Goal: Task Accomplishment & Management: Complete application form

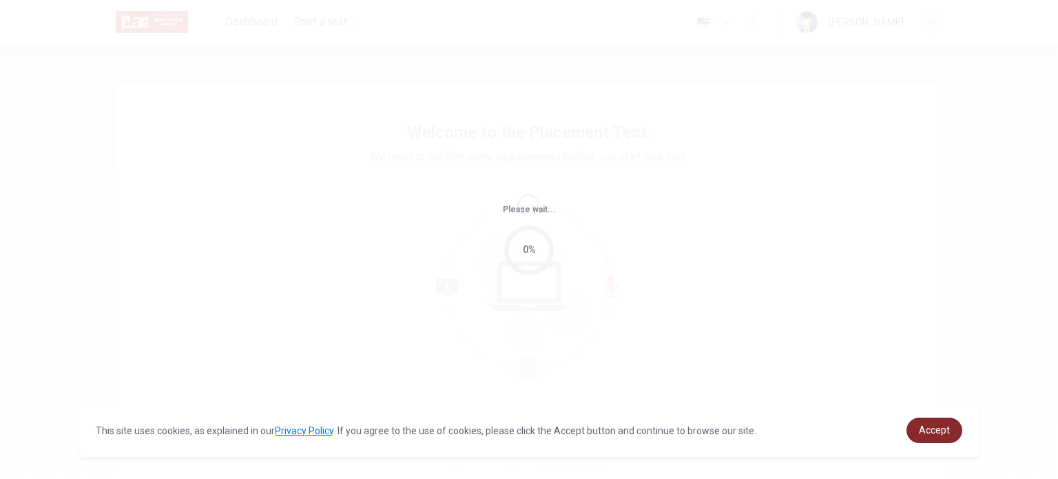
click at [923, 431] on span "Accept" at bounding box center [934, 429] width 31 height 11
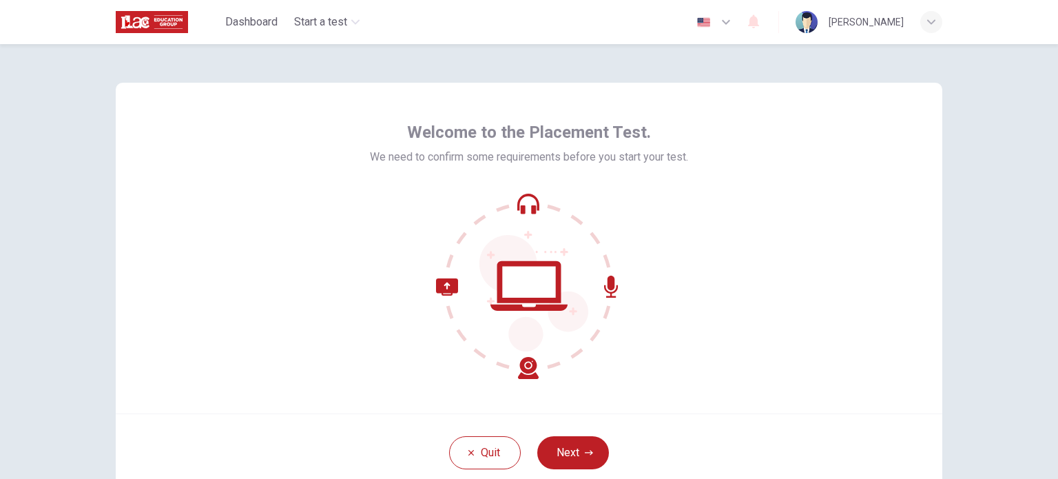
scroll to position [69, 0]
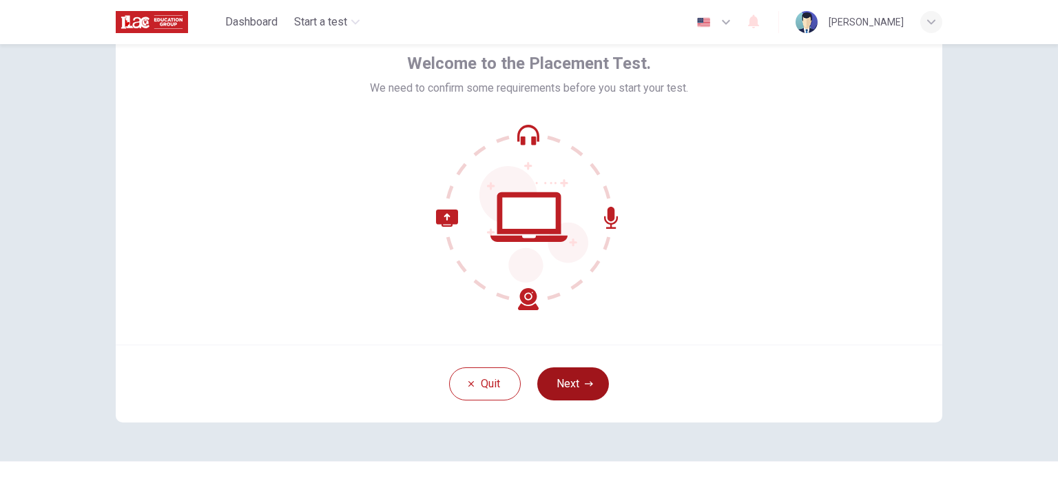
click at [585, 380] on icon "button" at bounding box center [589, 384] width 8 height 8
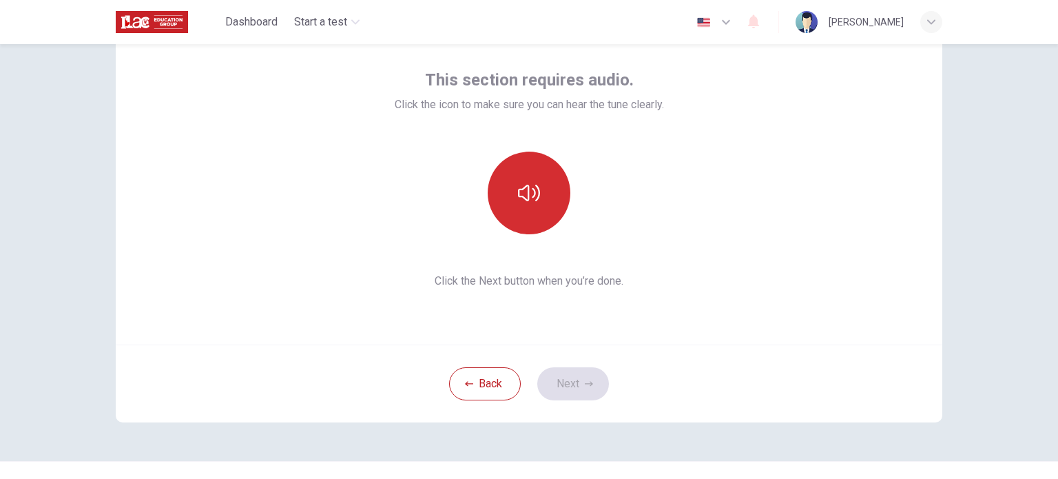
click at [528, 173] on button "button" at bounding box center [529, 193] width 83 height 83
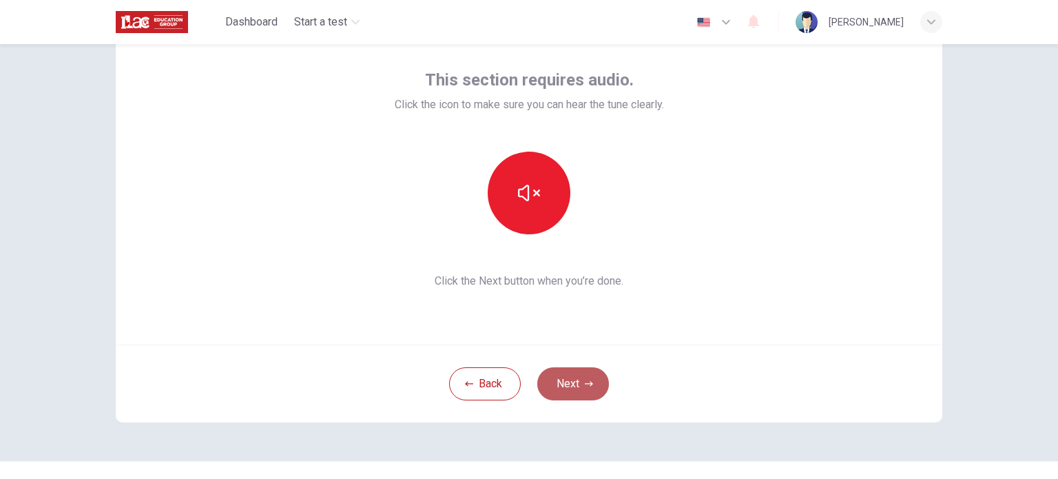
click at [583, 396] on button "Next" at bounding box center [573, 383] width 72 height 33
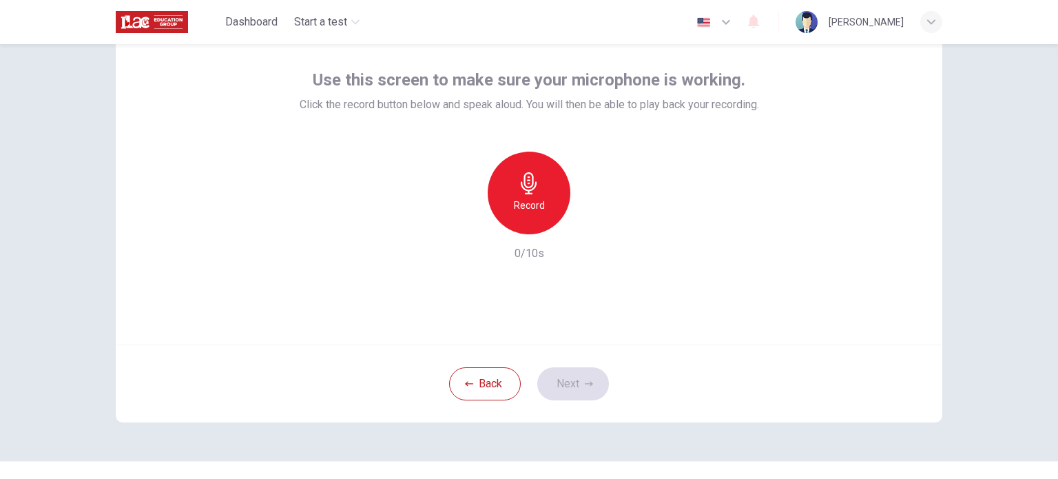
click at [529, 202] on h6 "Record" at bounding box center [529, 205] width 31 height 17
click at [521, 193] on icon "button" at bounding box center [529, 183] width 16 height 22
click at [577, 227] on div "Record" at bounding box center [529, 193] width 149 height 83
click at [591, 228] on icon "button" at bounding box center [593, 223] width 14 height 14
click at [585, 382] on icon "button" at bounding box center [589, 384] width 8 height 8
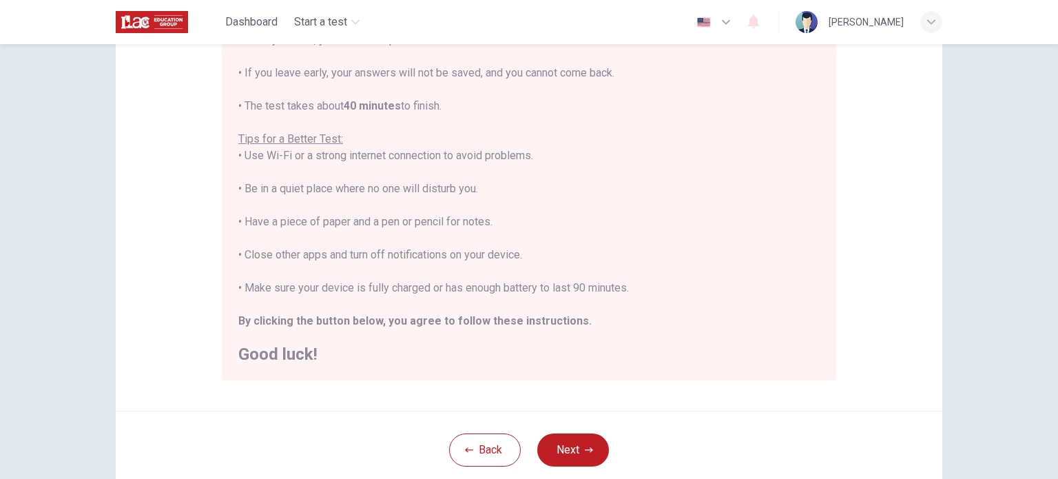
scroll to position [207, 0]
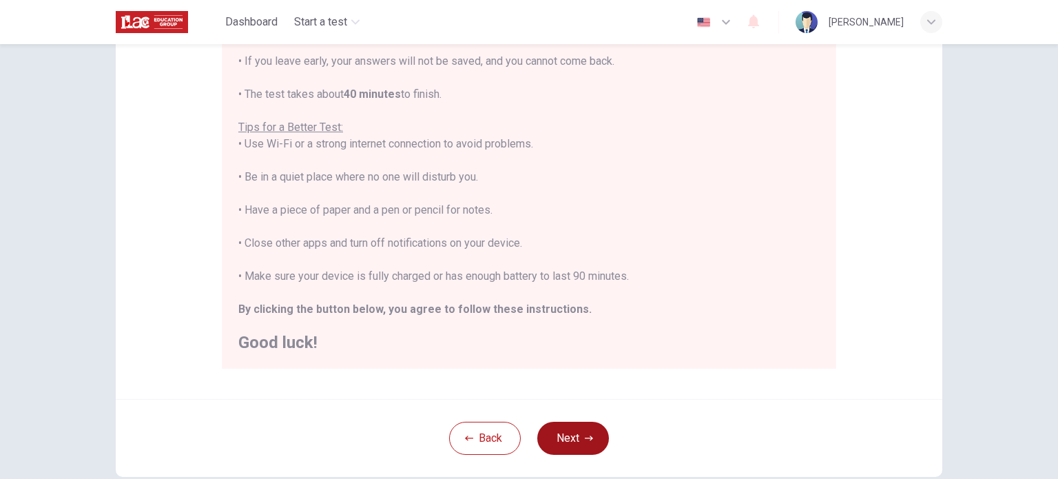
click at [585, 435] on icon "button" at bounding box center [589, 438] width 8 height 8
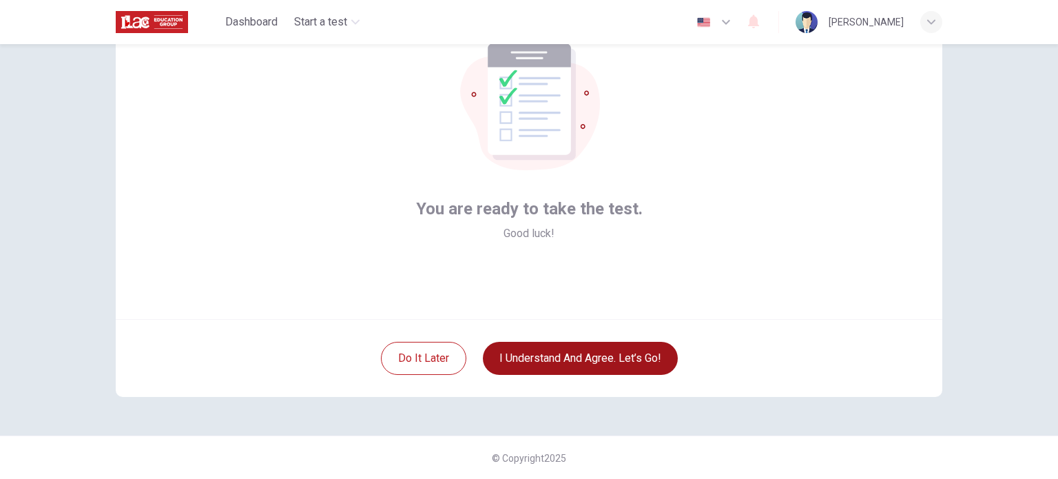
scroll to position [25, 0]
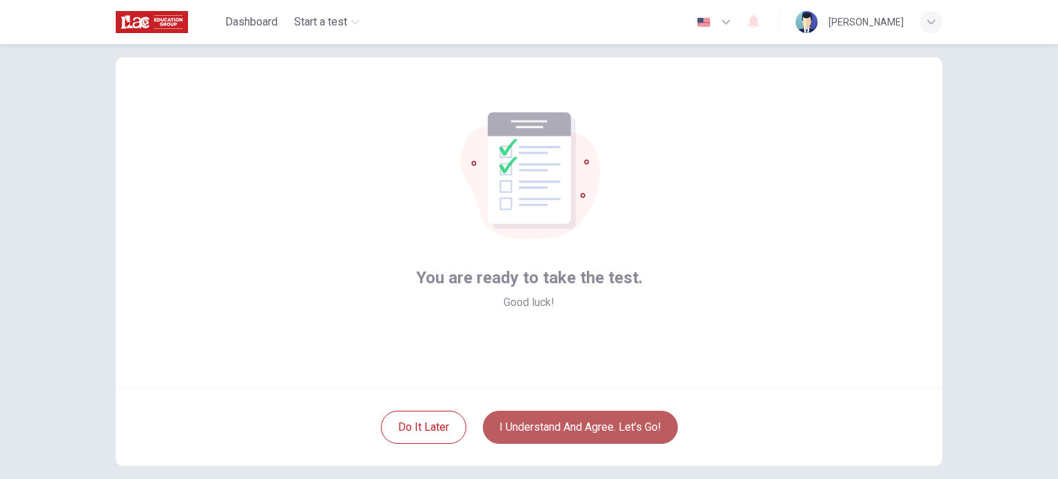
click at [593, 413] on button "I understand and agree. Let’s go!" at bounding box center [580, 427] width 195 height 33
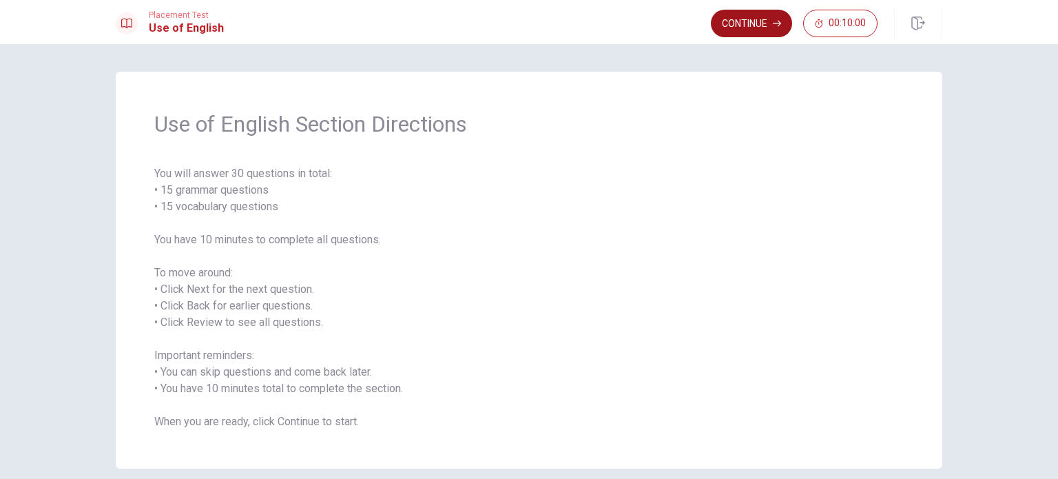
click at [734, 24] on button "Continue" at bounding box center [751, 24] width 81 height 28
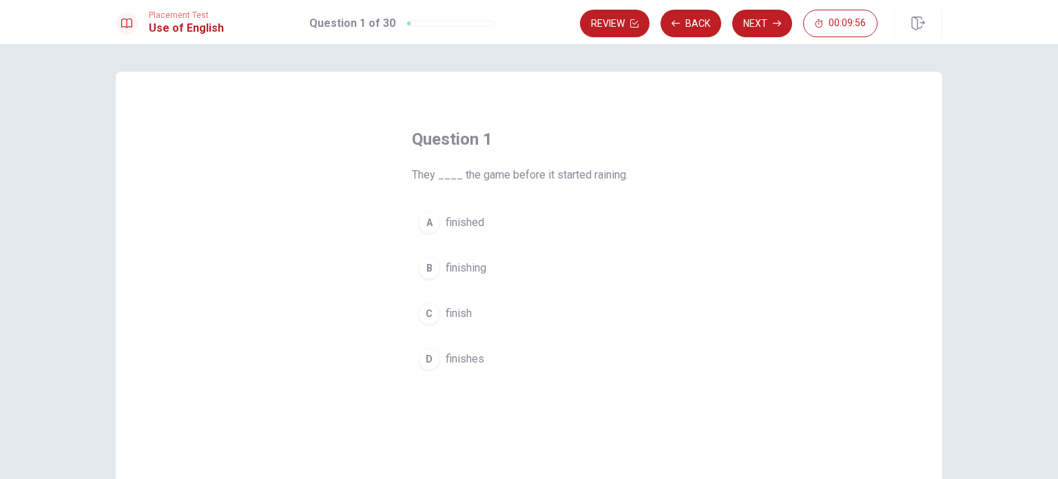
drag, startPoint x: 495, startPoint y: 173, endPoint x: 630, endPoint y: 183, distance: 135.4
click at [630, 174] on span "They ____ the game before it started raining." at bounding box center [529, 175] width 234 height 17
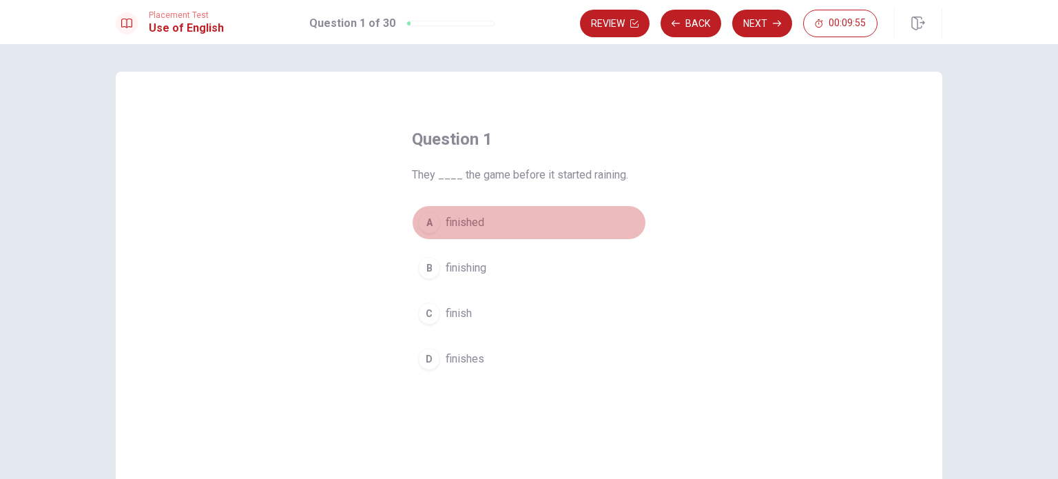
click at [422, 217] on div "A" at bounding box center [429, 222] width 22 height 22
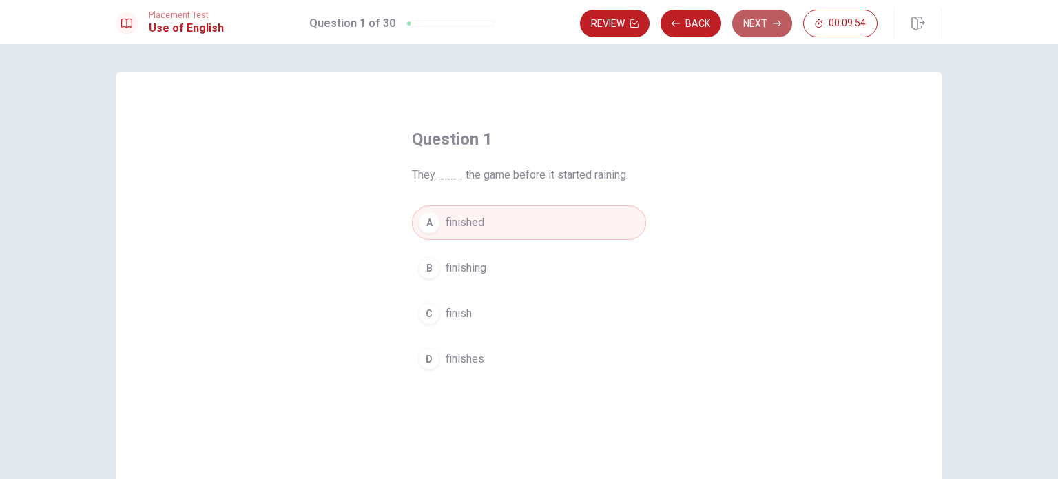
click at [769, 14] on button "Next" at bounding box center [762, 24] width 60 height 28
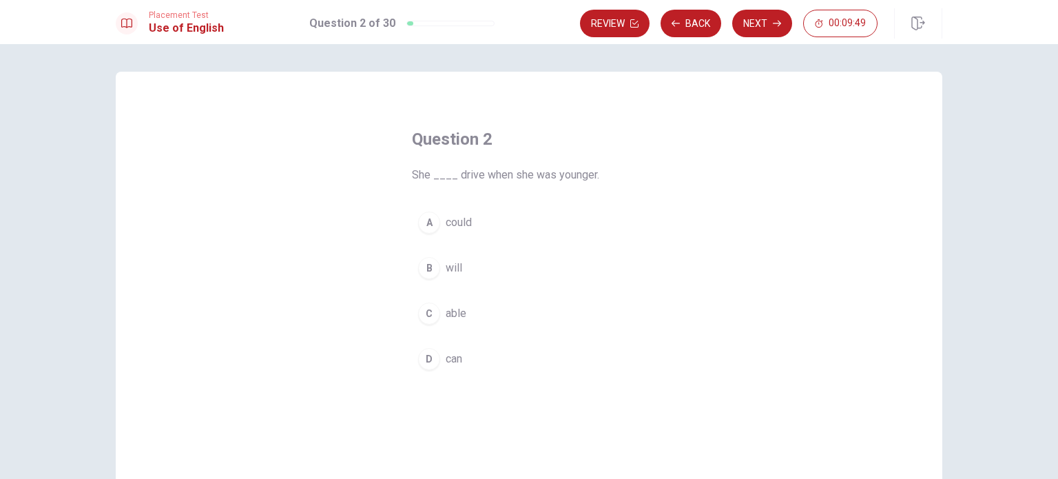
click at [422, 218] on div "A" at bounding box center [429, 222] width 22 height 22
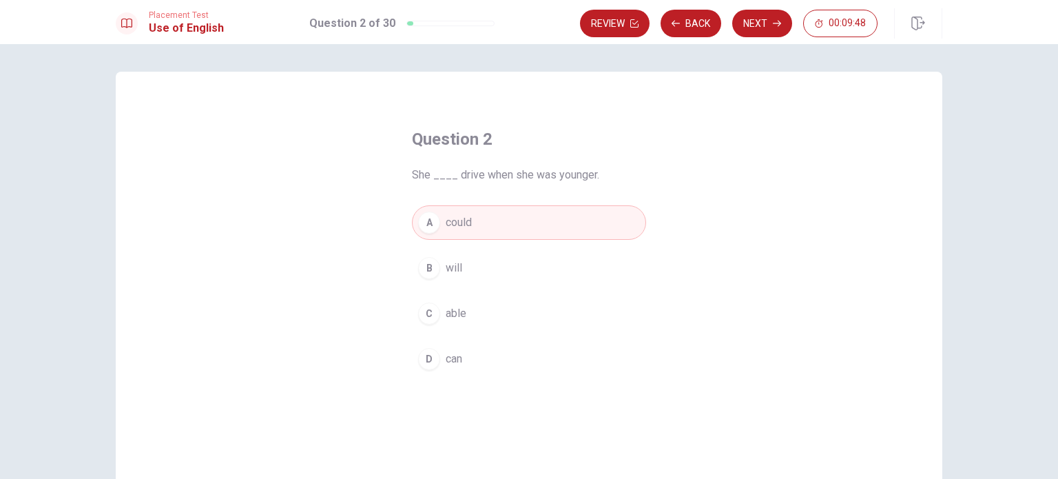
click at [772, 24] on button "Next" at bounding box center [762, 24] width 60 height 28
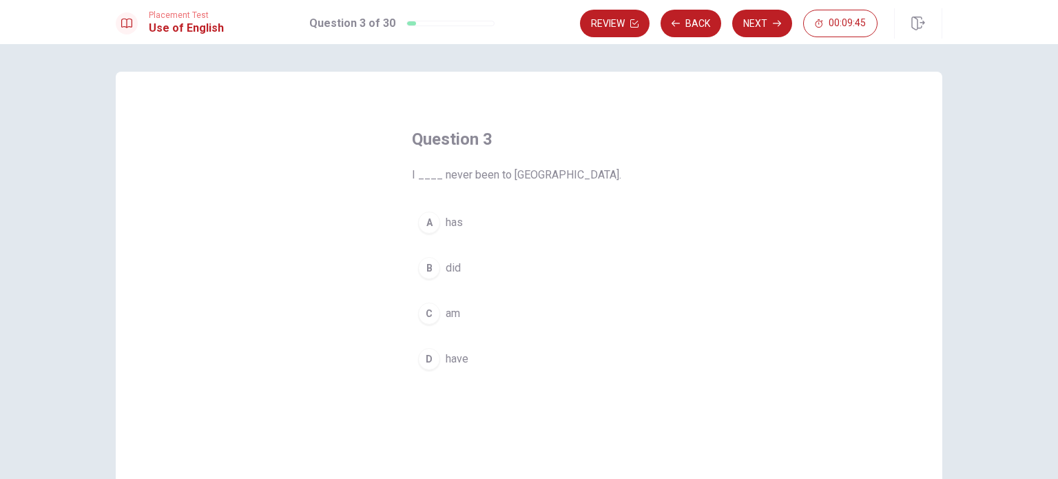
click at [427, 363] on div "D" at bounding box center [429, 359] width 22 height 22
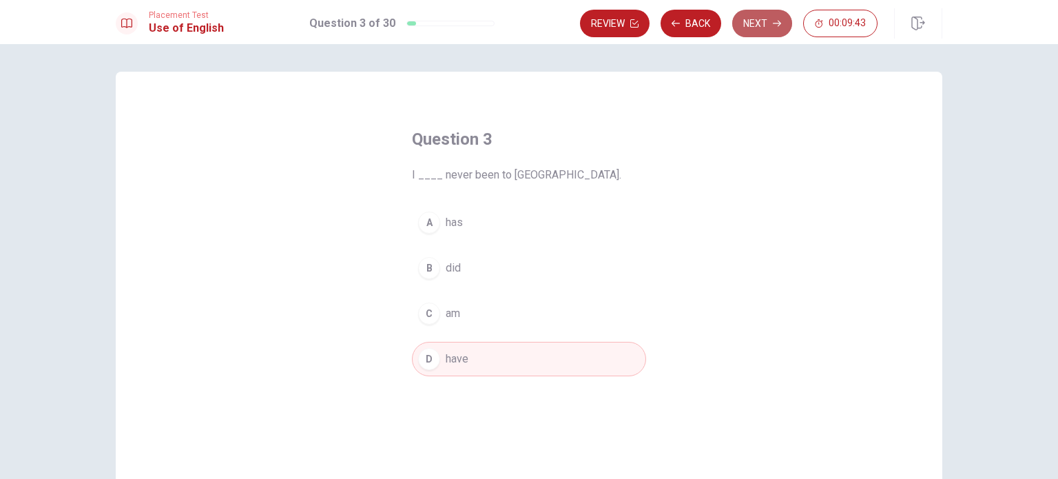
click at [770, 16] on button "Next" at bounding box center [762, 24] width 60 height 28
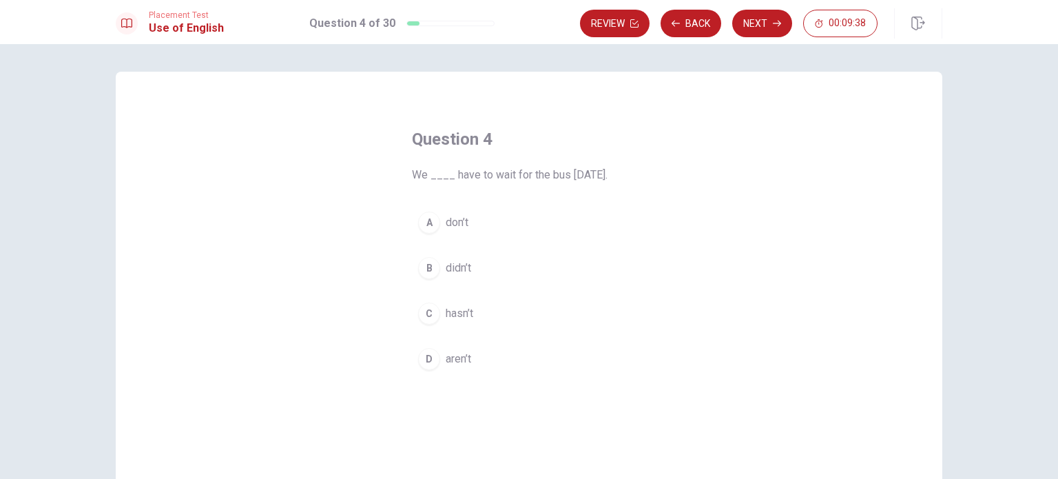
click at [431, 273] on div "B" at bounding box center [429, 268] width 22 height 22
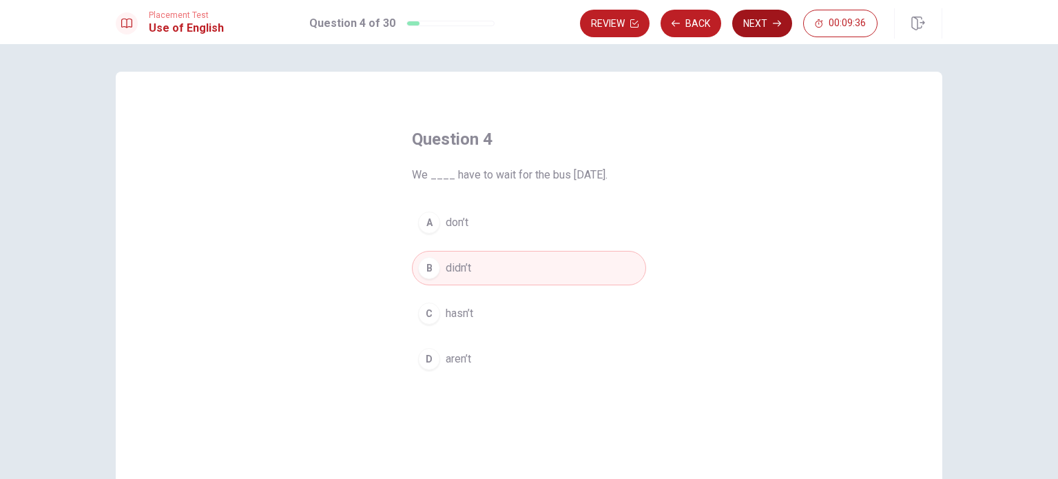
click at [769, 21] on button "Next" at bounding box center [762, 24] width 60 height 28
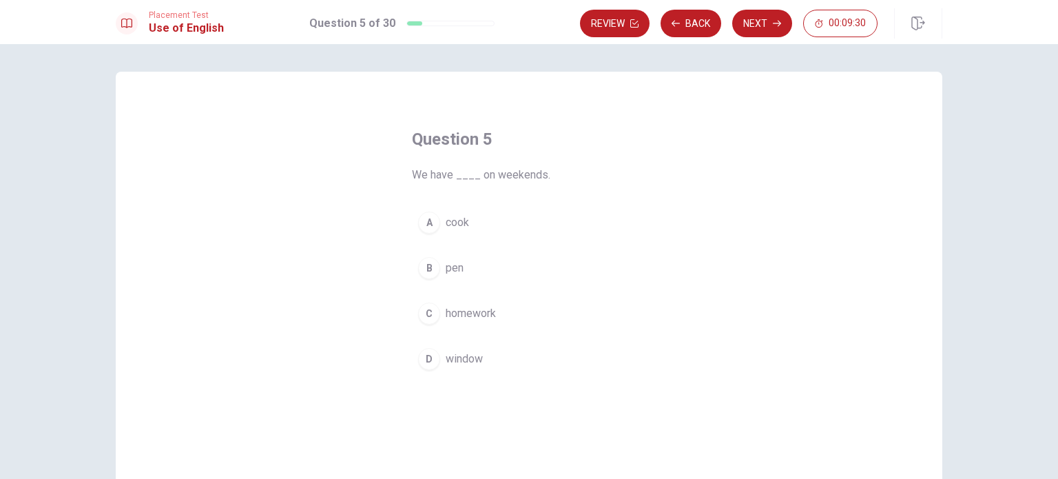
click at [426, 312] on div "C" at bounding box center [429, 313] width 22 height 22
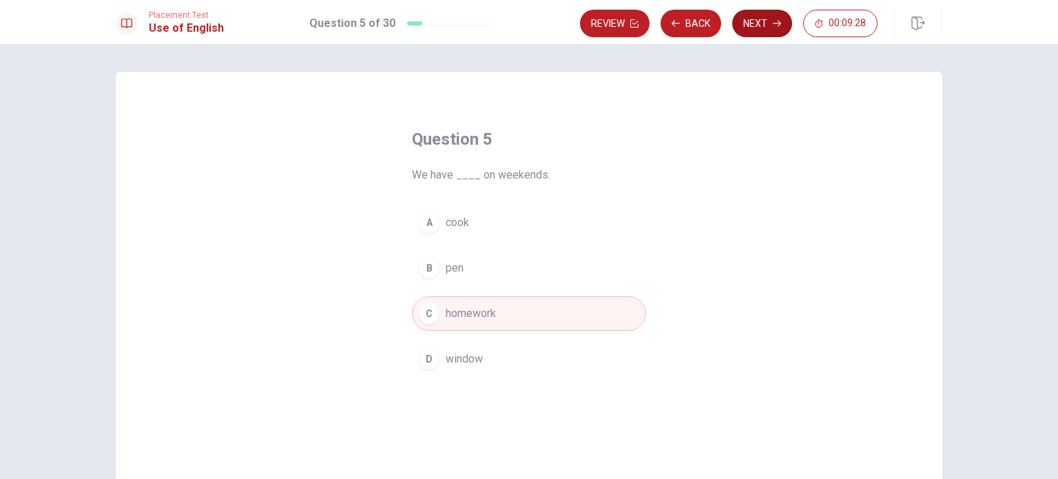
click at [769, 21] on button "Next" at bounding box center [762, 24] width 60 height 28
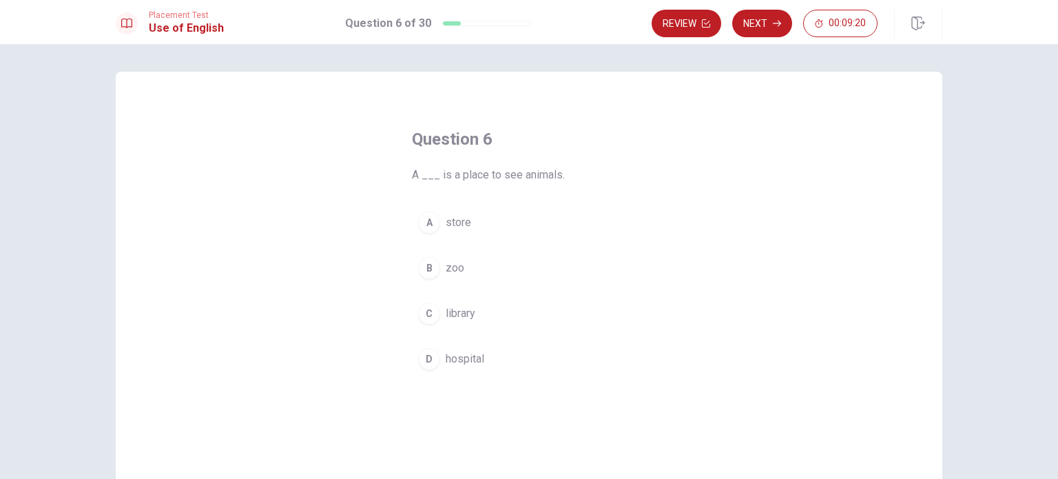
click at [412, 269] on button "B zoo" at bounding box center [529, 268] width 234 height 34
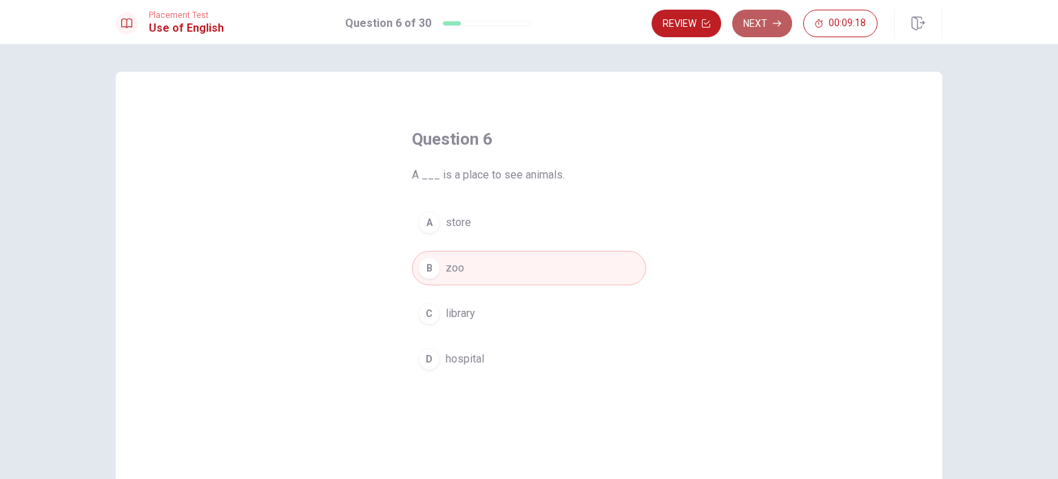
click at [759, 21] on button "Next" at bounding box center [762, 24] width 60 height 28
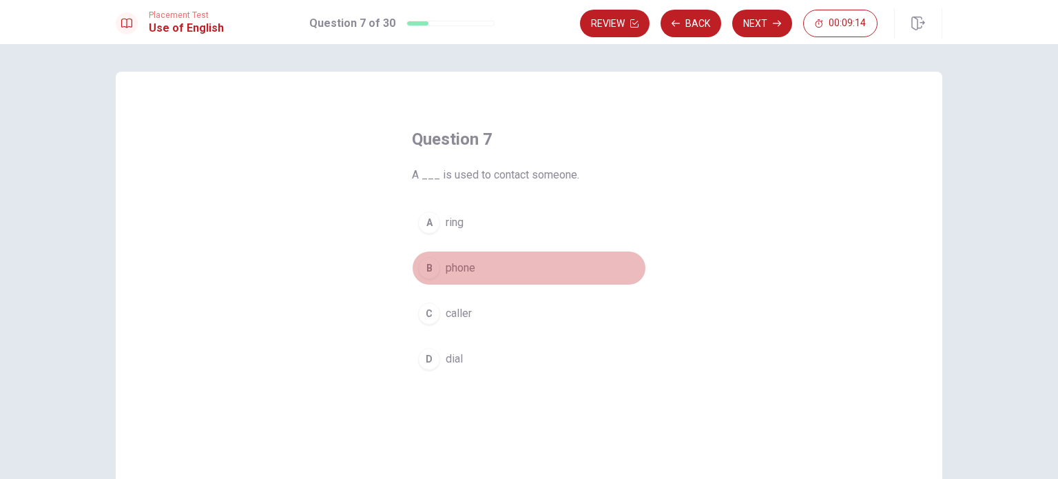
click at [423, 265] on div "B" at bounding box center [429, 268] width 22 height 22
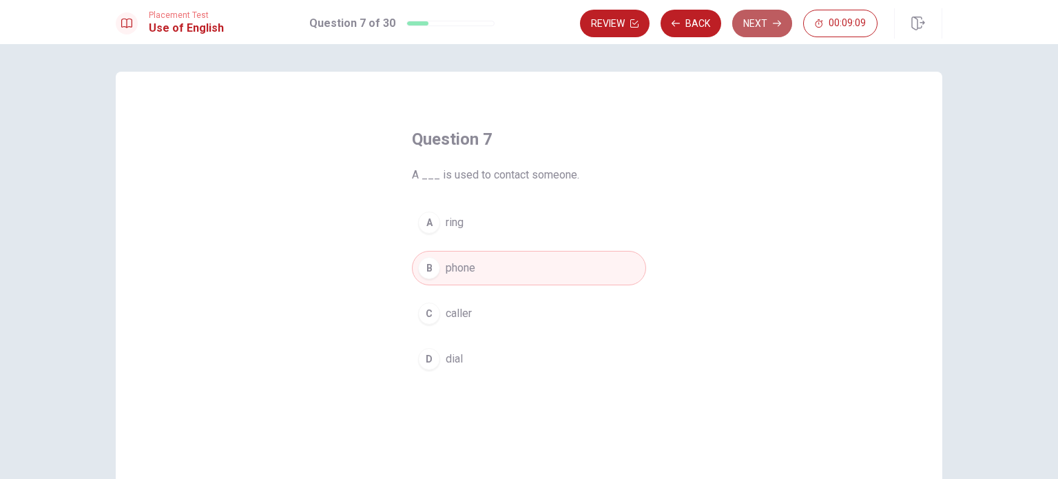
click at [758, 23] on button "Next" at bounding box center [762, 24] width 60 height 28
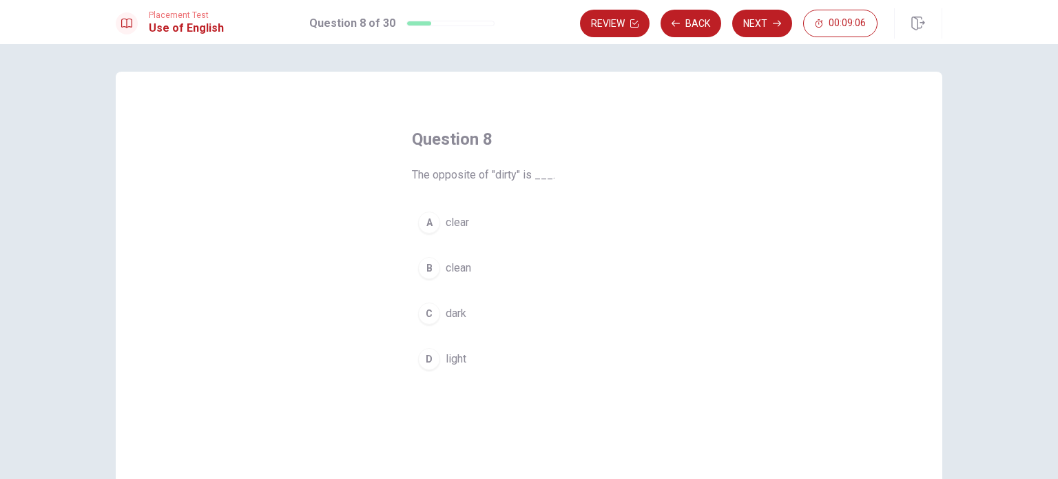
click at [424, 217] on div "A" at bounding box center [429, 222] width 22 height 22
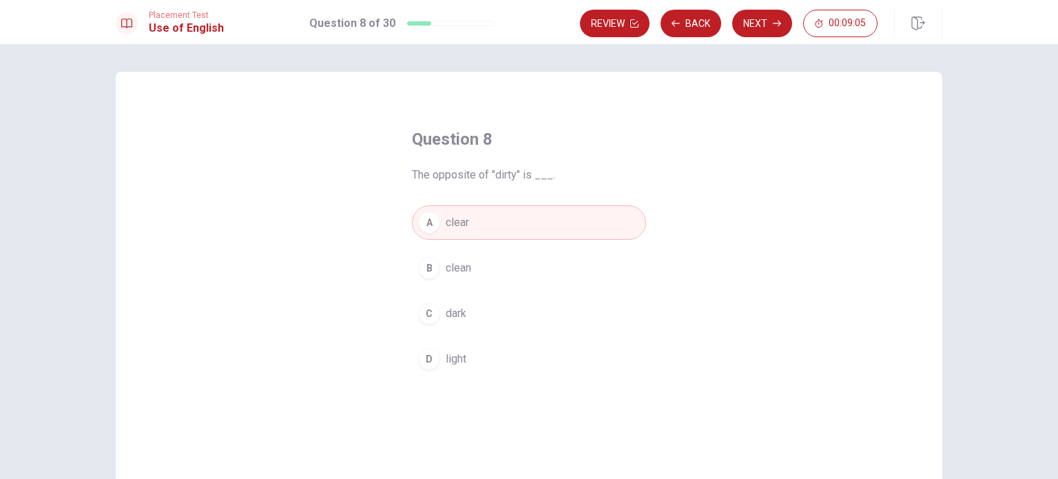
click at [424, 254] on button "B clean" at bounding box center [529, 268] width 234 height 34
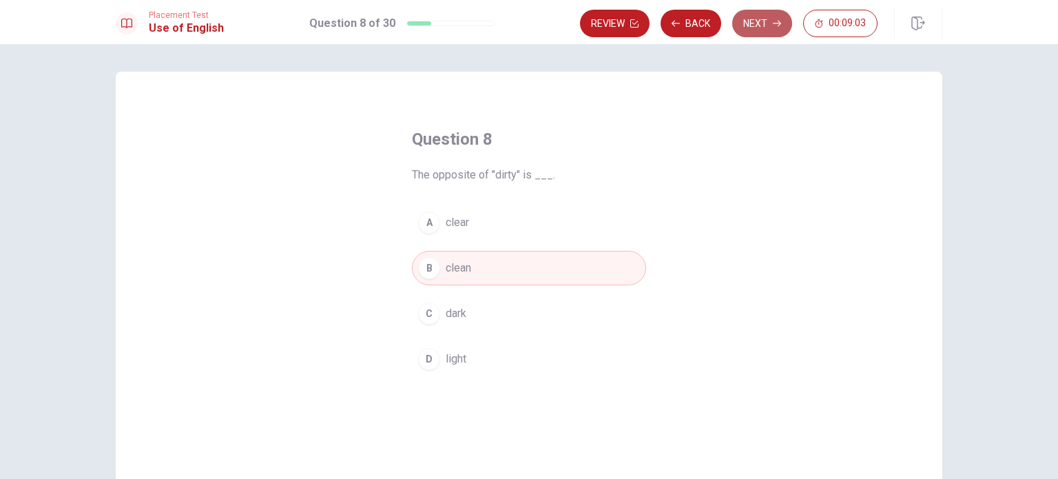
click at [765, 25] on button "Next" at bounding box center [762, 24] width 60 height 28
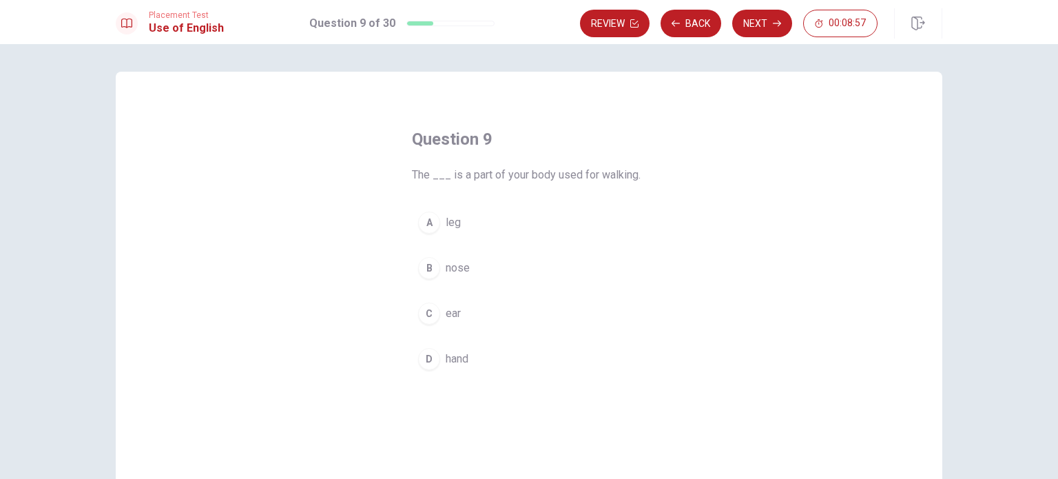
click at [418, 217] on div "A" at bounding box center [429, 222] width 22 height 22
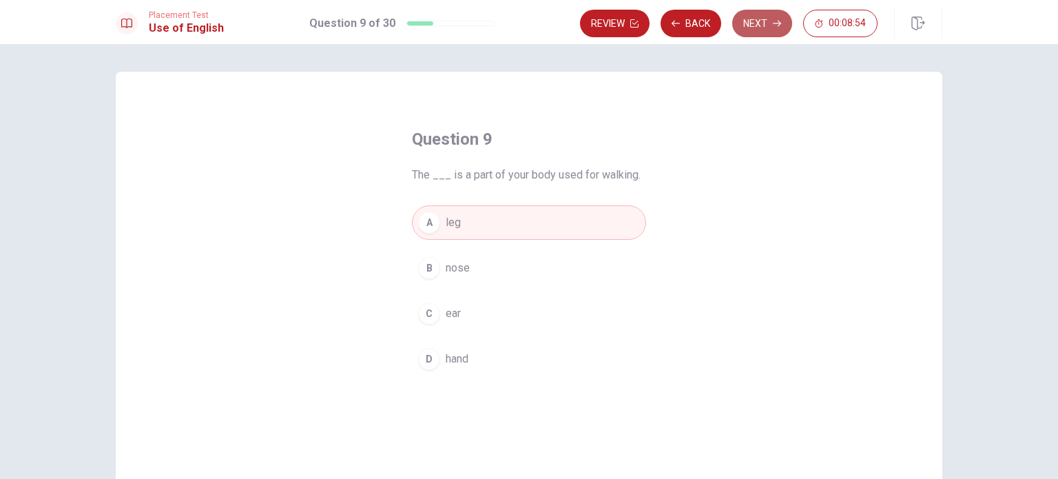
click at [759, 29] on button "Next" at bounding box center [762, 24] width 60 height 28
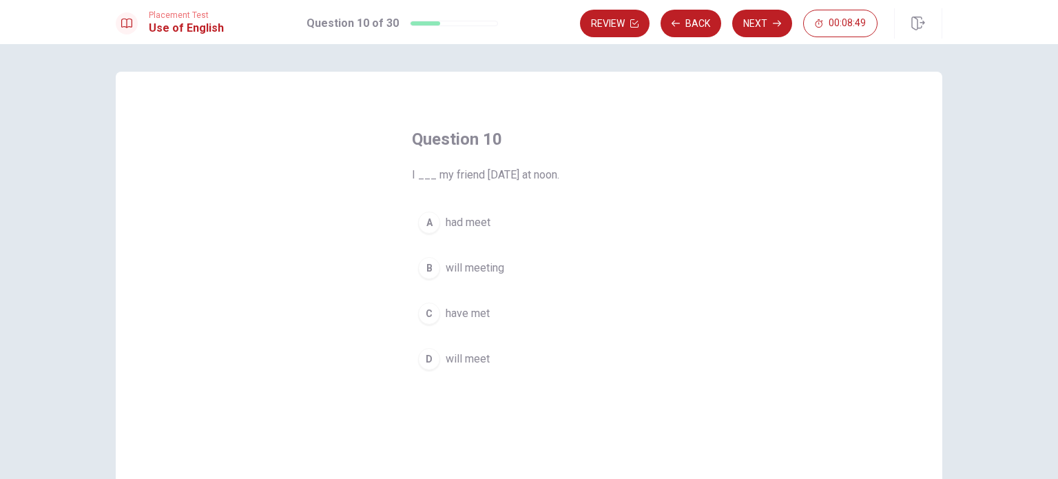
click at [427, 360] on div "D" at bounding box center [429, 359] width 22 height 22
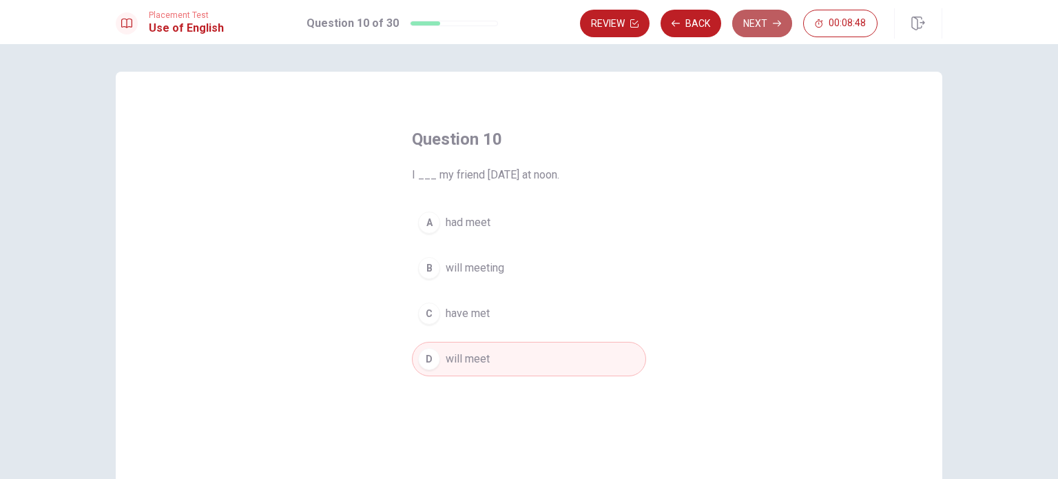
click at [763, 32] on button "Next" at bounding box center [762, 24] width 60 height 28
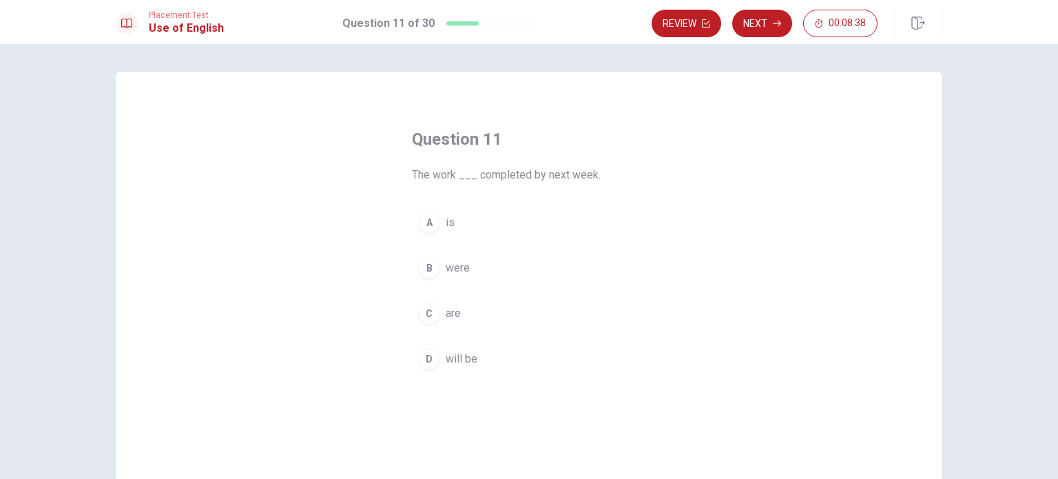
click at [430, 362] on div "D" at bounding box center [429, 359] width 22 height 22
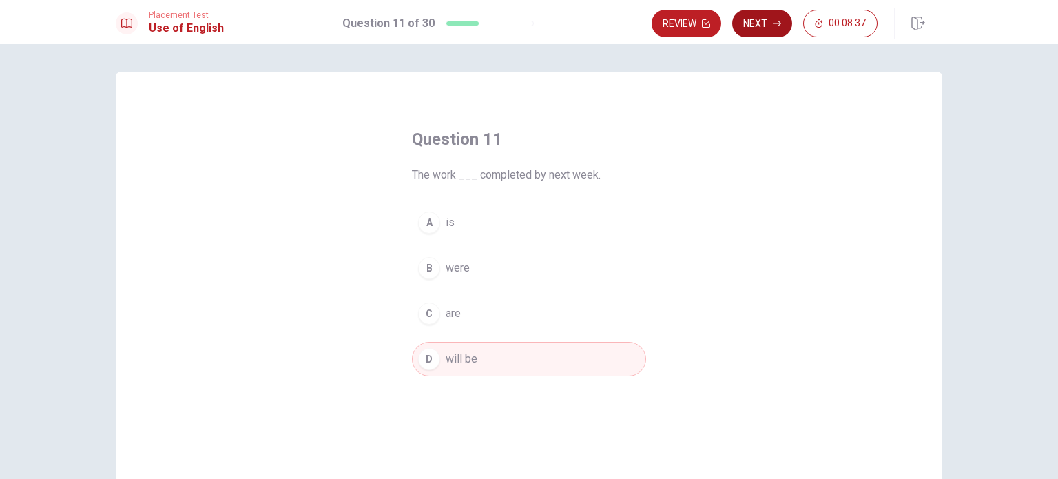
click at [749, 32] on button "Next" at bounding box center [762, 24] width 60 height 28
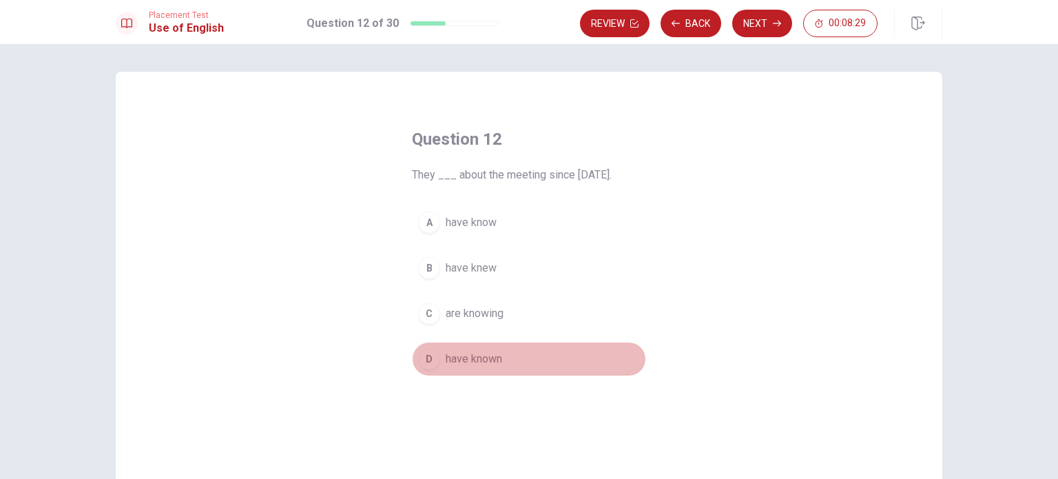
click at [427, 362] on div "D" at bounding box center [429, 359] width 22 height 22
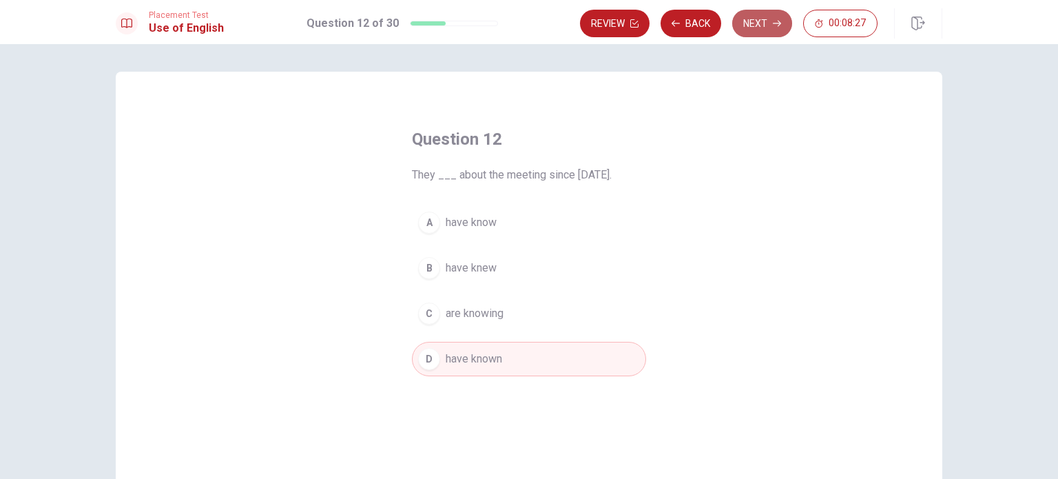
click at [763, 25] on button "Next" at bounding box center [762, 24] width 60 height 28
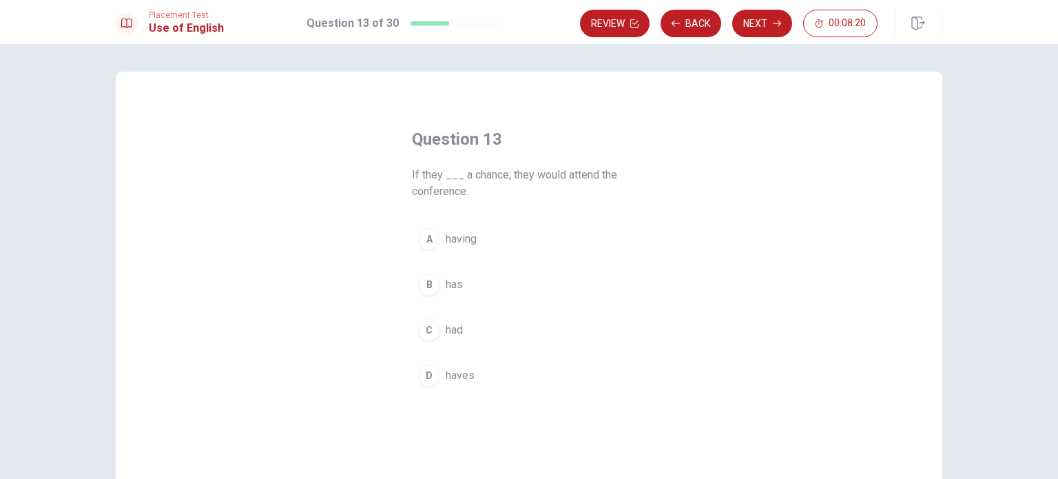
click at [429, 318] on button "C had" at bounding box center [529, 330] width 234 height 34
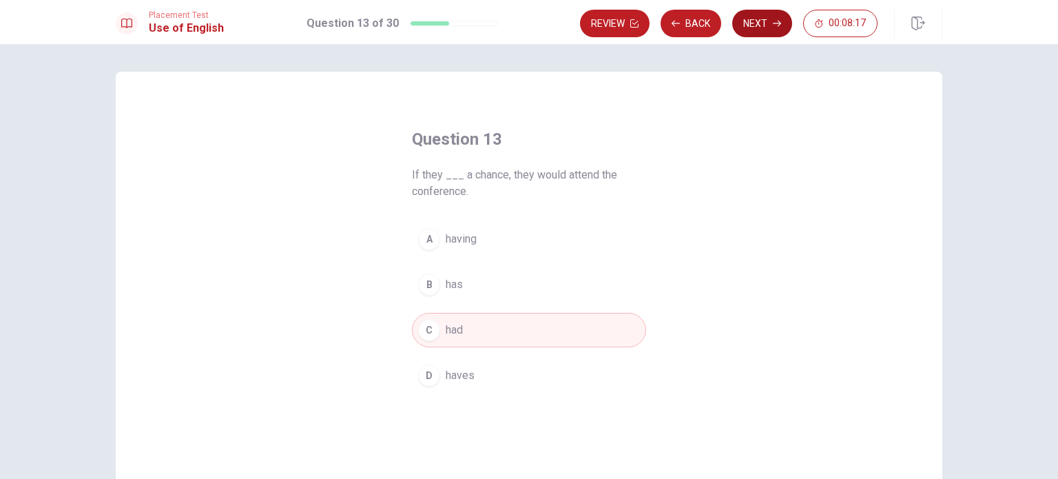
click at [753, 27] on button "Next" at bounding box center [762, 24] width 60 height 28
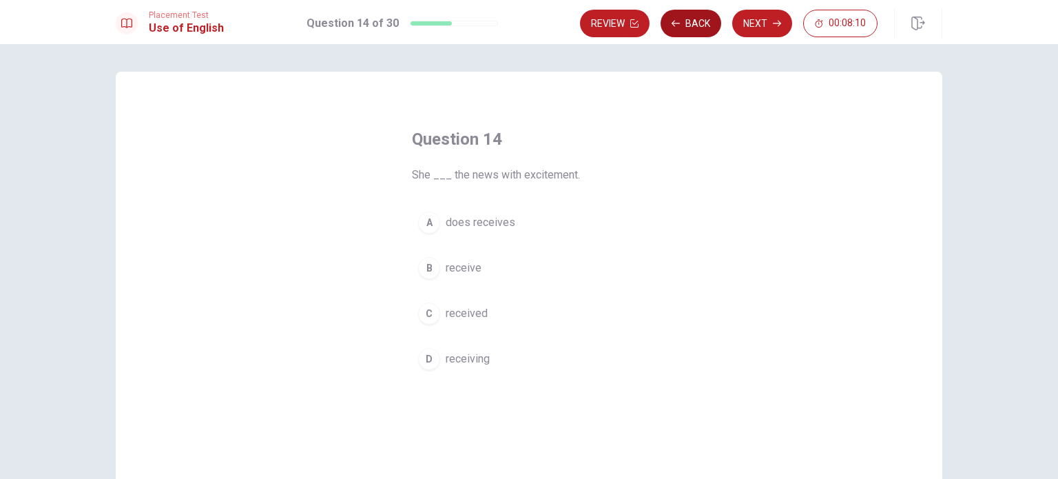
click at [692, 19] on button "Back" at bounding box center [691, 24] width 61 height 28
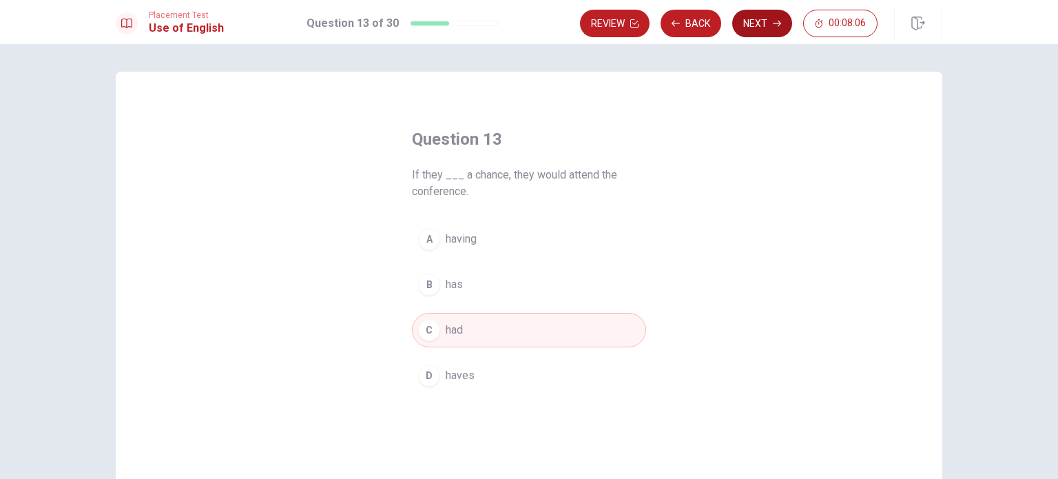
click at [765, 21] on button "Next" at bounding box center [762, 24] width 60 height 28
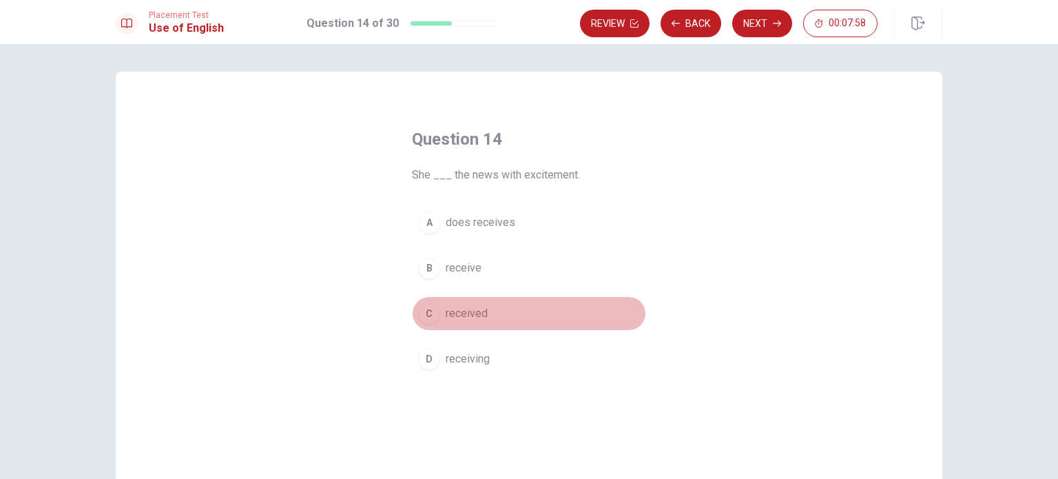
click at [426, 313] on div "C" at bounding box center [429, 313] width 22 height 22
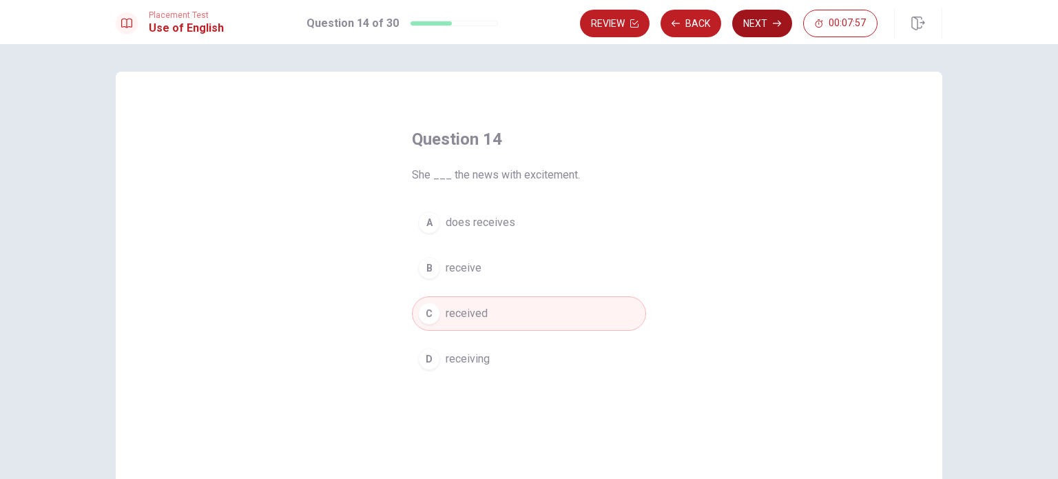
click at [750, 32] on button "Next" at bounding box center [762, 24] width 60 height 28
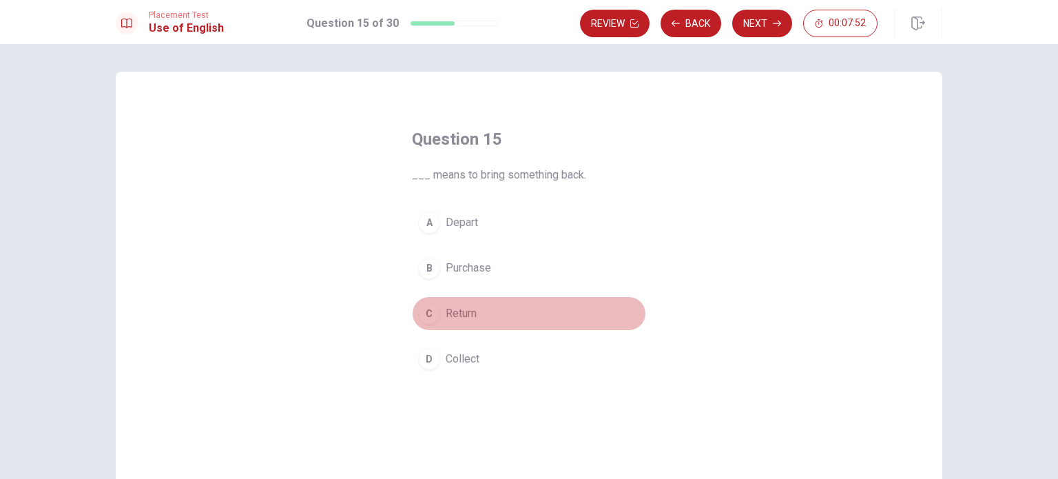
click at [436, 305] on button "C Return" at bounding box center [529, 313] width 234 height 34
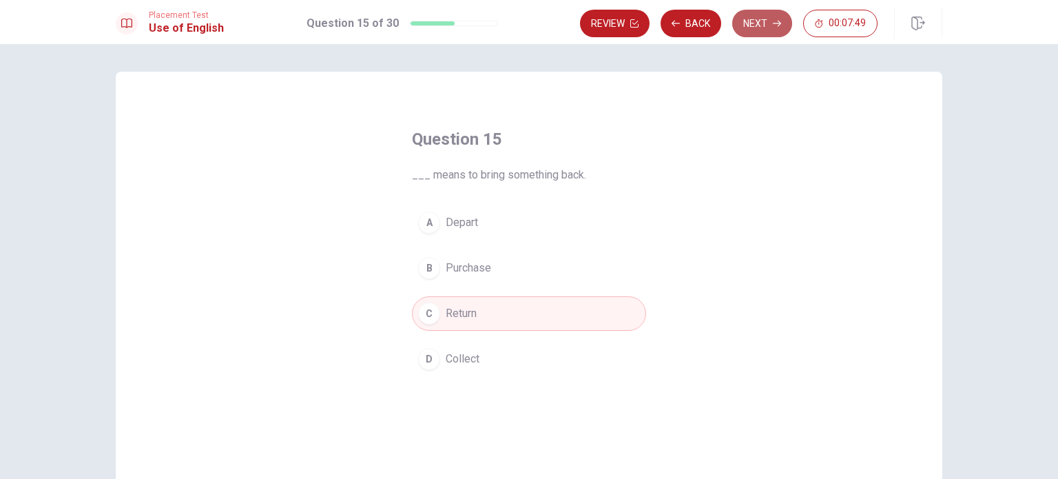
click at [771, 23] on button "Next" at bounding box center [762, 24] width 60 height 28
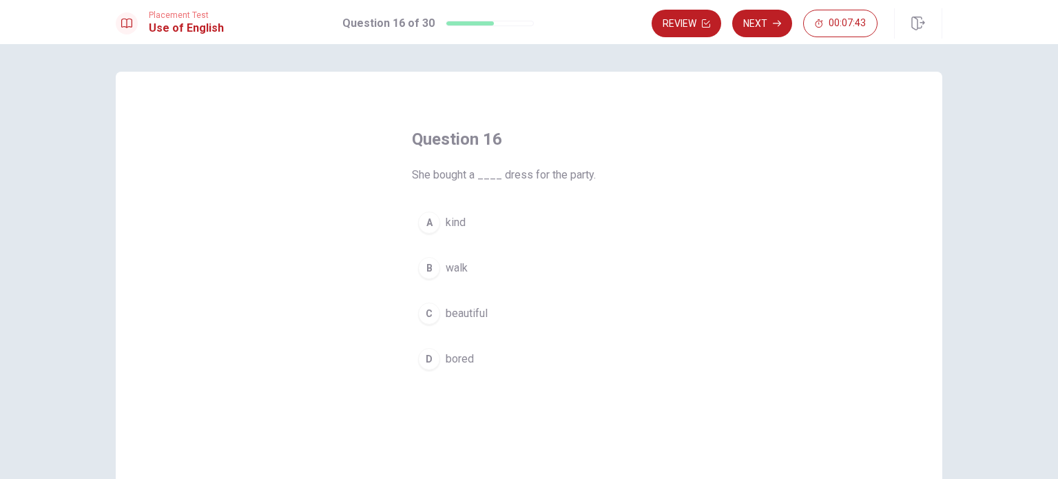
click at [430, 328] on button "C beautiful" at bounding box center [529, 313] width 234 height 34
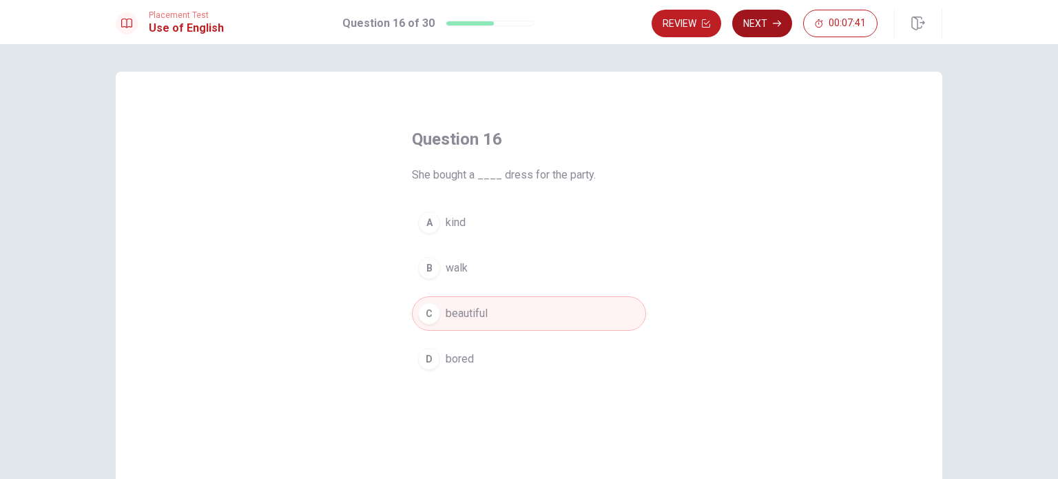
click at [777, 21] on icon "button" at bounding box center [777, 23] width 8 height 8
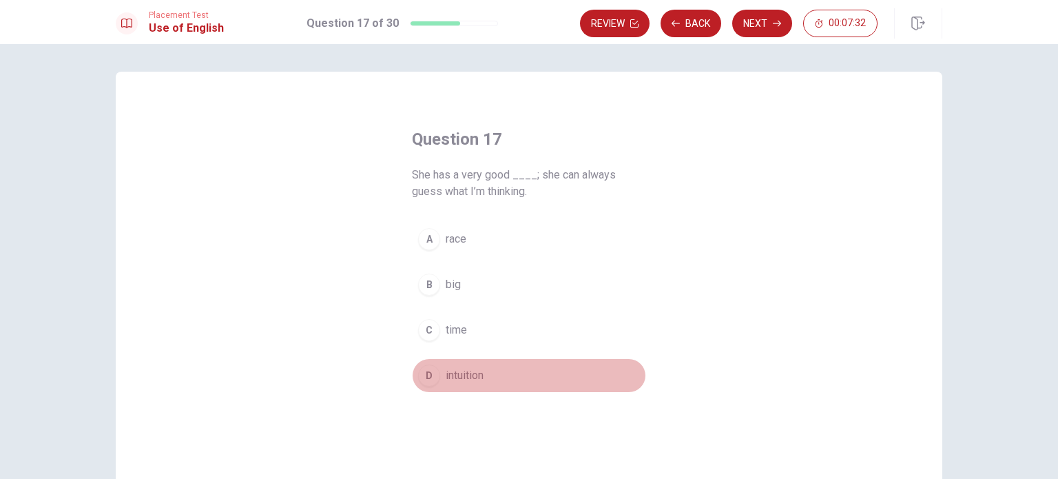
click at [428, 375] on div "D" at bounding box center [429, 375] width 22 height 22
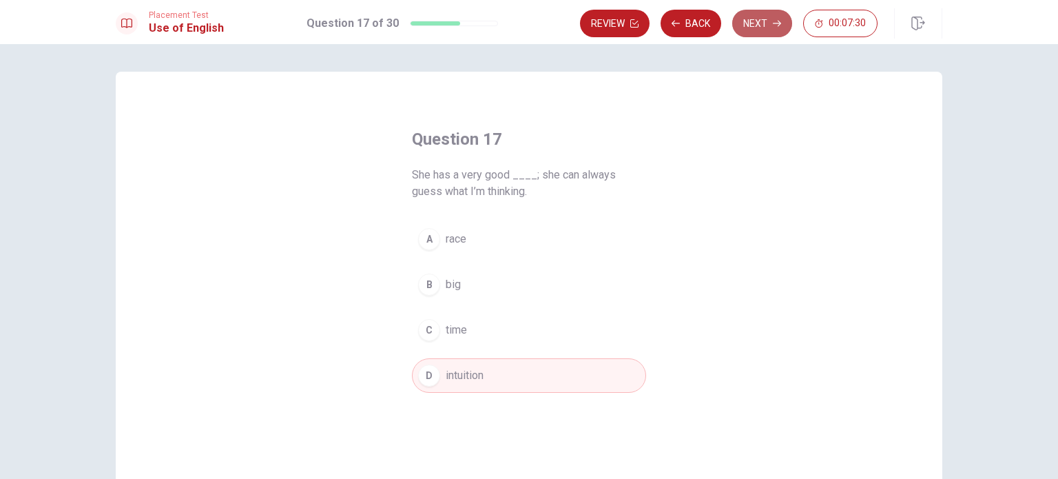
click at [766, 16] on button "Next" at bounding box center [762, 24] width 60 height 28
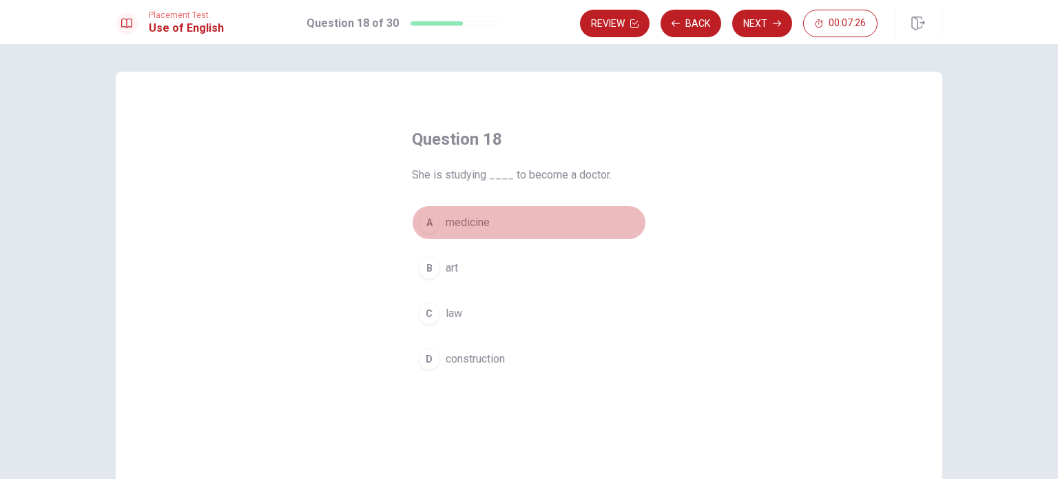
click at [446, 225] on span "medicine" at bounding box center [468, 222] width 44 height 17
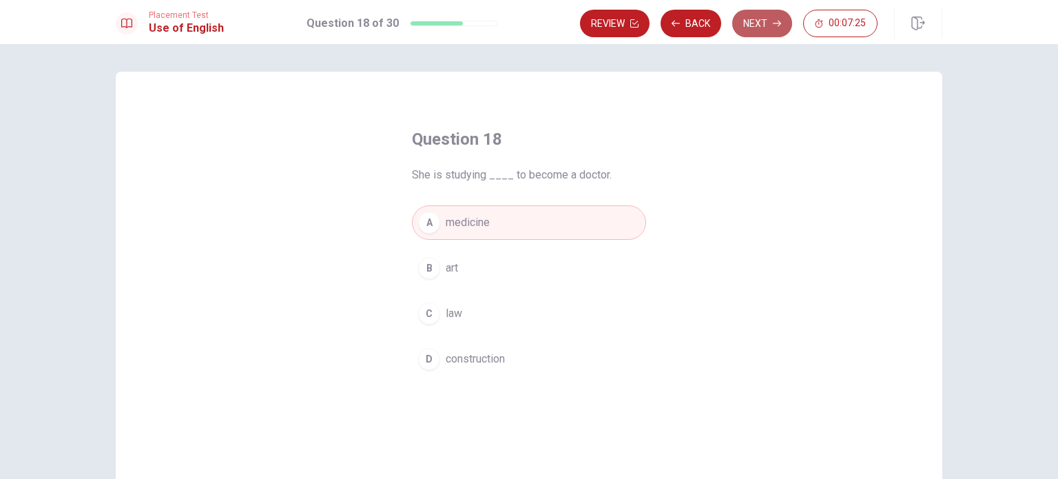
click at [772, 29] on button "Next" at bounding box center [762, 24] width 60 height 28
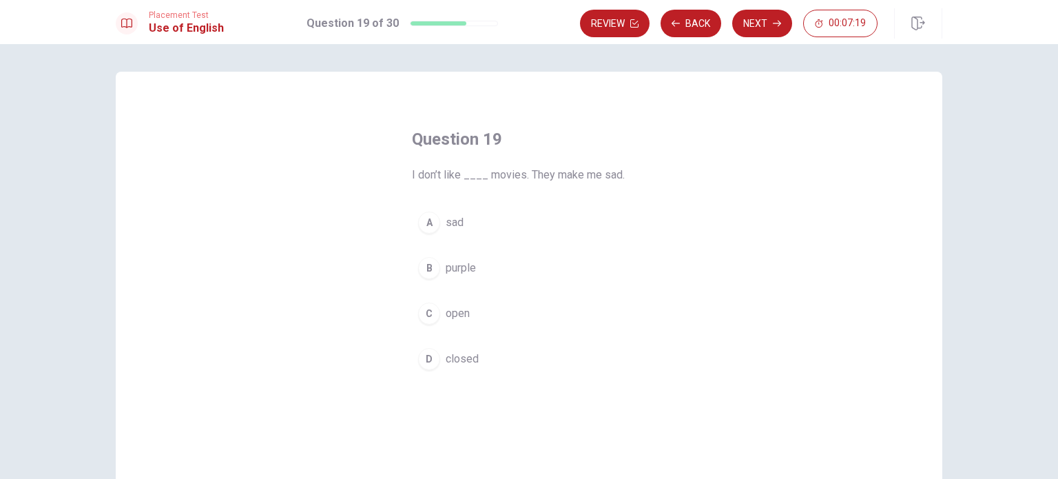
click at [450, 229] on span "sad" at bounding box center [455, 222] width 18 height 17
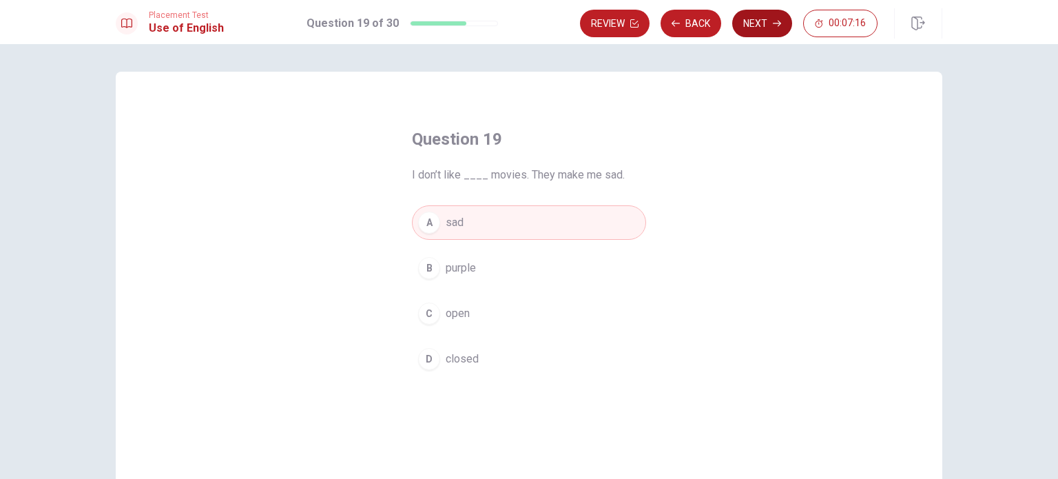
click at [769, 23] on button "Next" at bounding box center [762, 24] width 60 height 28
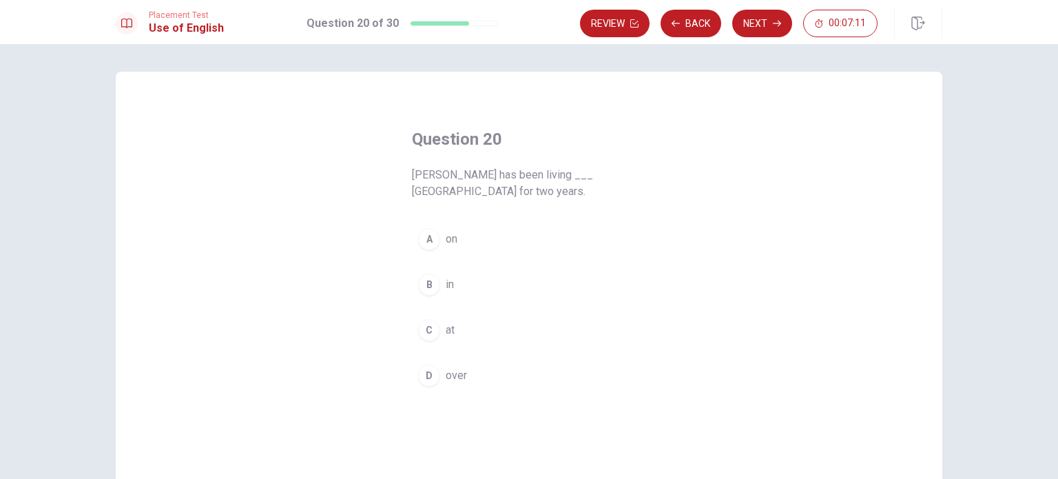
click at [433, 267] on button "B in" at bounding box center [529, 284] width 234 height 34
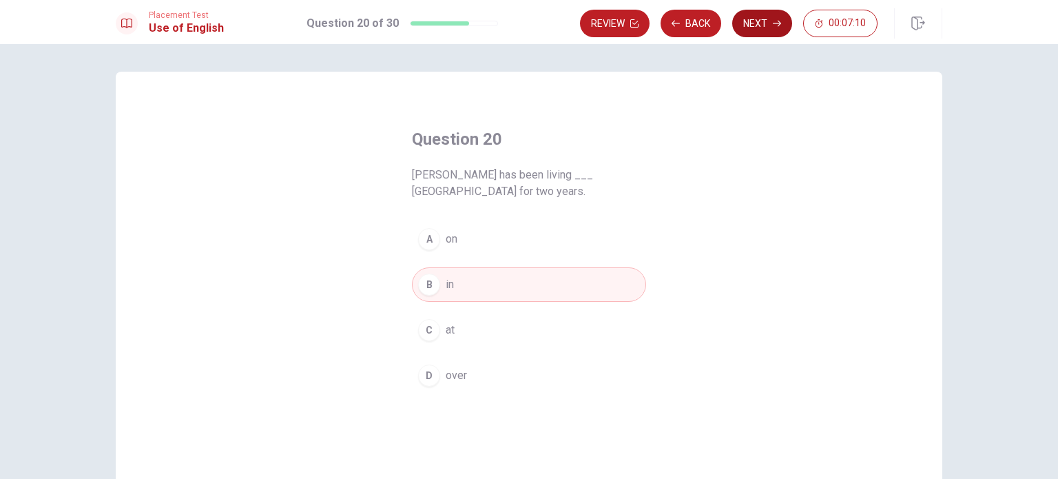
click at [752, 19] on button "Next" at bounding box center [762, 24] width 60 height 28
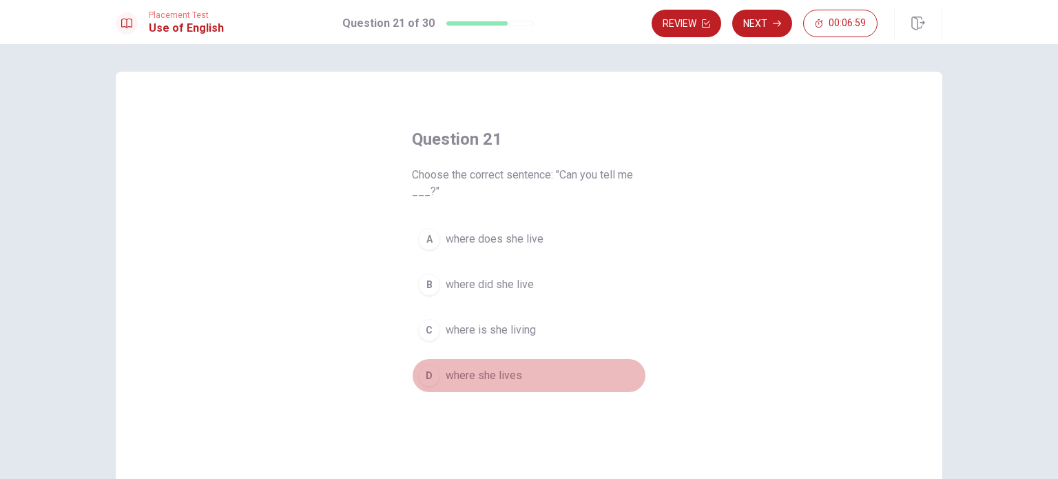
click at [428, 378] on div "D" at bounding box center [429, 375] width 22 height 22
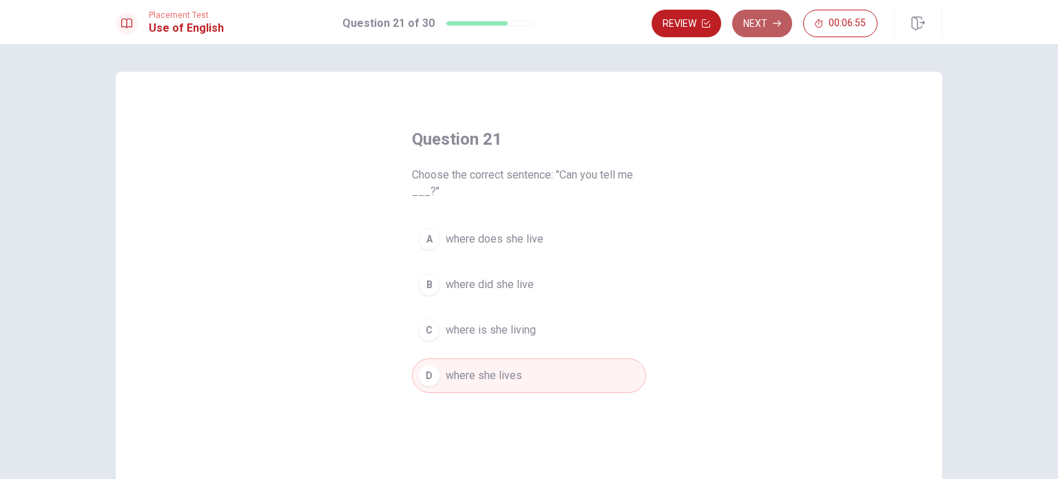
click at [756, 21] on button "Next" at bounding box center [762, 24] width 60 height 28
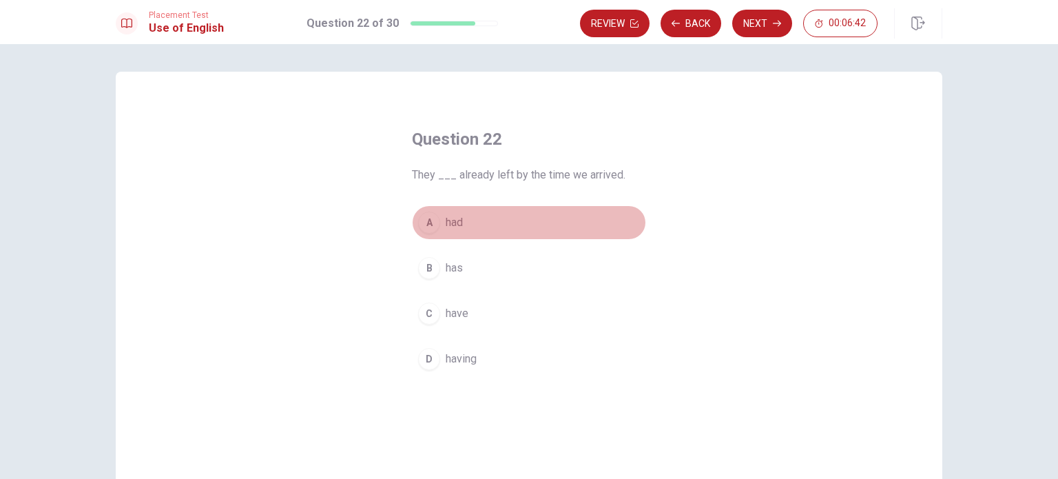
click at [428, 209] on button "A had" at bounding box center [529, 222] width 234 height 34
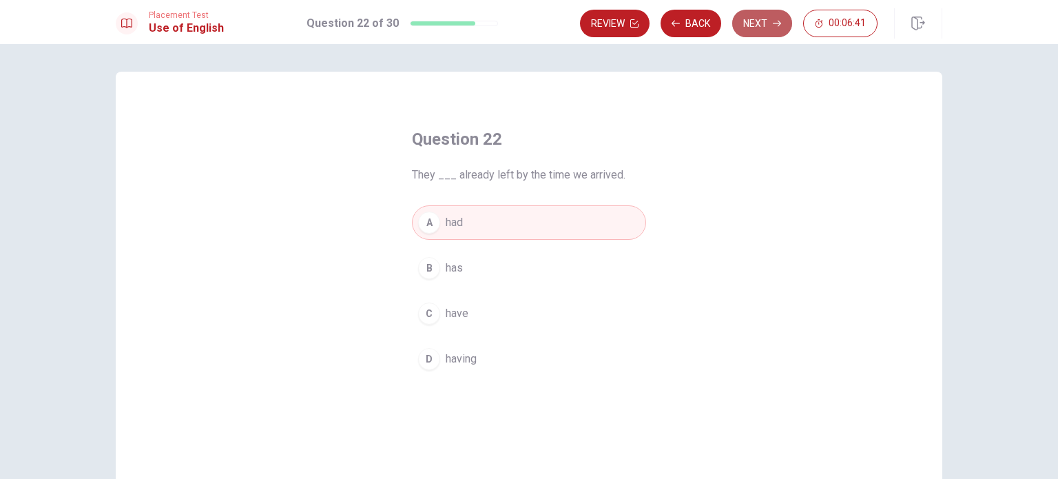
click at [772, 31] on button "Next" at bounding box center [762, 24] width 60 height 28
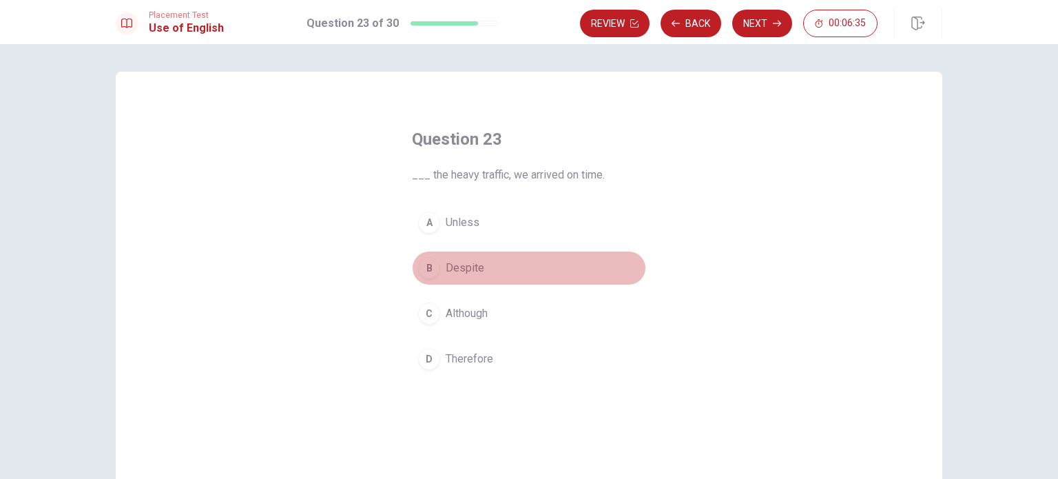
click at [466, 275] on span "Despite" at bounding box center [465, 268] width 39 height 17
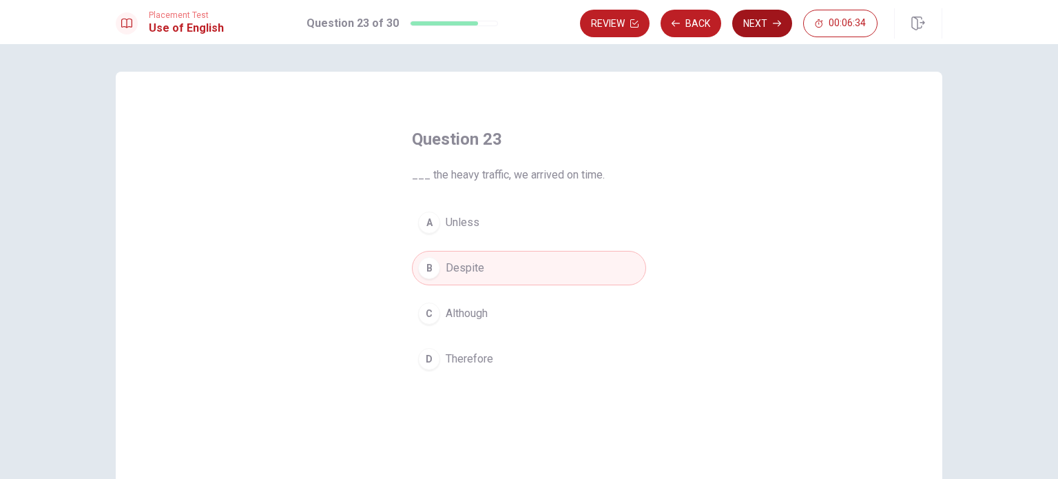
click at [747, 30] on button "Next" at bounding box center [762, 24] width 60 height 28
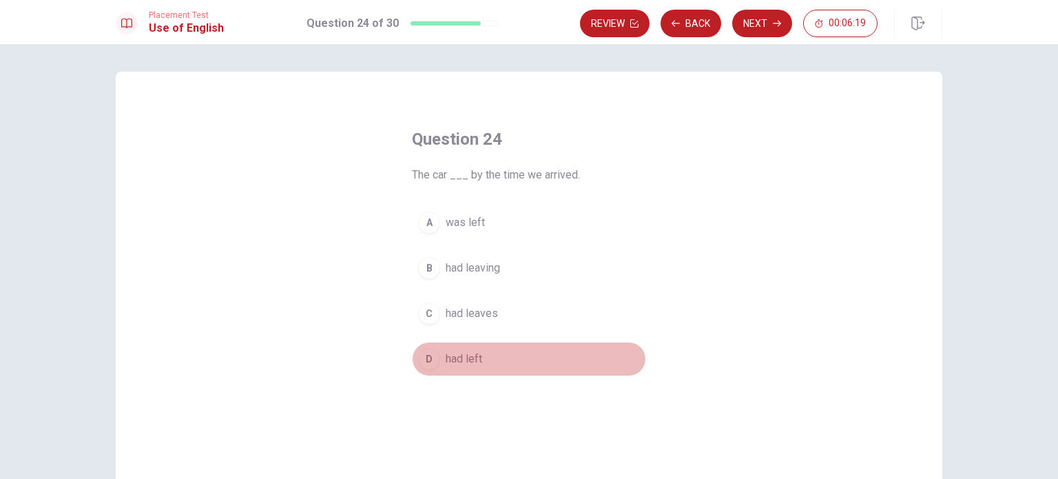
click at [462, 364] on span "had left" at bounding box center [464, 359] width 37 height 17
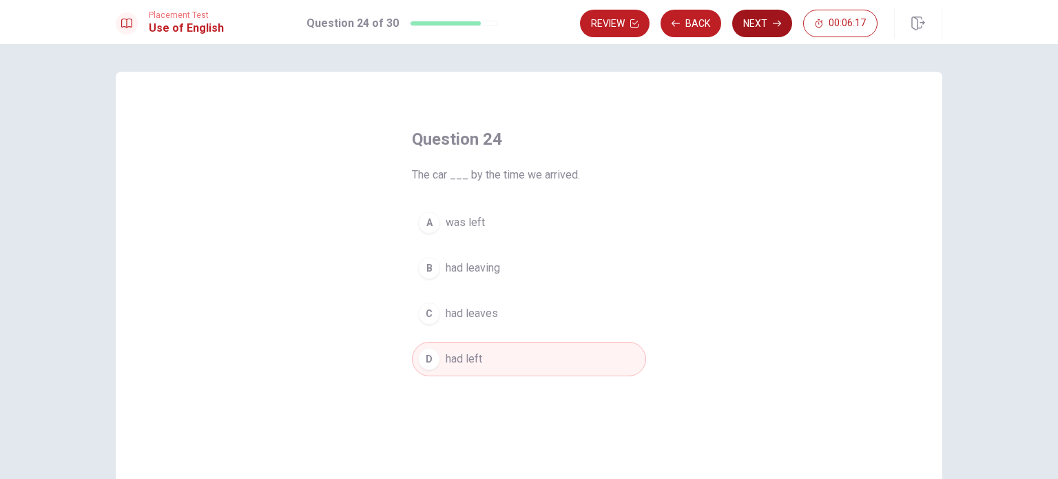
click at [752, 26] on button "Next" at bounding box center [762, 24] width 60 height 28
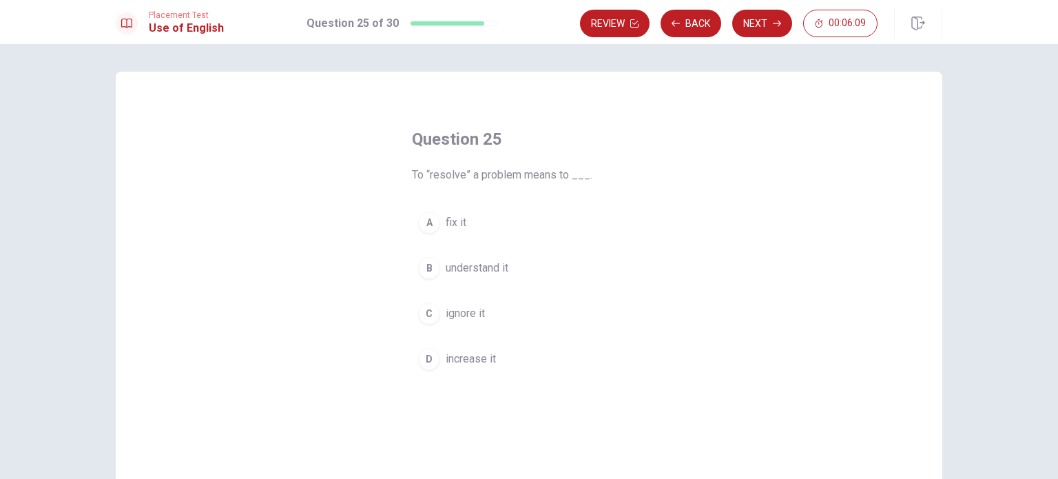
click at [427, 223] on div "A" at bounding box center [429, 222] width 22 height 22
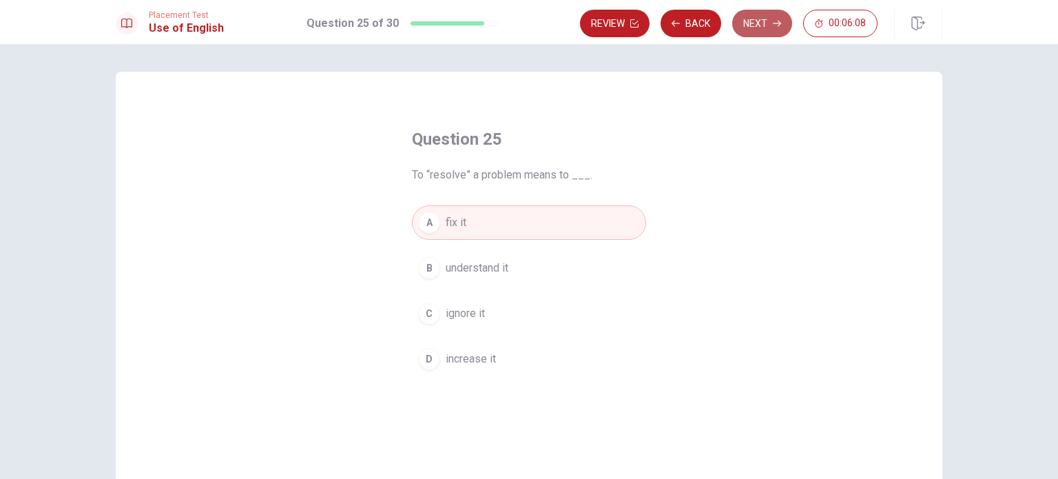
click at [762, 21] on button "Next" at bounding box center [762, 24] width 60 height 28
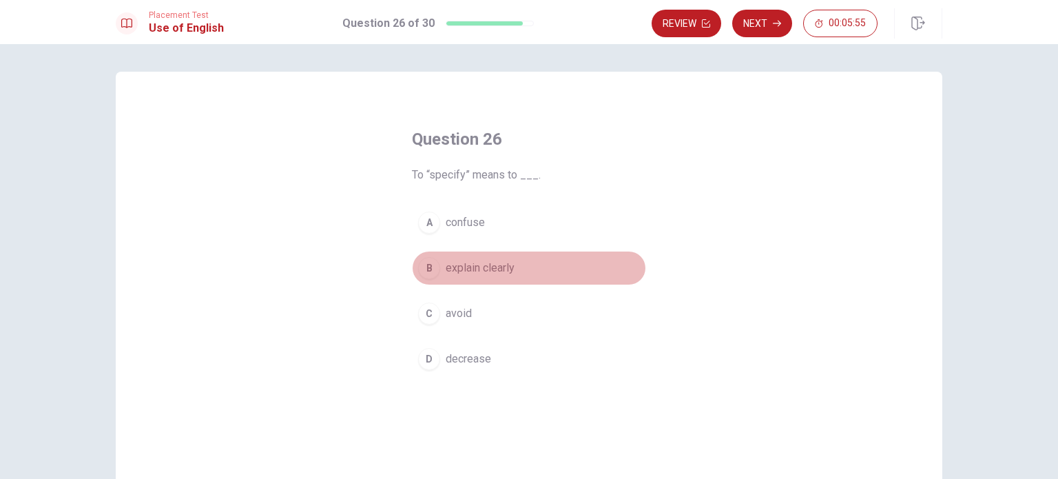
click at [474, 276] on button "B explain clearly" at bounding box center [529, 268] width 234 height 34
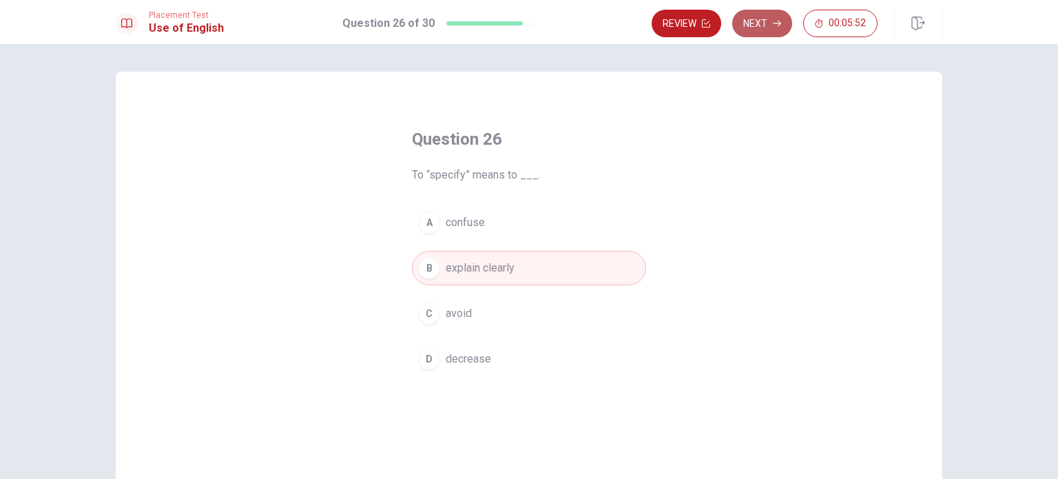
click at [761, 32] on button "Next" at bounding box center [762, 24] width 60 height 28
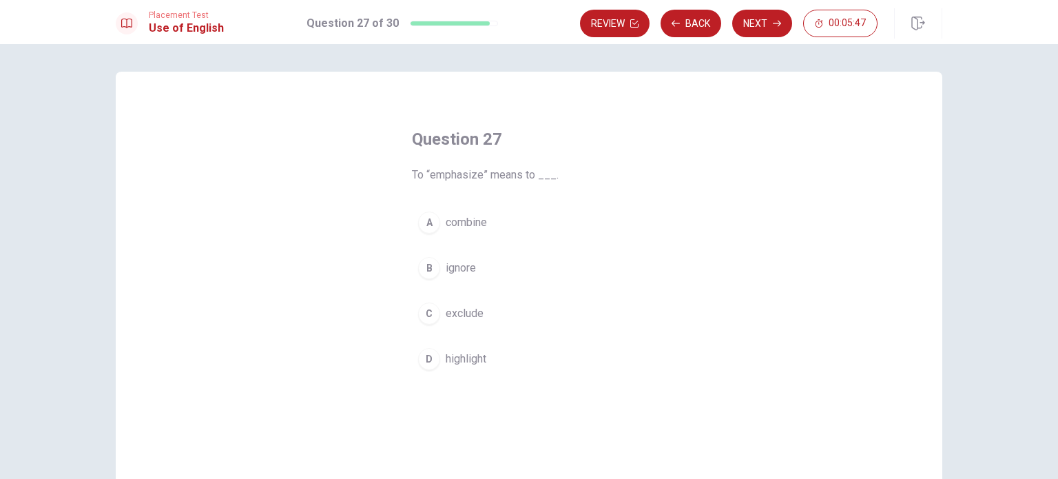
click at [463, 358] on span "highlight" at bounding box center [466, 359] width 41 height 17
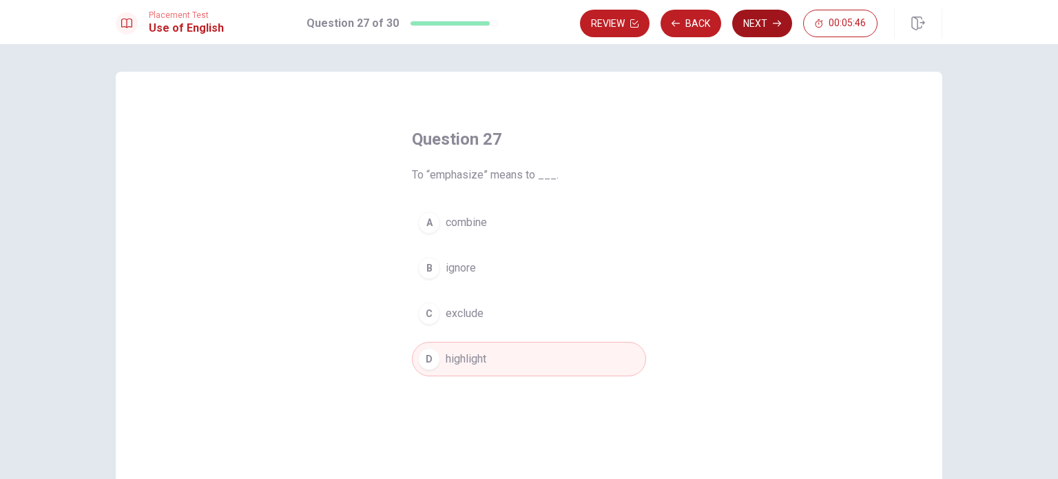
click at [762, 22] on button "Next" at bounding box center [762, 24] width 60 height 28
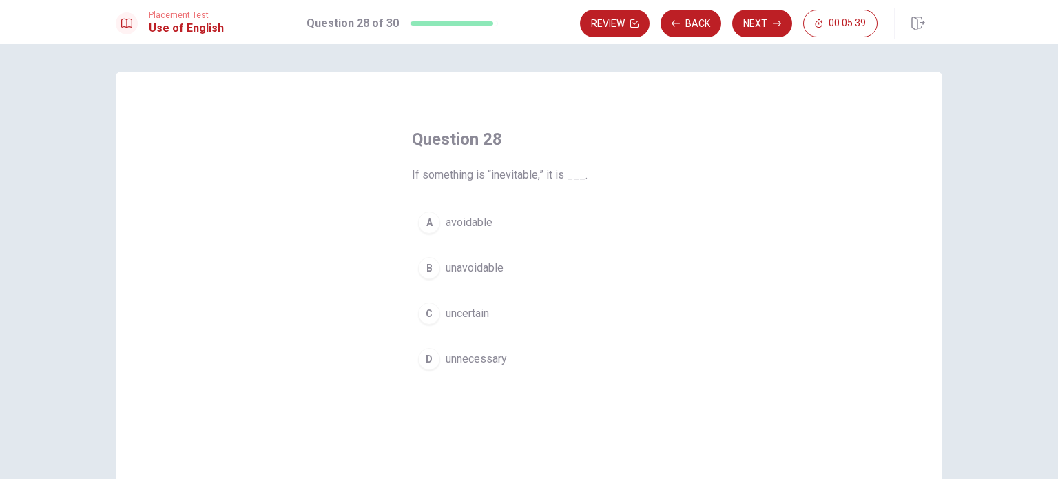
click at [467, 261] on span "unavoidable" at bounding box center [475, 268] width 58 height 17
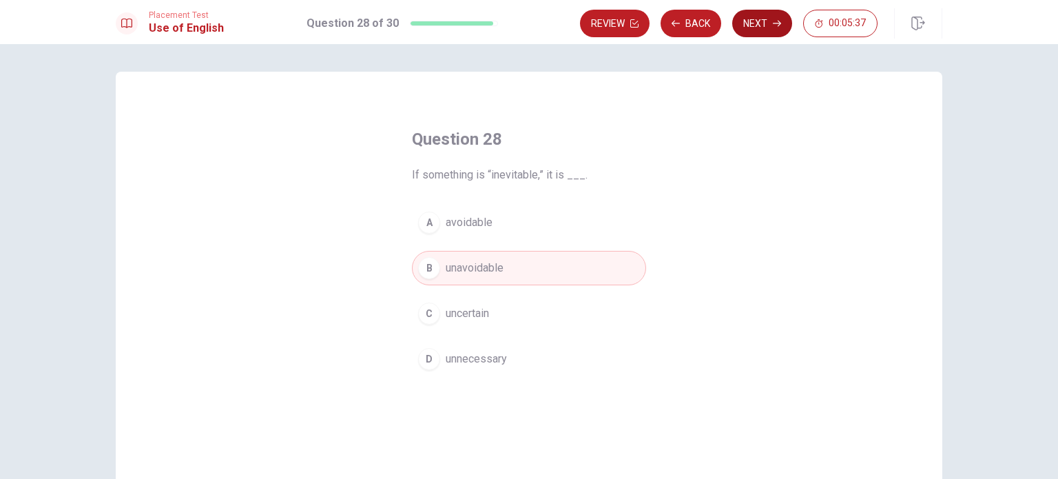
click at [758, 20] on button "Next" at bounding box center [762, 24] width 60 height 28
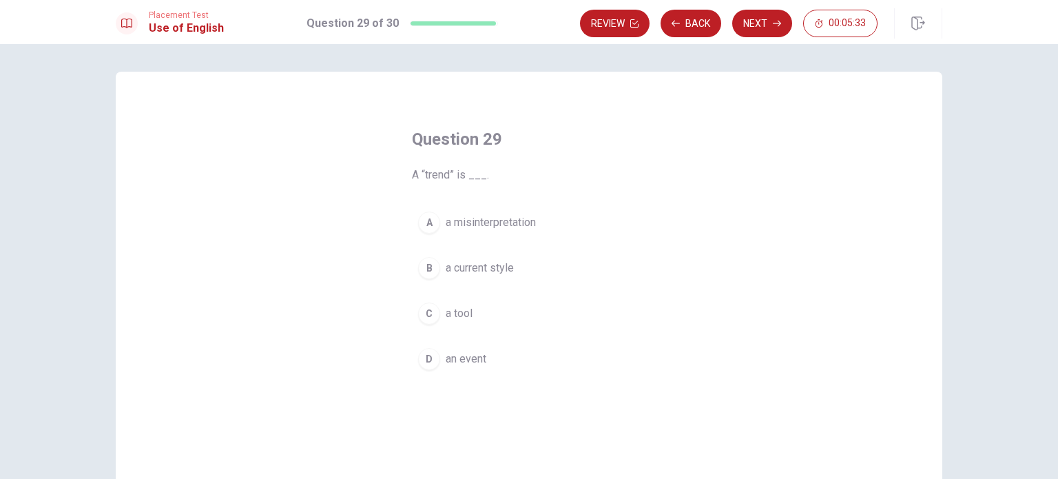
click at [466, 266] on span "a current style" at bounding box center [480, 268] width 68 height 17
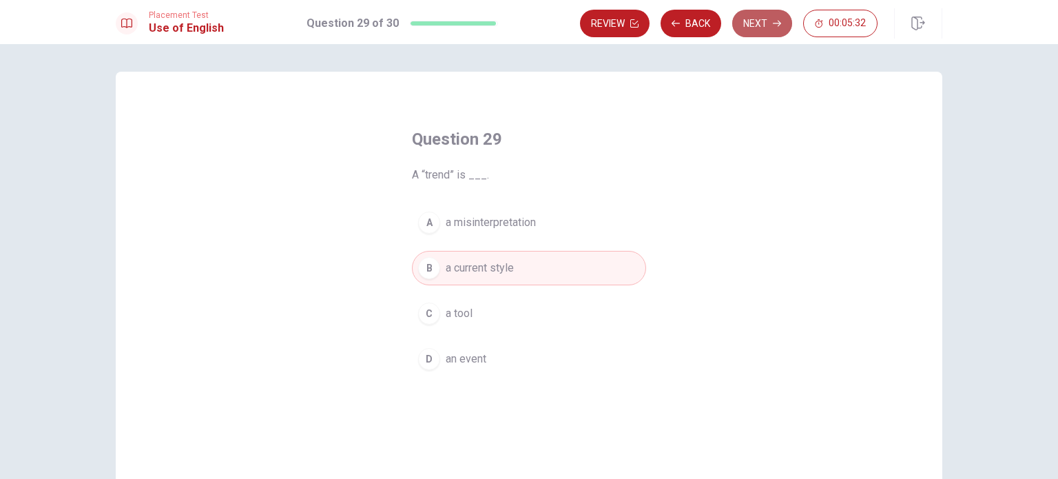
click at [759, 16] on button "Next" at bounding box center [762, 24] width 60 height 28
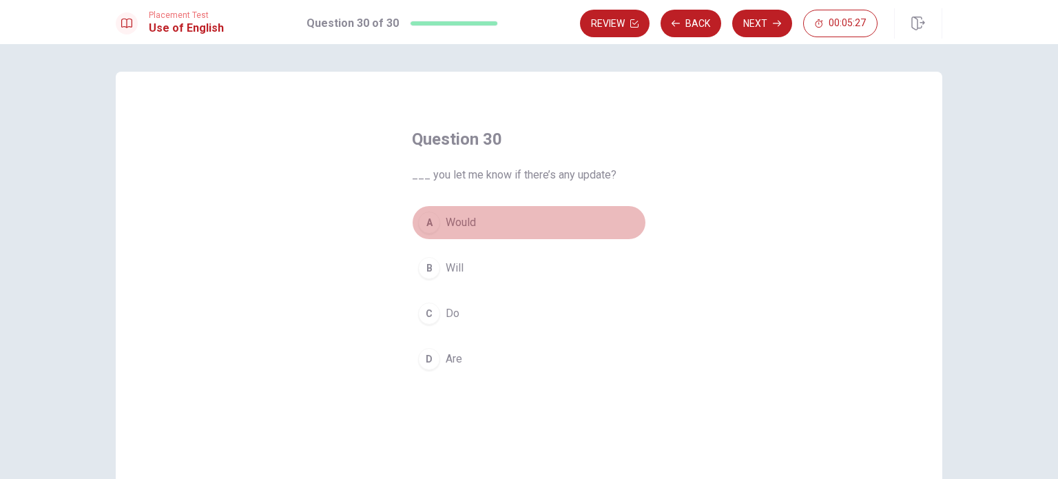
click at [481, 214] on button "A Would" at bounding box center [529, 222] width 234 height 34
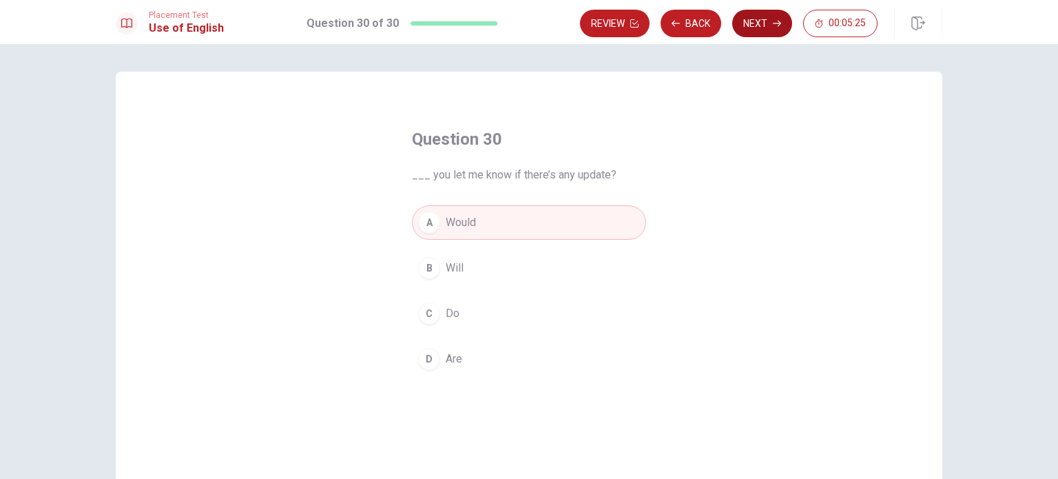
click at [758, 21] on button "Next" at bounding box center [762, 24] width 60 height 28
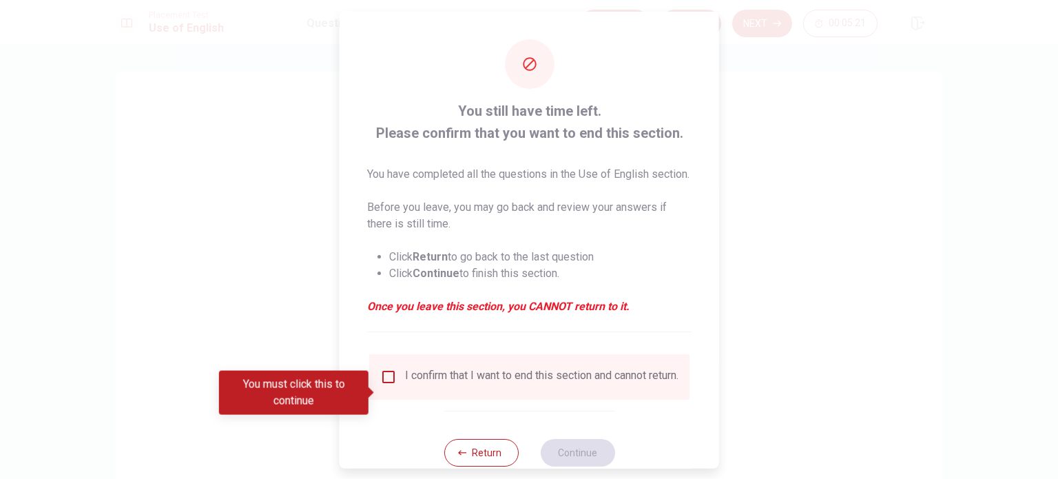
drag, startPoint x: 370, startPoint y: 125, endPoint x: 667, endPoint y: 118, distance: 297.0
click at [667, 118] on span "You still have time left. Please confirm that you want to end this section." at bounding box center [529, 121] width 324 height 44
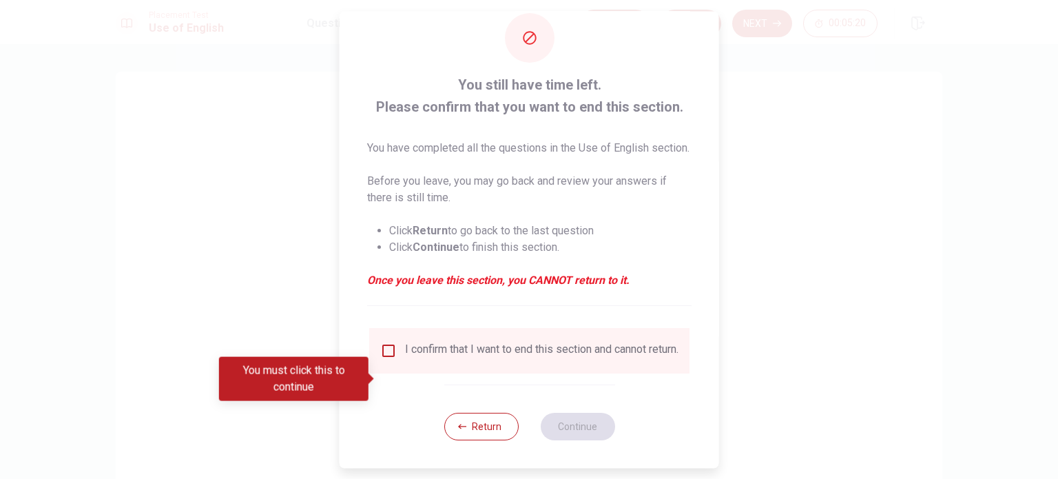
scroll to position [51, 0]
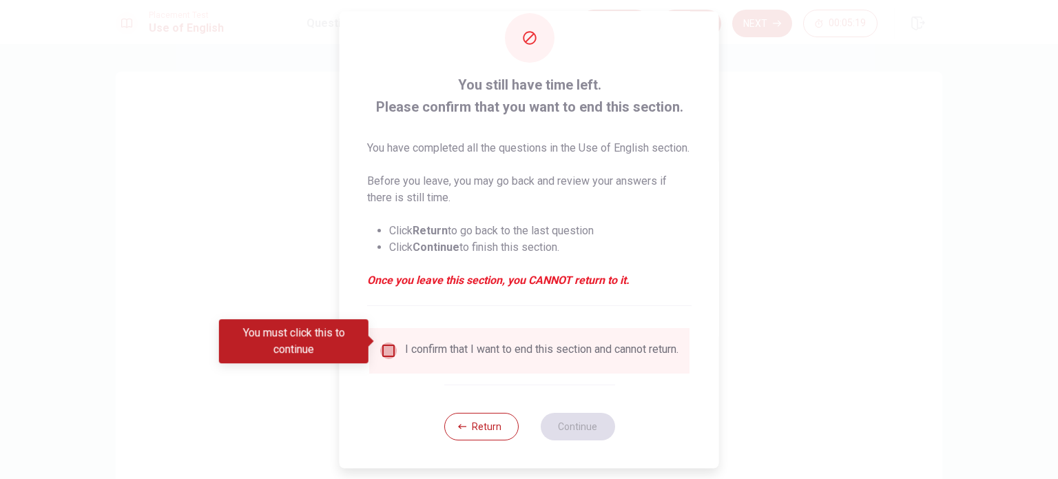
click at [391, 342] on input "You must click this to continue" at bounding box center [388, 350] width 17 height 17
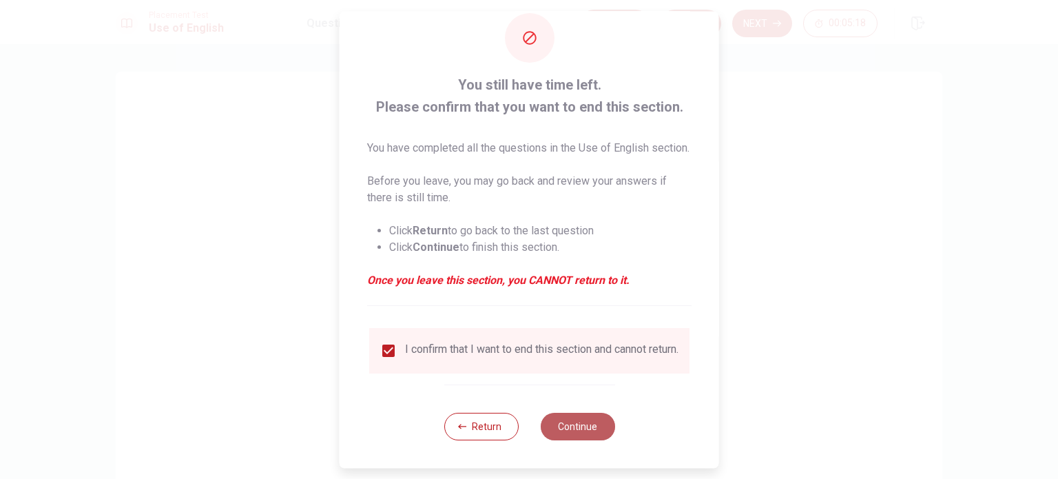
click at [574, 426] on button "Continue" at bounding box center [577, 427] width 74 height 28
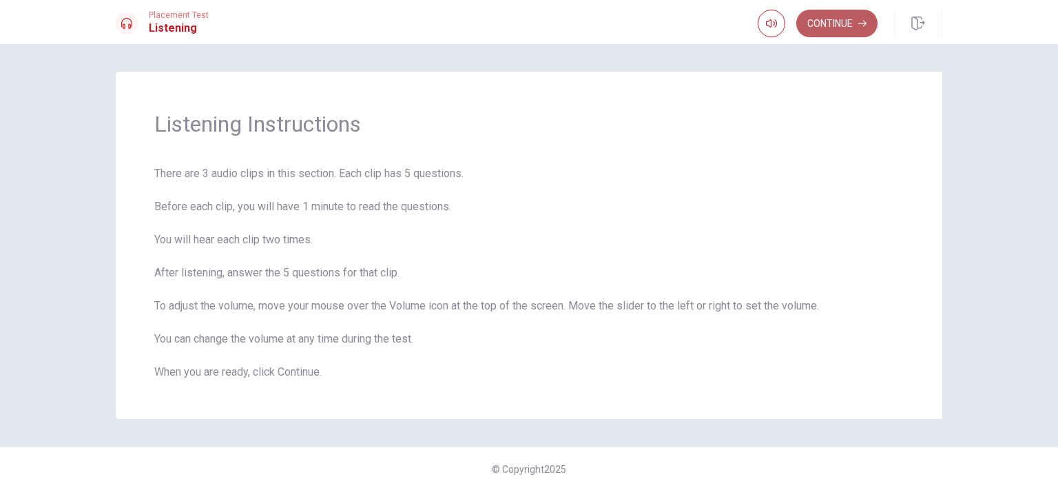
click at [843, 35] on button "Continue" at bounding box center [836, 24] width 81 height 28
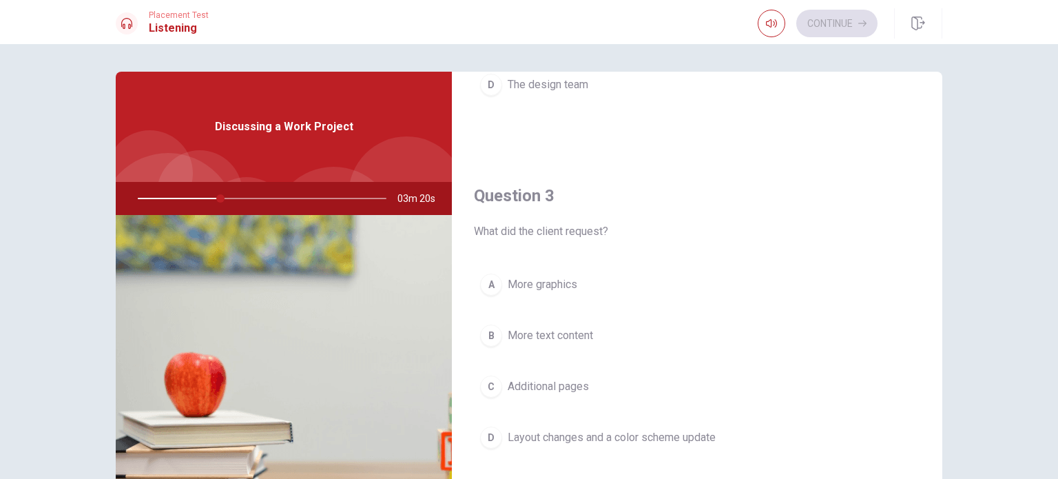
scroll to position [689, 0]
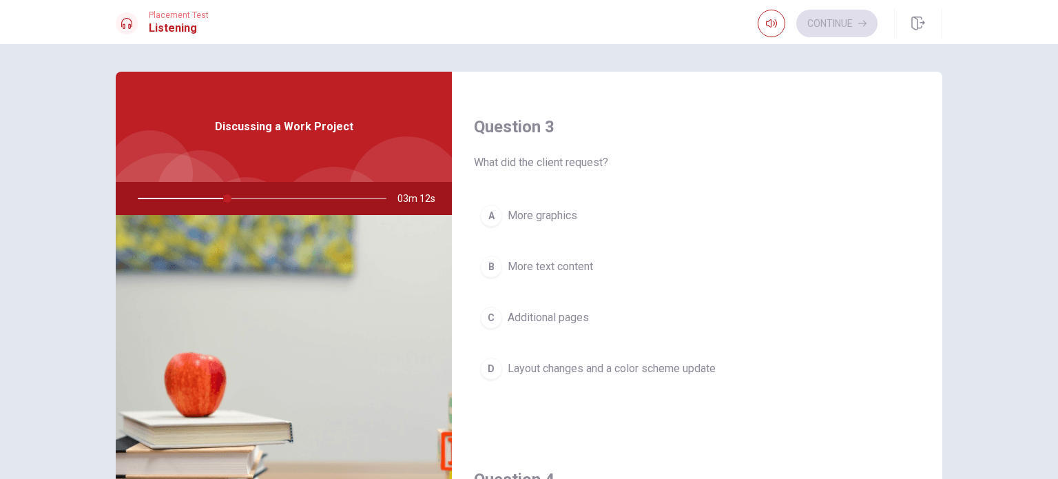
click at [581, 366] on span "Layout changes and a color scheme update" at bounding box center [612, 368] width 208 height 17
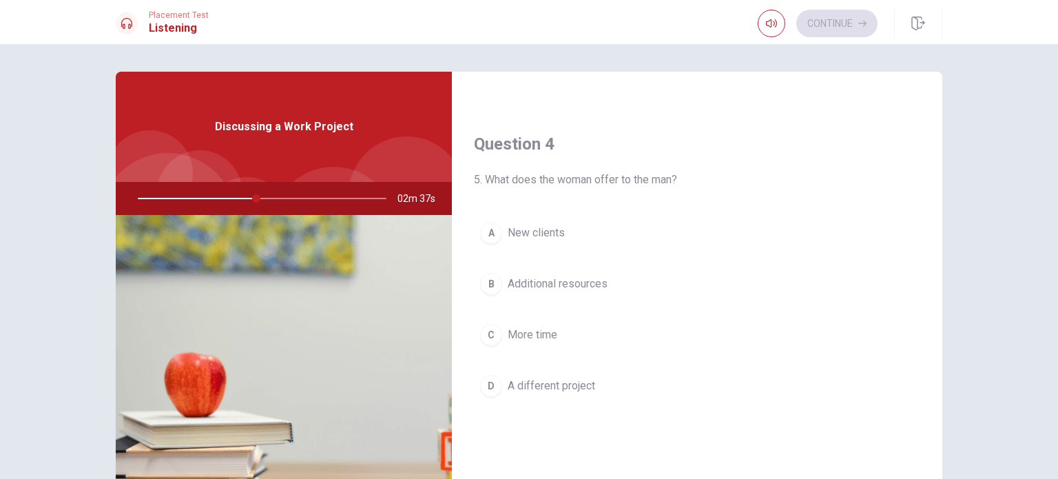
scroll to position [1033, 0]
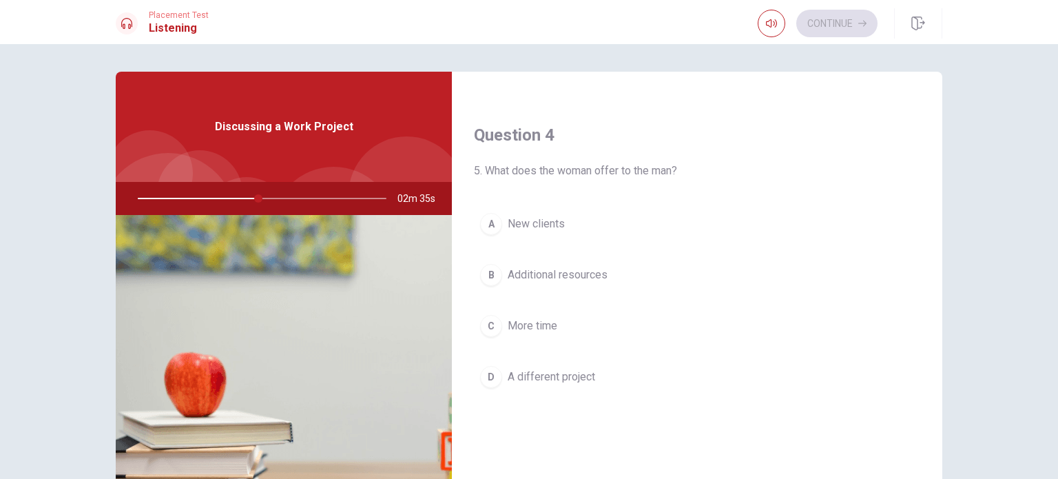
click at [570, 281] on button "B Additional resources" at bounding box center [697, 275] width 446 height 34
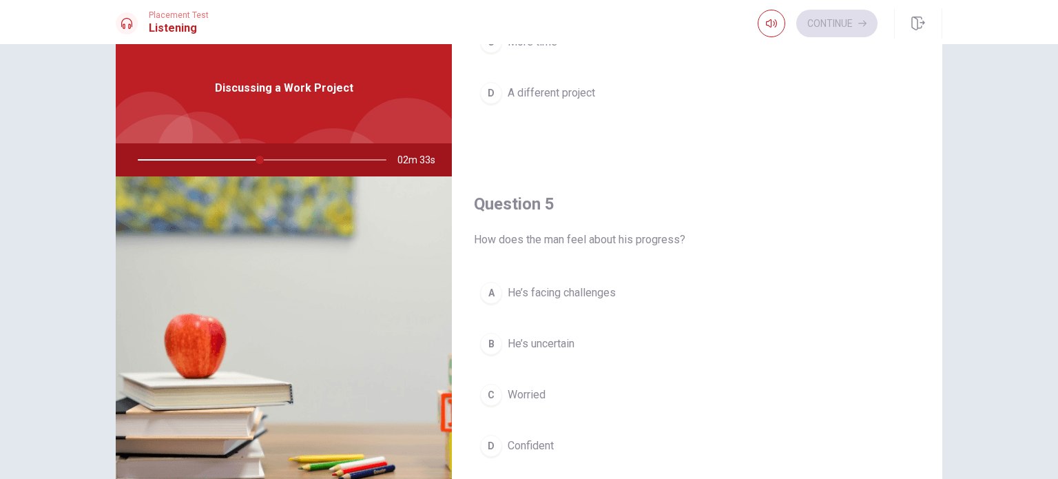
scroll to position [69, 0]
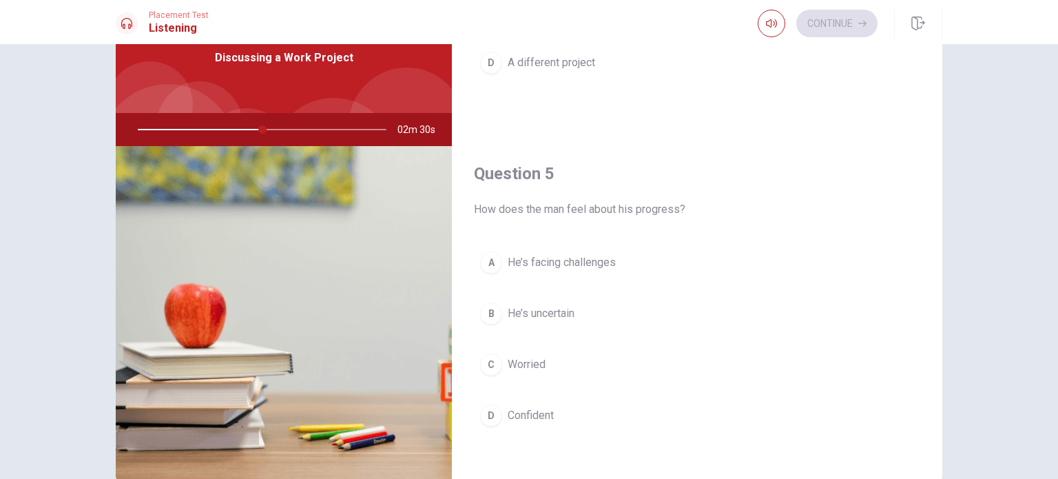
click at [572, 267] on button "A He’s facing challenges" at bounding box center [697, 262] width 446 height 34
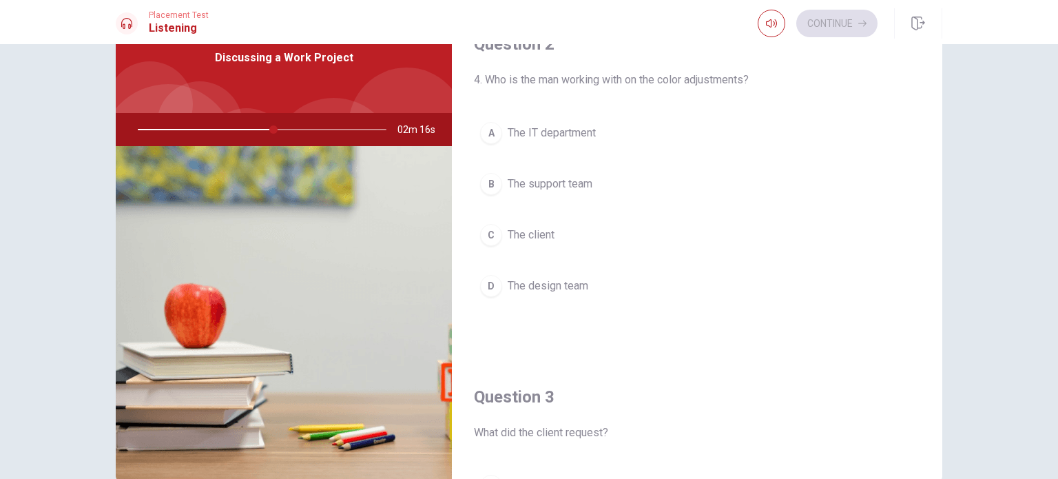
scroll to position [245, 0]
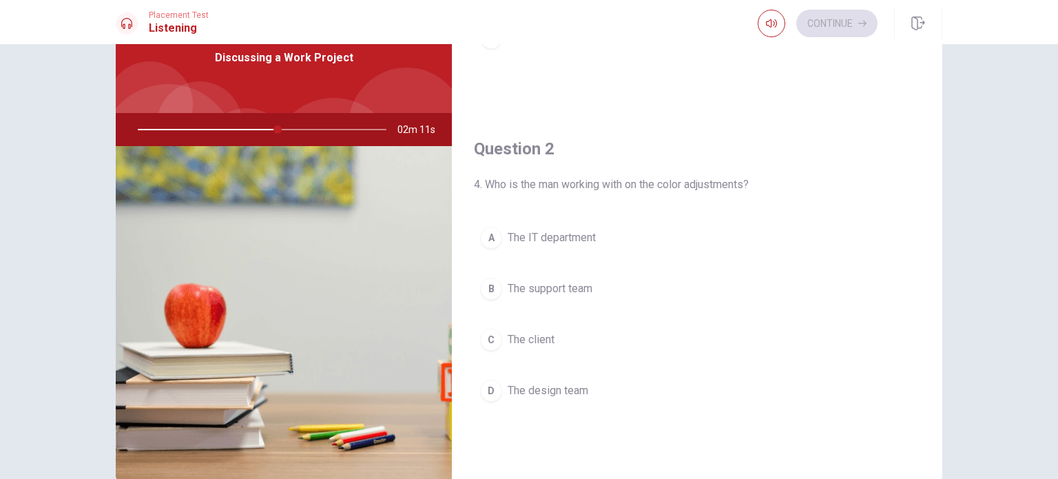
click at [546, 230] on span "The IT department" at bounding box center [552, 237] width 88 height 17
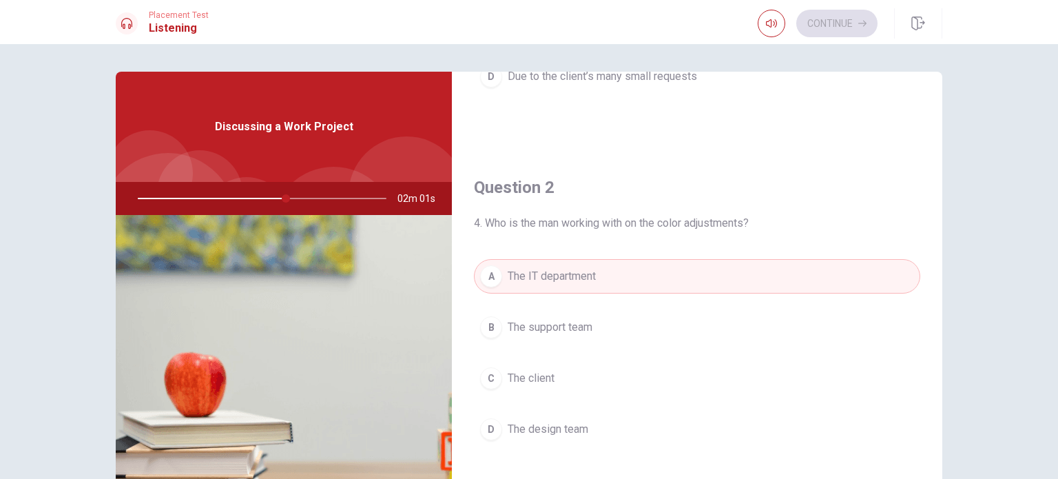
scroll to position [344, 0]
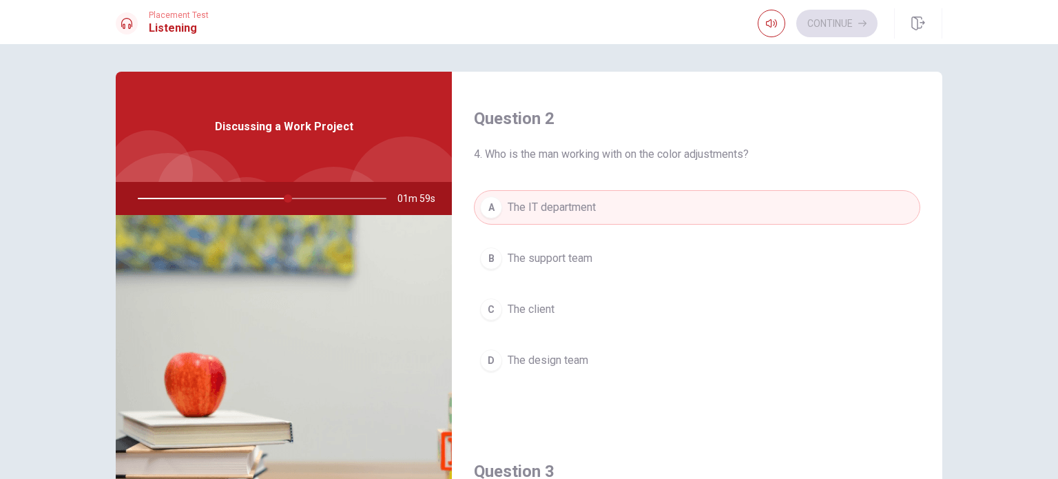
click at [576, 356] on span "The design team" at bounding box center [548, 360] width 81 height 17
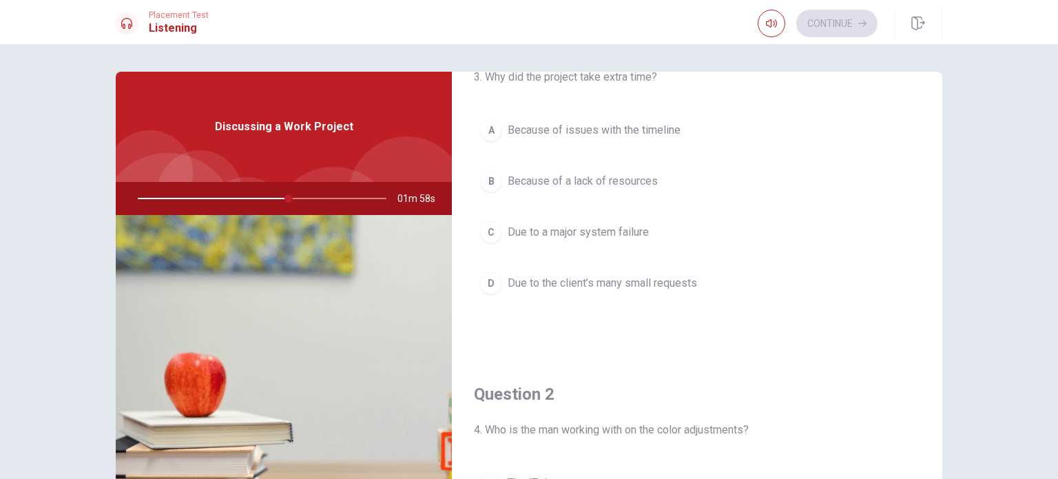
scroll to position [0, 0]
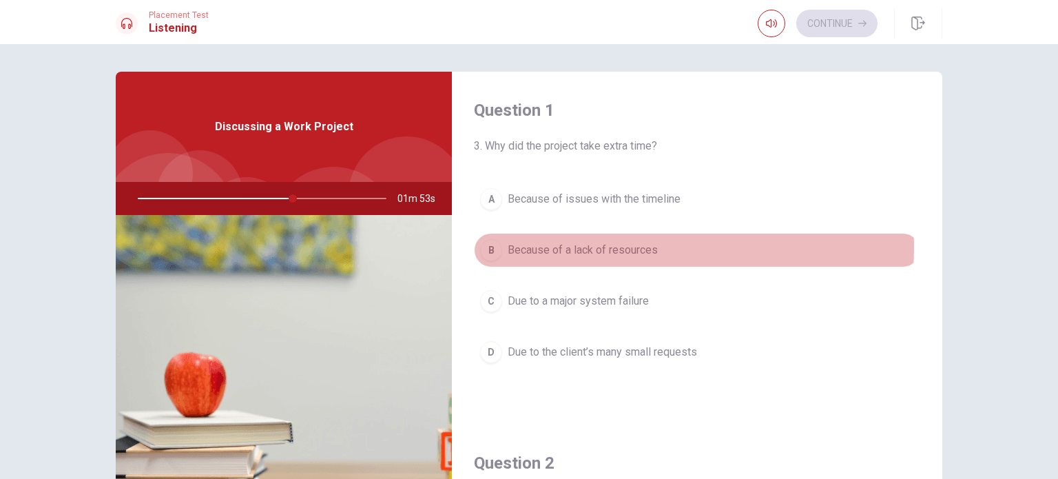
click at [604, 246] on span "Because of a lack of resources" at bounding box center [583, 250] width 150 height 17
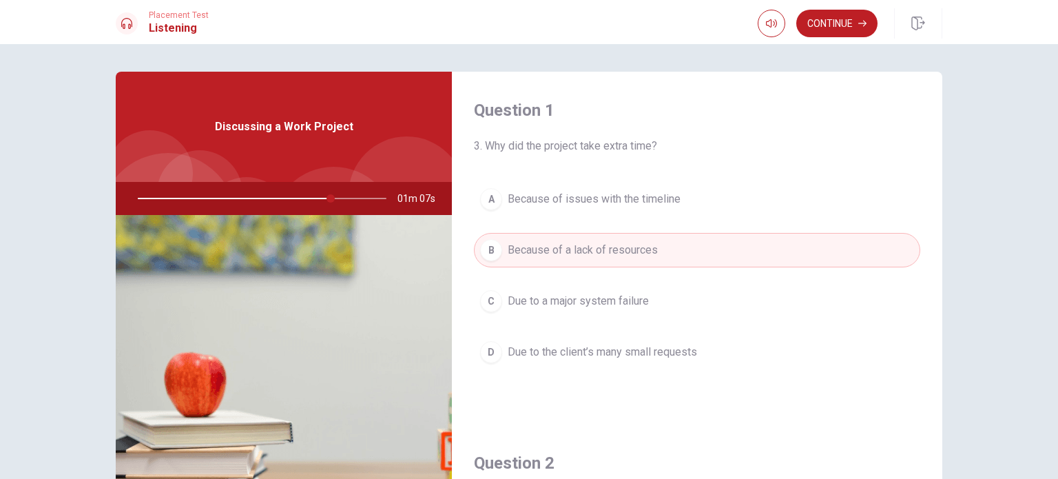
click at [660, 345] on span "Due to the client’s many small requests" at bounding box center [602, 352] width 189 height 17
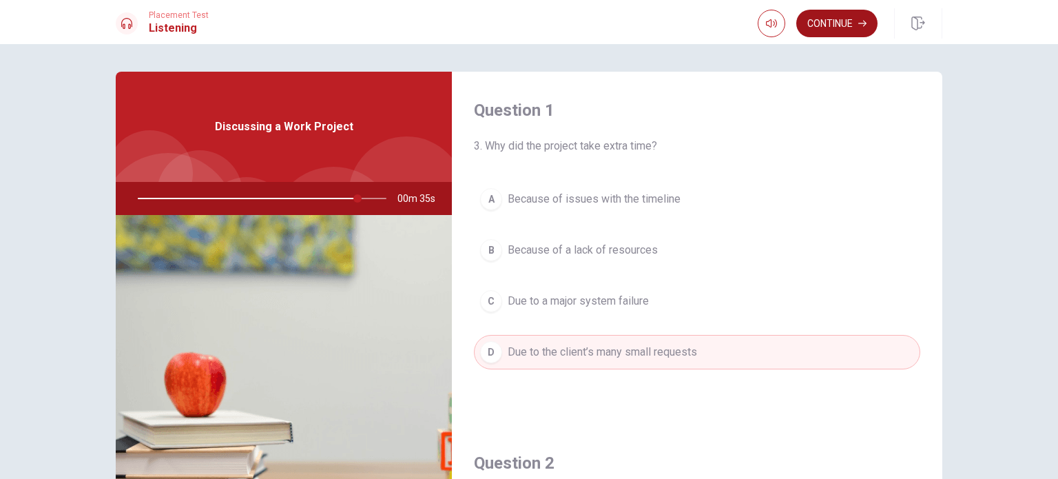
click at [812, 23] on button "Continue" at bounding box center [836, 24] width 81 height 28
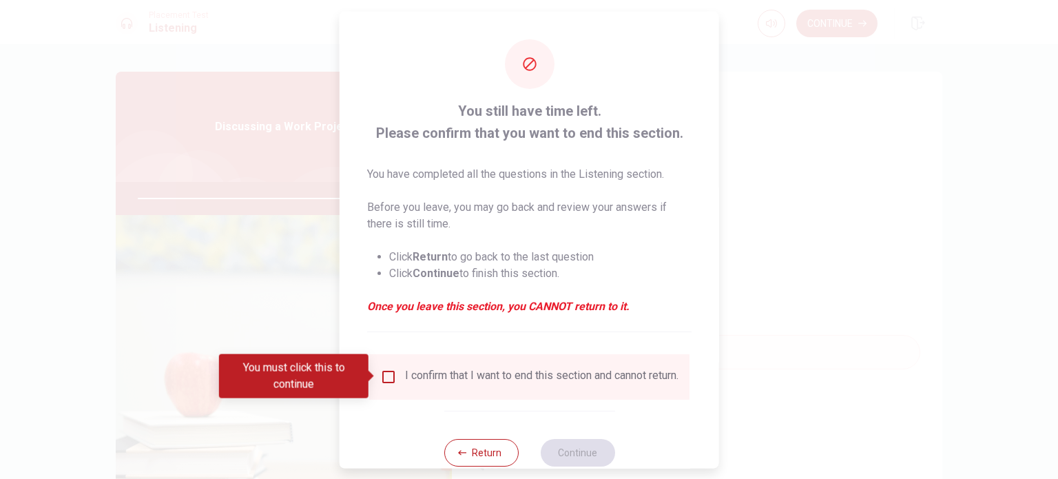
click at [384, 375] on input "You must click this to continue" at bounding box center [388, 376] width 17 height 17
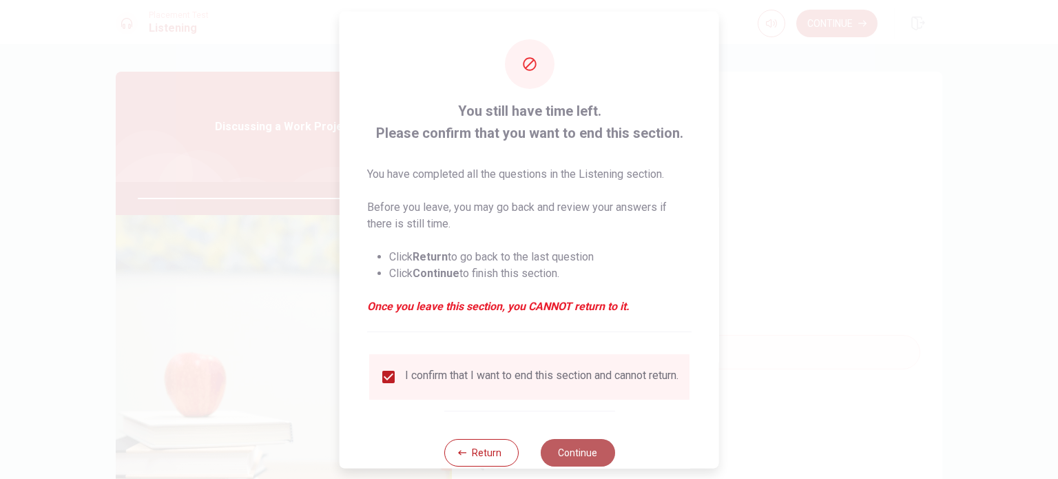
click at [572, 448] on button "Continue" at bounding box center [577, 452] width 74 height 28
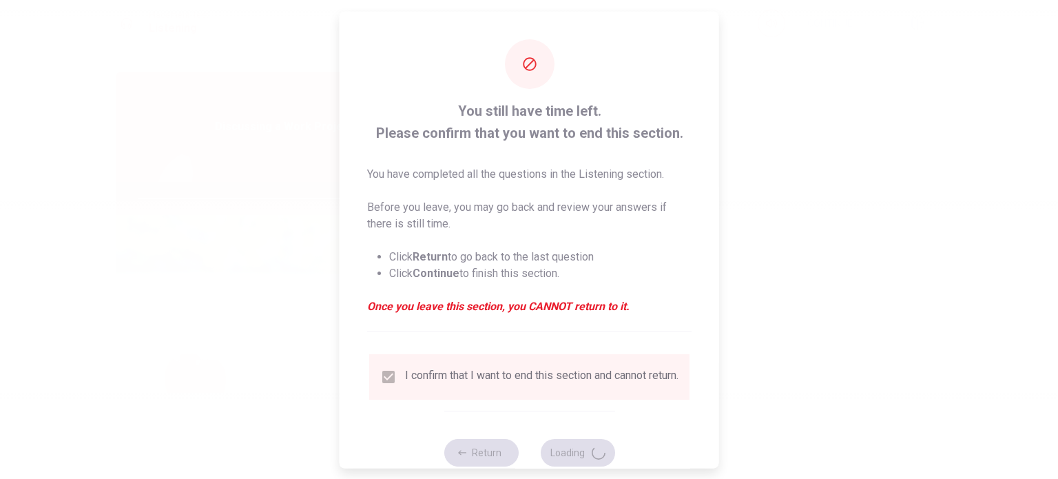
type input "90"
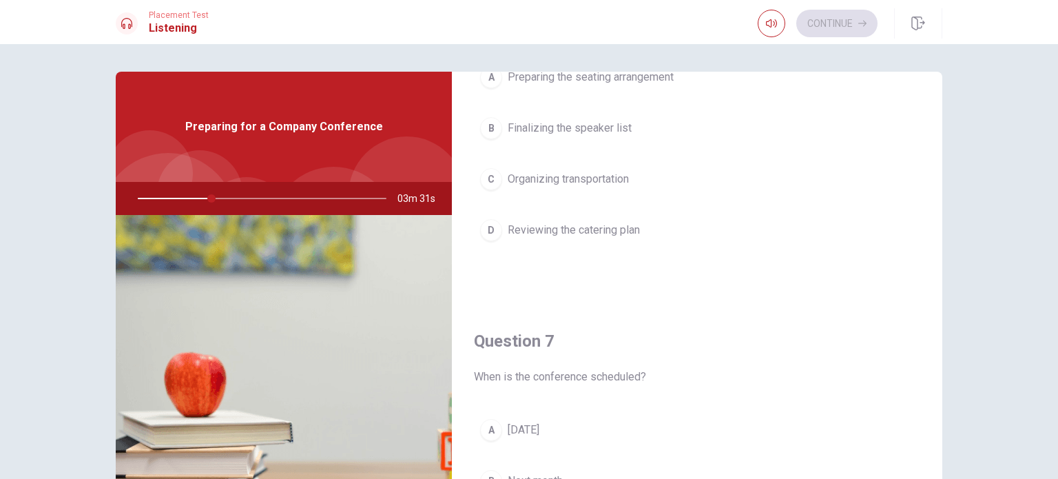
scroll to position [344, 0]
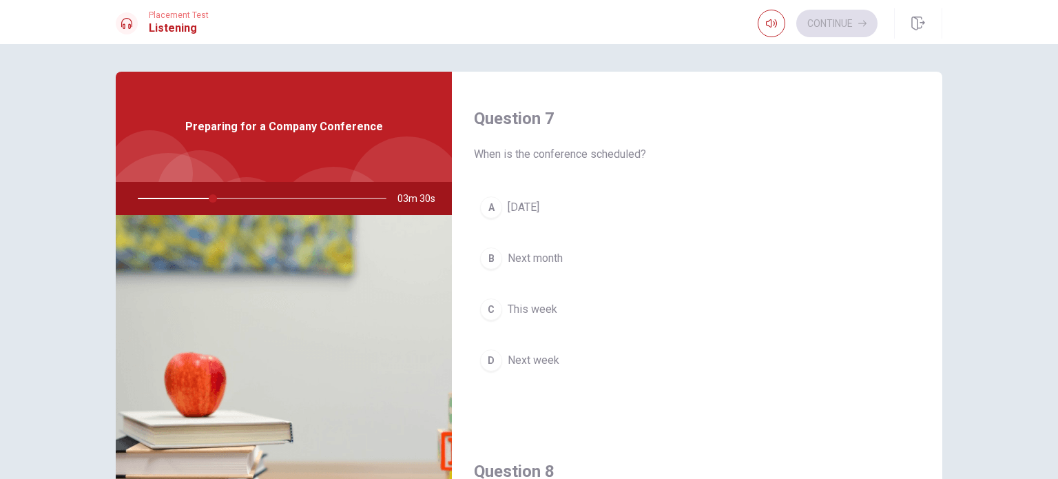
click at [552, 248] on button "B Next month" at bounding box center [697, 258] width 446 height 34
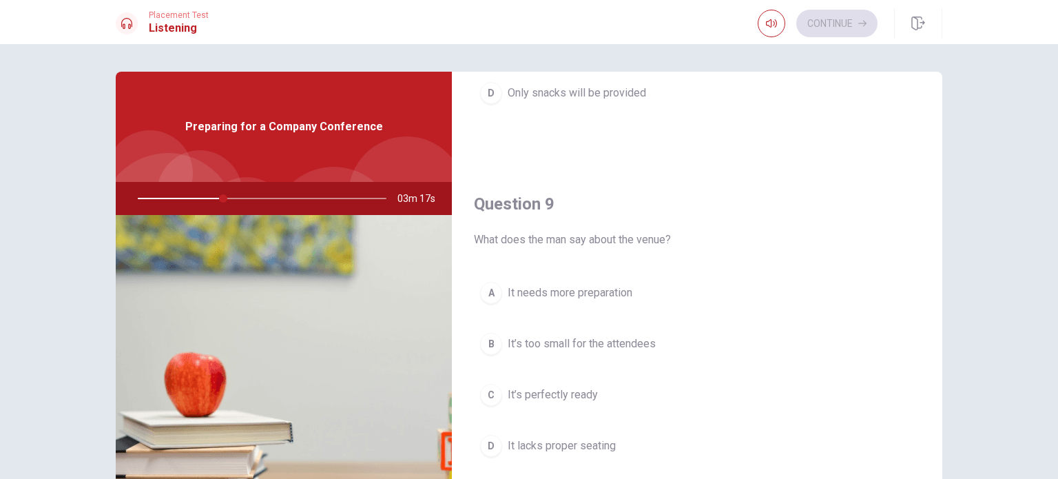
scroll to position [1033, 0]
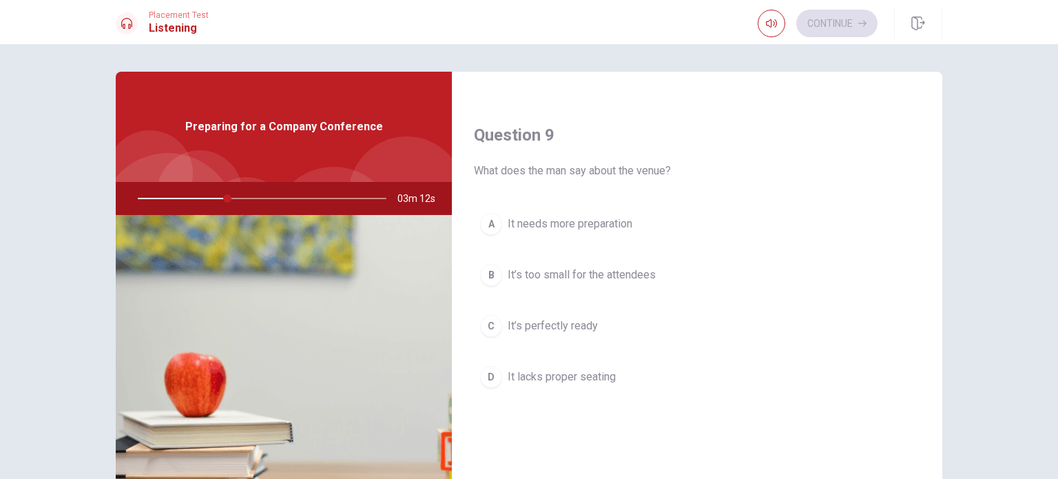
click at [566, 324] on span "It’s perfectly ready" at bounding box center [553, 326] width 90 height 17
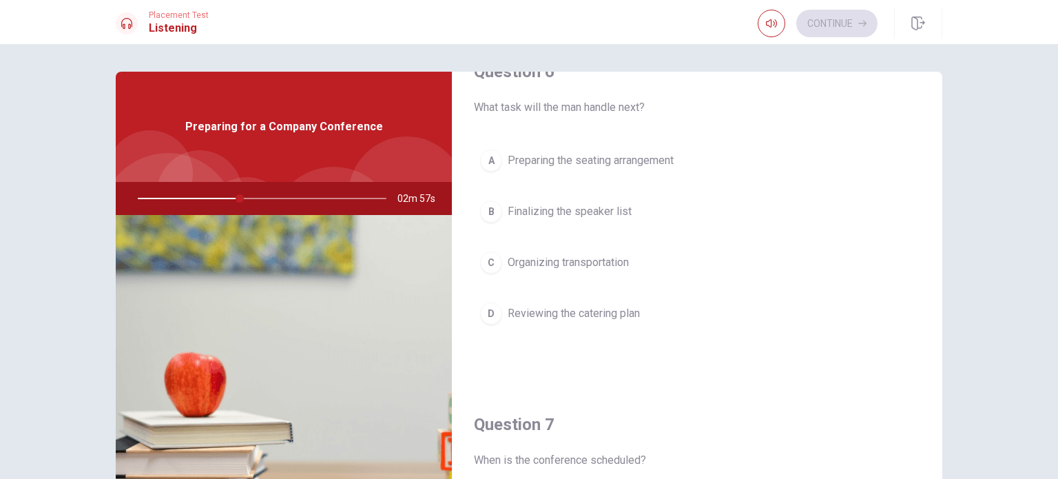
scroll to position [0, 0]
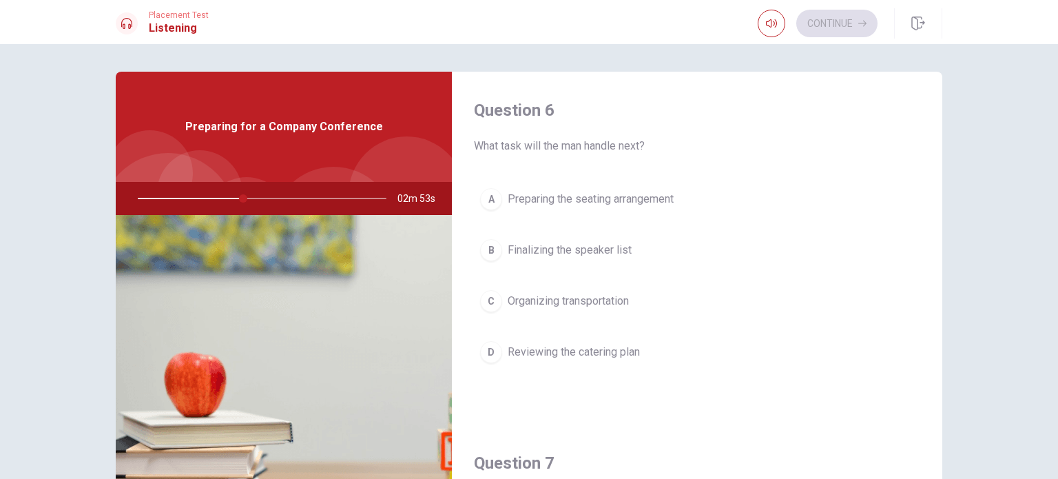
click at [623, 251] on span "Finalizing the speaker list" at bounding box center [570, 250] width 124 height 17
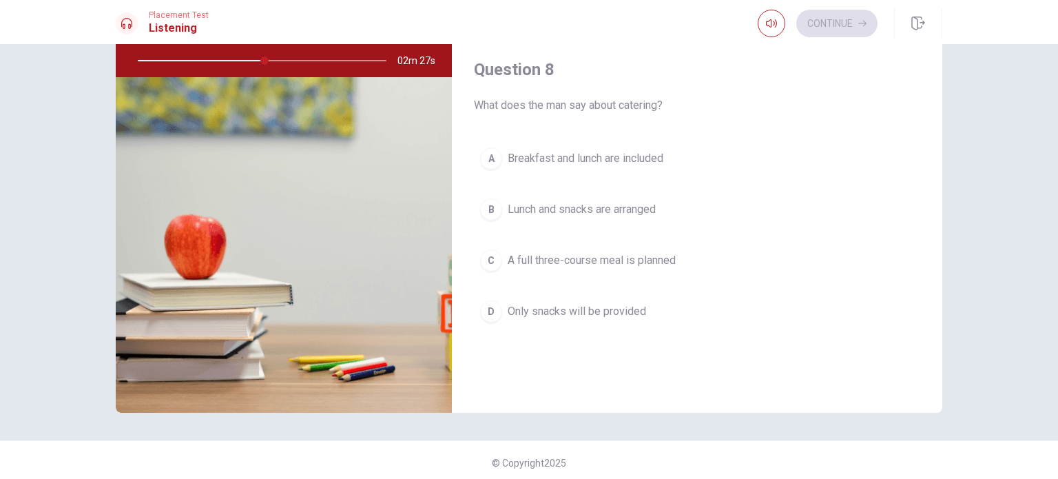
scroll to position [590, 0]
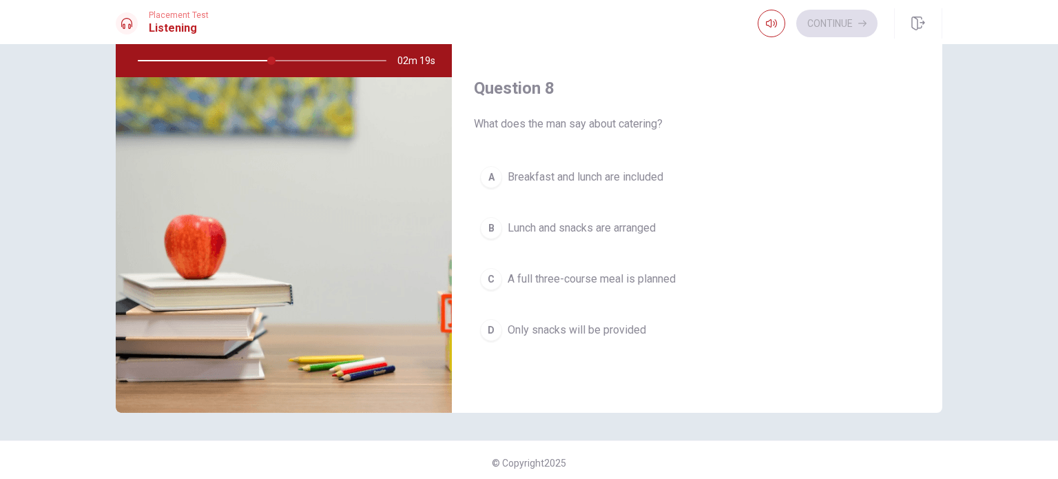
click at [606, 227] on span "Lunch and snacks are arranged" at bounding box center [582, 228] width 148 height 17
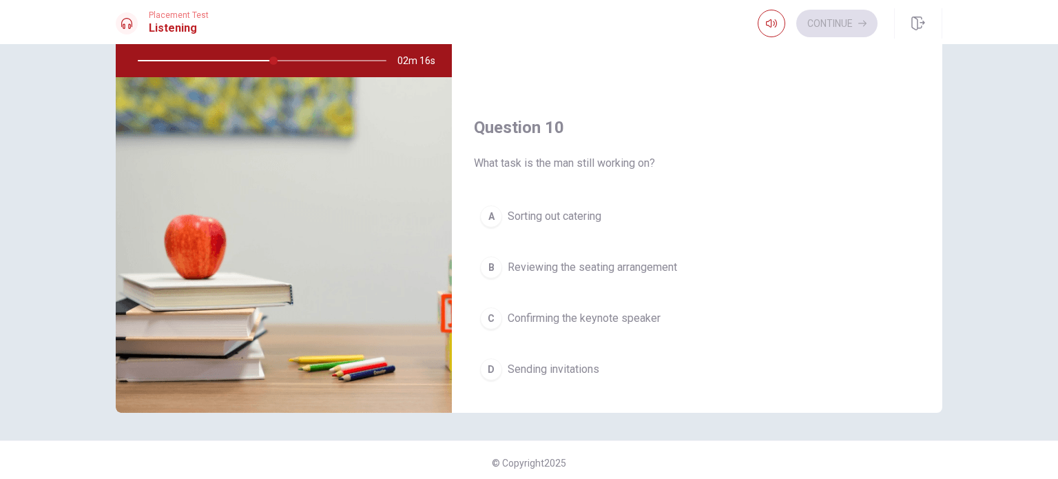
scroll to position [1279, 0]
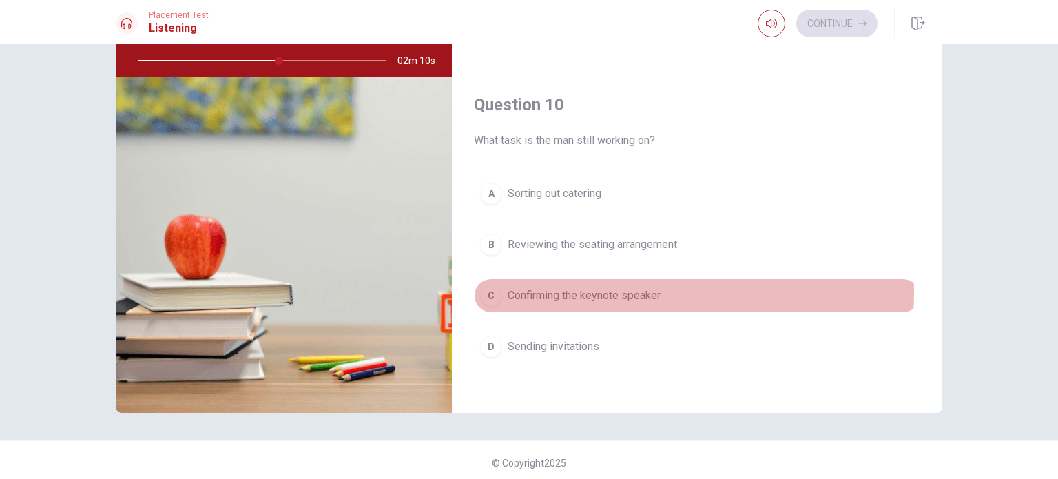
click at [599, 287] on span "Confirming the keynote speaker" at bounding box center [584, 295] width 153 height 17
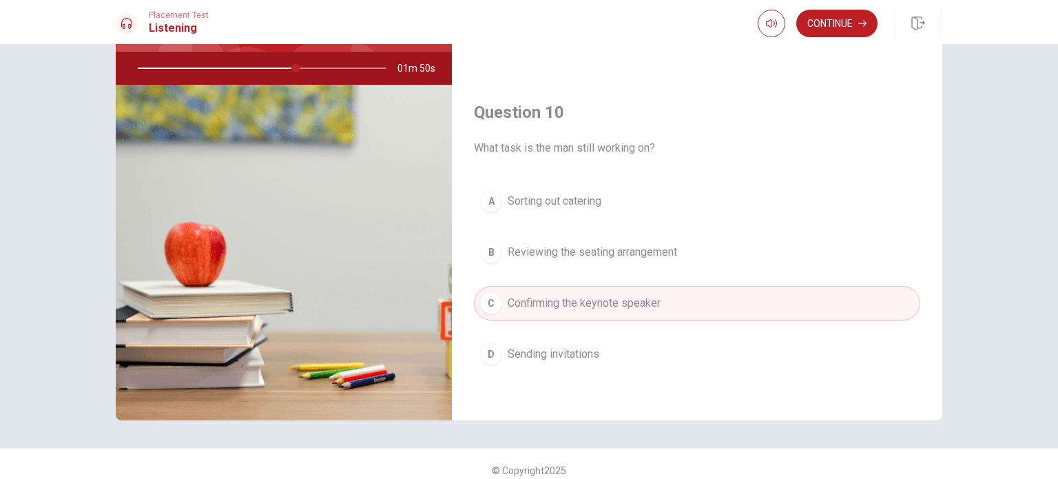
scroll to position [138, 0]
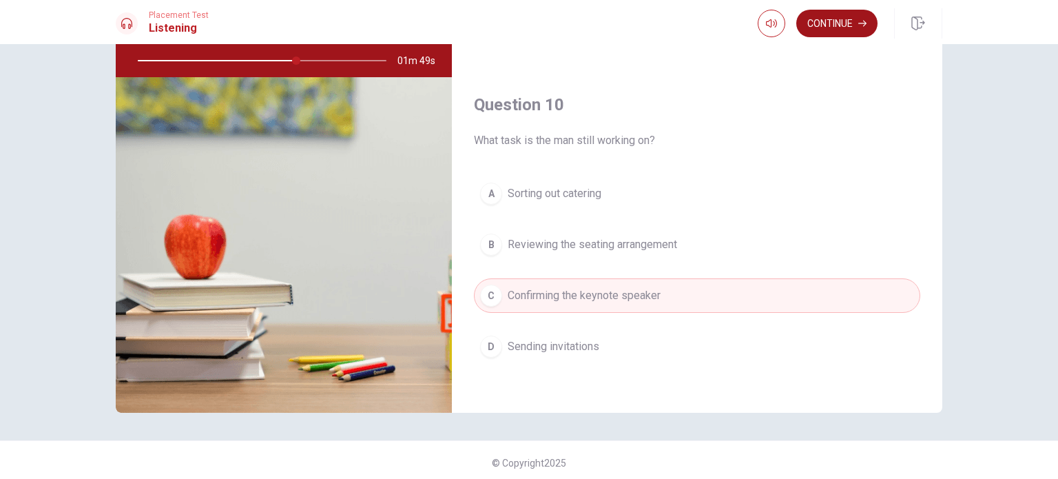
click at [827, 23] on button "Continue" at bounding box center [836, 24] width 81 height 28
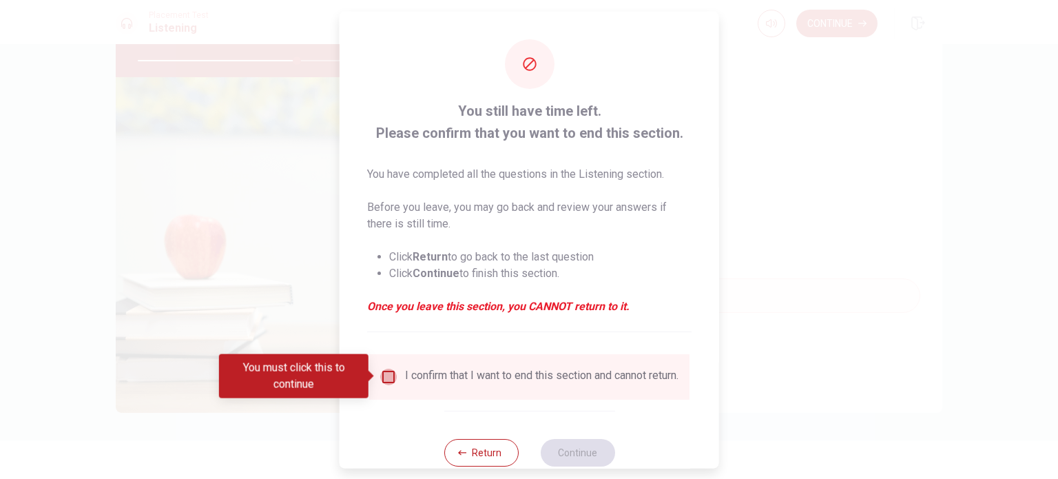
click at [385, 375] on input "You must click this to continue" at bounding box center [388, 376] width 17 height 17
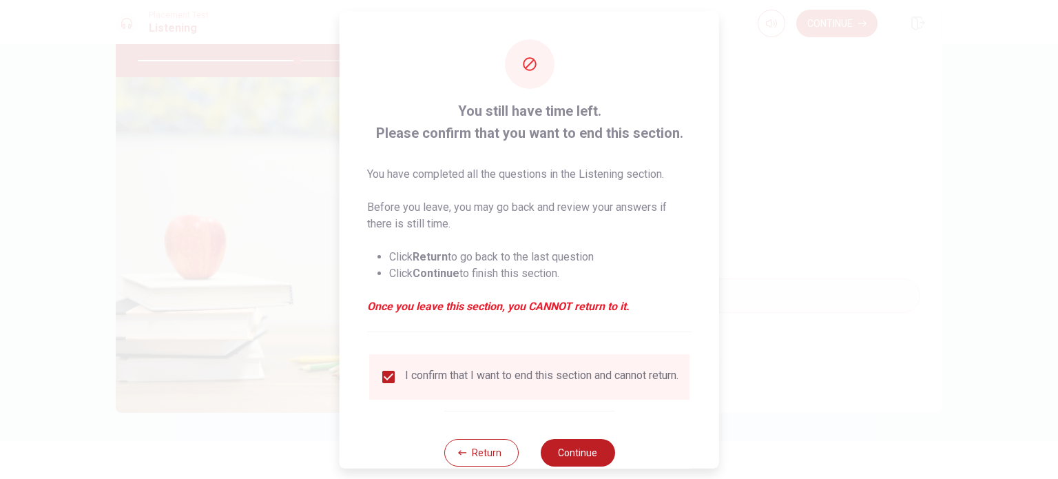
click at [575, 447] on div "Return Continue" at bounding box center [529, 451] width 171 height 83
click at [571, 449] on button "Continue" at bounding box center [577, 452] width 74 height 28
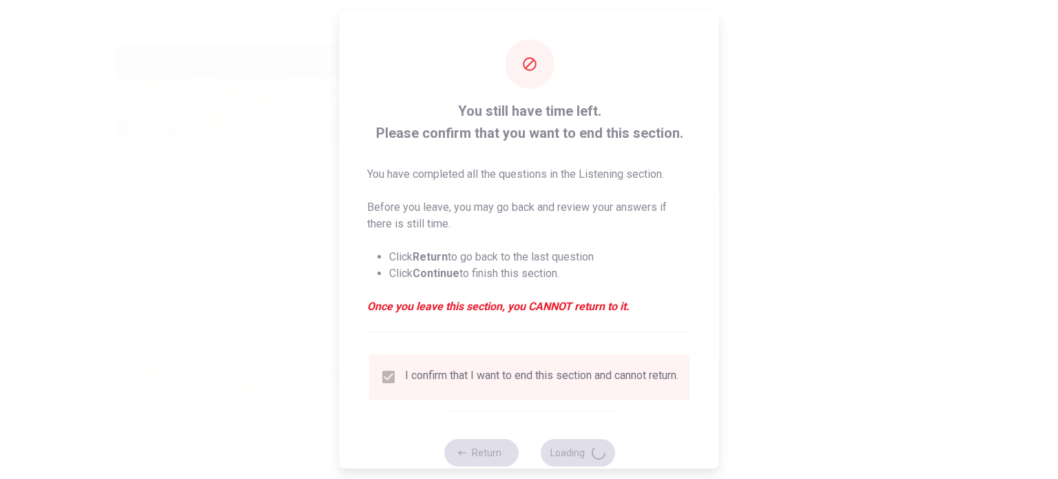
type input "65"
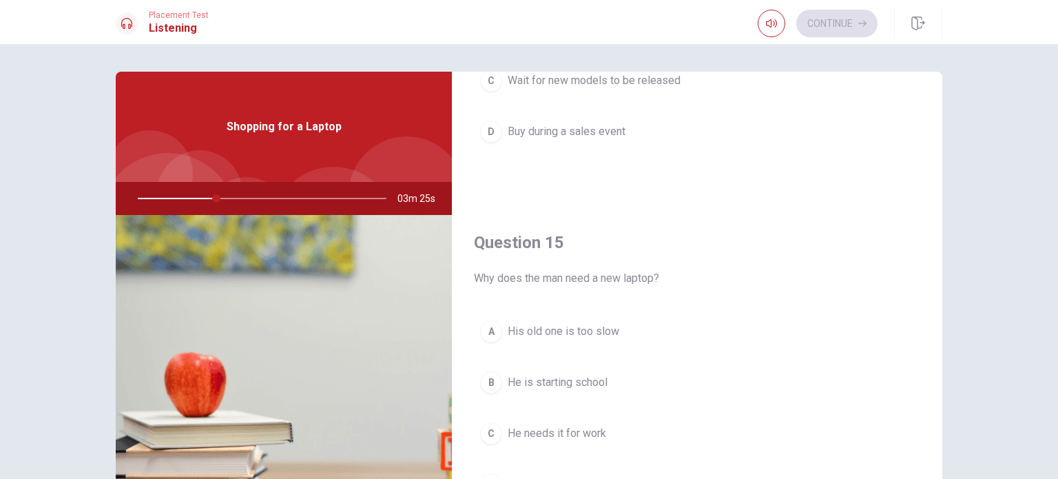
scroll to position [69, 0]
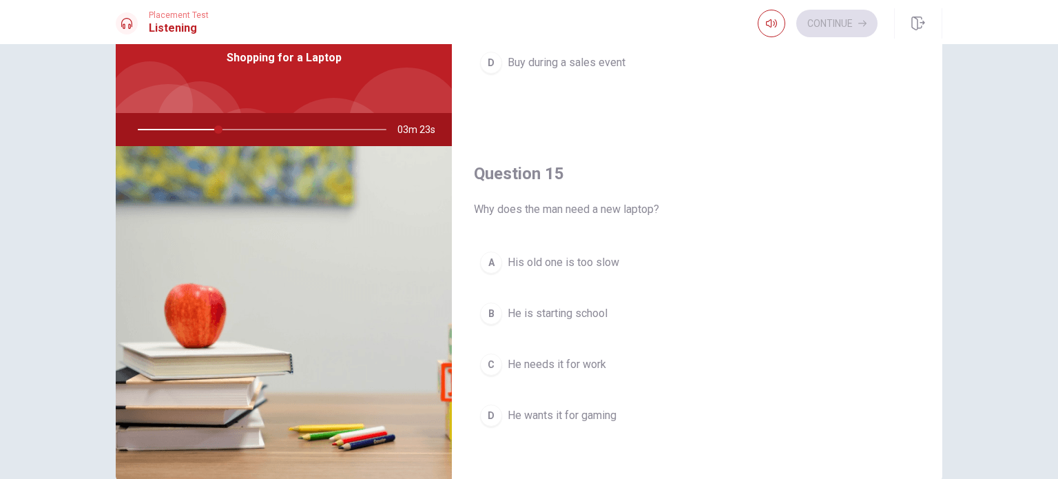
click at [571, 358] on span "He needs it for work" at bounding box center [557, 364] width 99 height 17
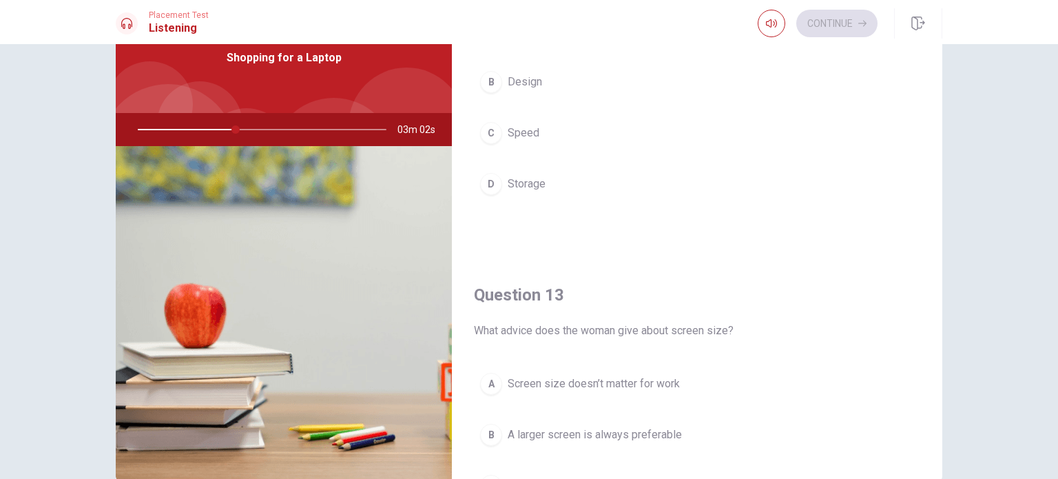
scroll to position [314, 0]
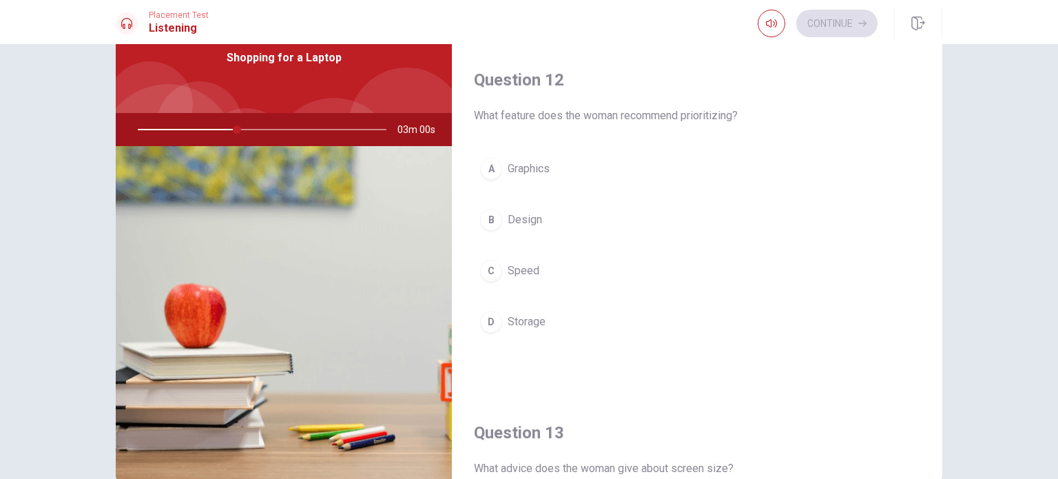
click at [549, 267] on button "C Speed" at bounding box center [697, 271] width 446 height 34
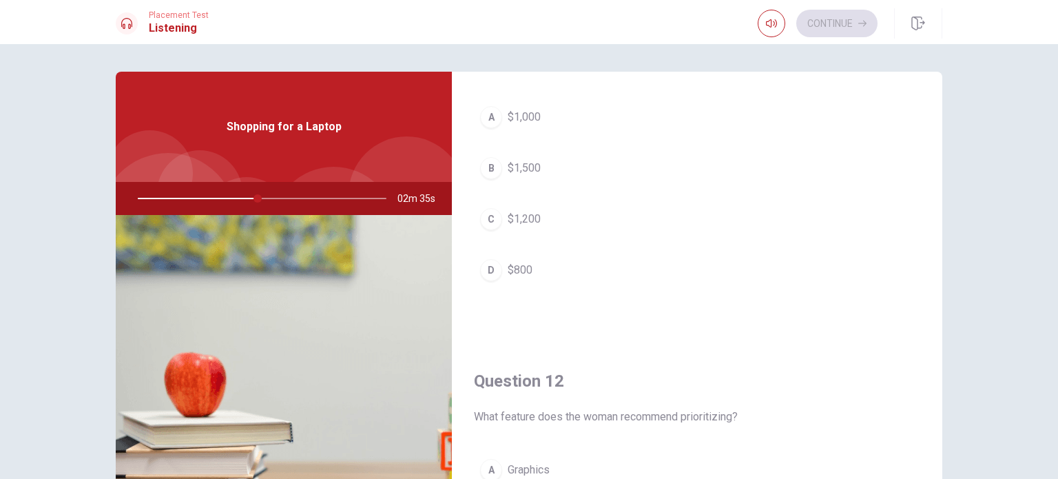
scroll to position [0, 0]
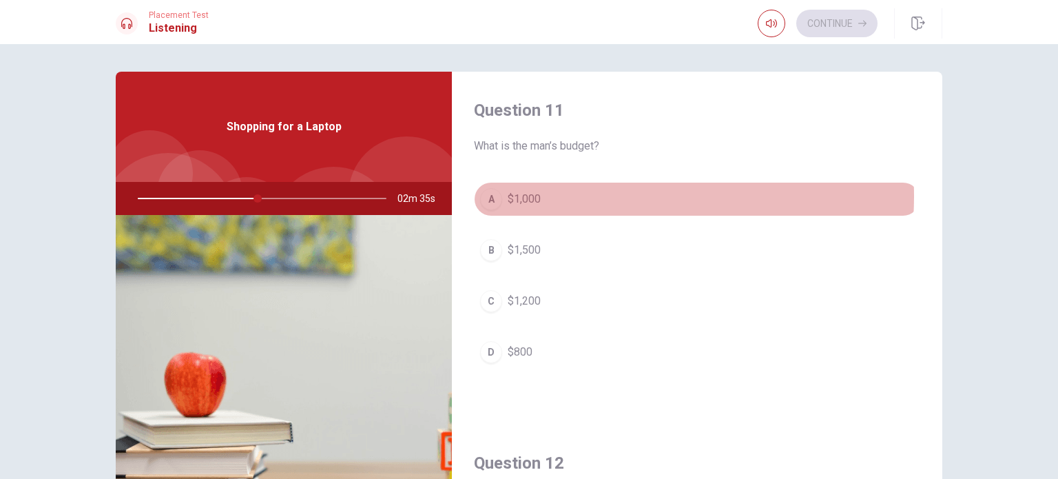
click at [573, 196] on button "A $1,000" at bounding box center [697, 199] width 446 height 34
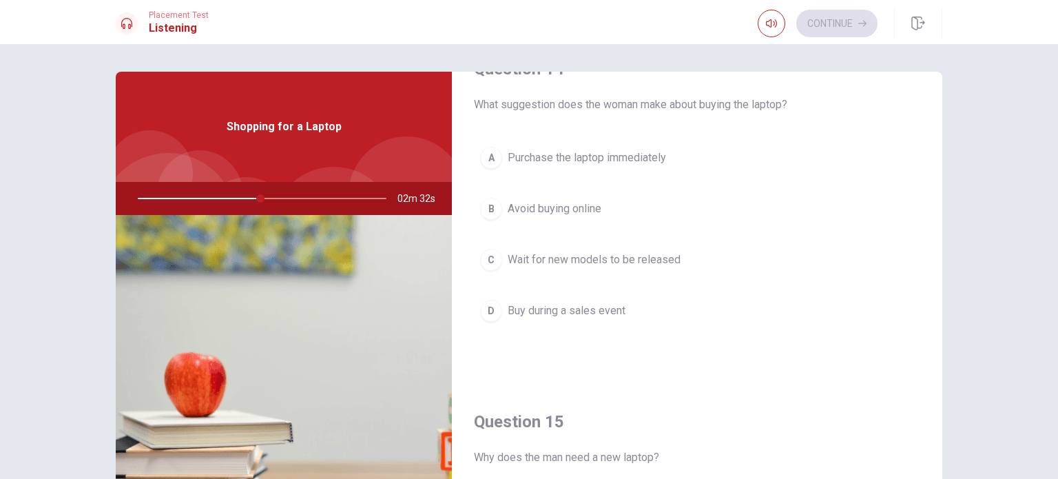
scroll to position [1102, 0]
click at [566, 307] on span "Buy during a sales event" at bounding box center [567, 308] width 118 height 17
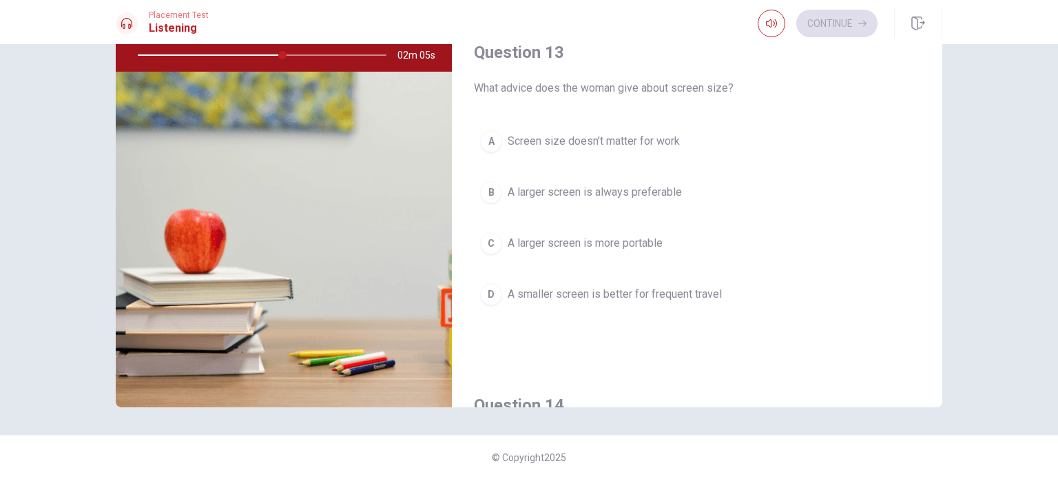
scroll to position [551, 0]
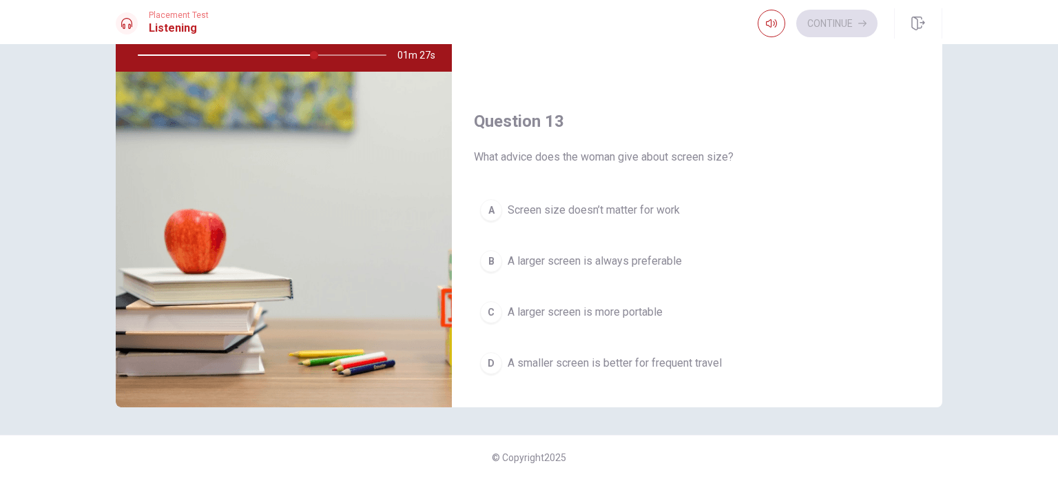
click at [677, 358] on span "A smaller screen is better for frequent travel" at bounding box center [615, 363] width 214 height 17
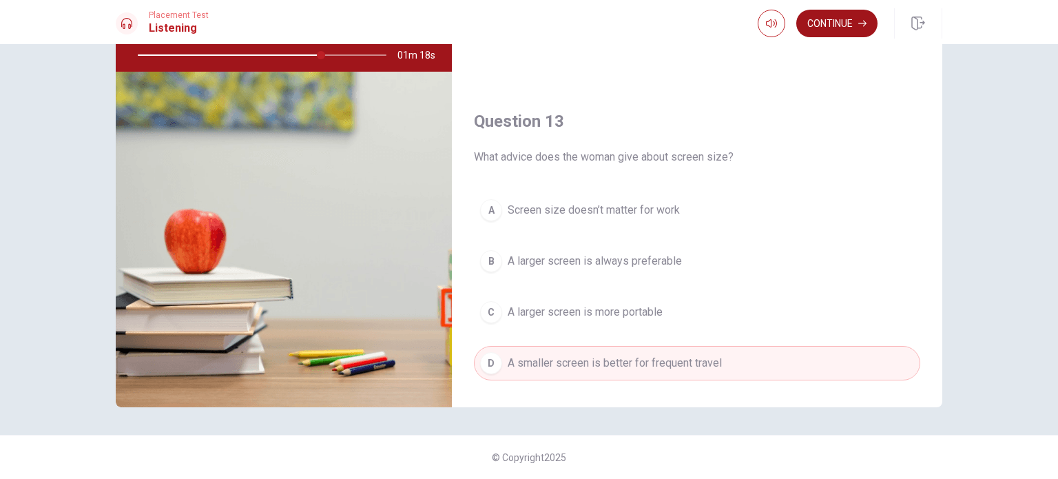
click at [838, 28] on button "Continue" at bounding box center [836, 24] width 81 height 28
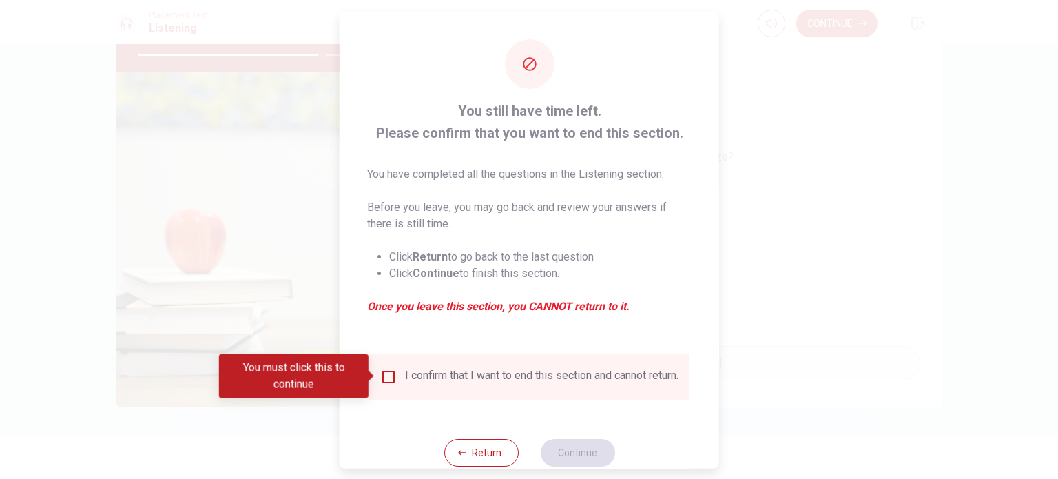
click at [384, 382] on input "You must click this to continue" at bounding box center [388, 376] width 17 height 17
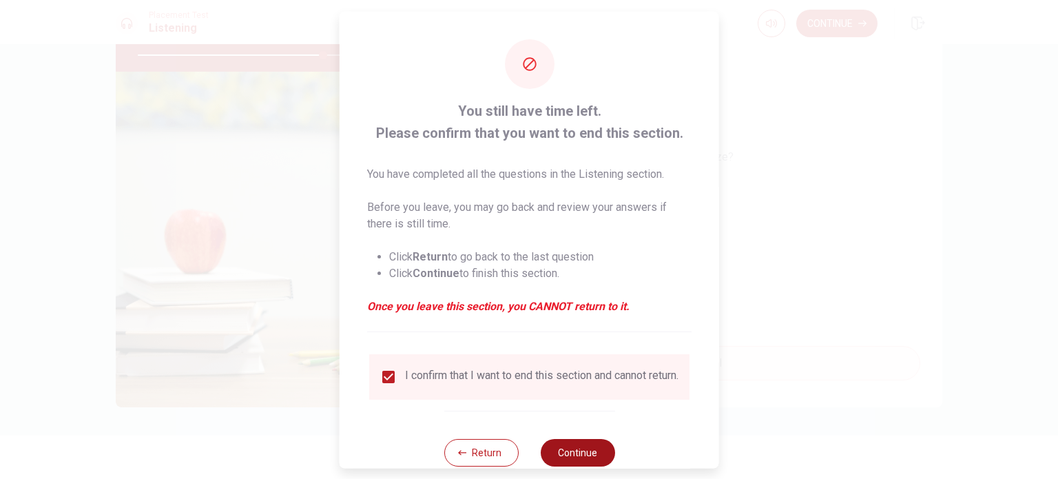
click at [573, 452] on button "Continue" at bounding box center [577, 452] width 74 height 28
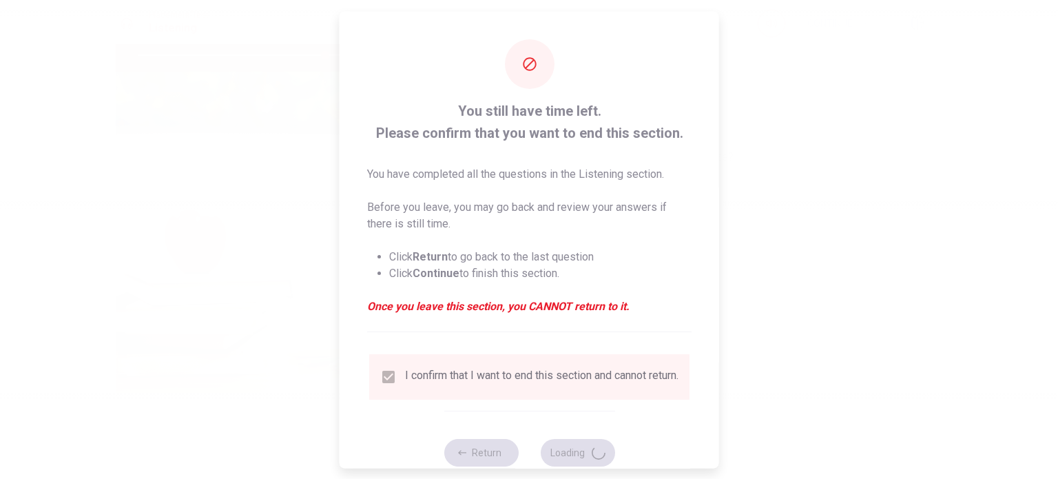
type input "75"
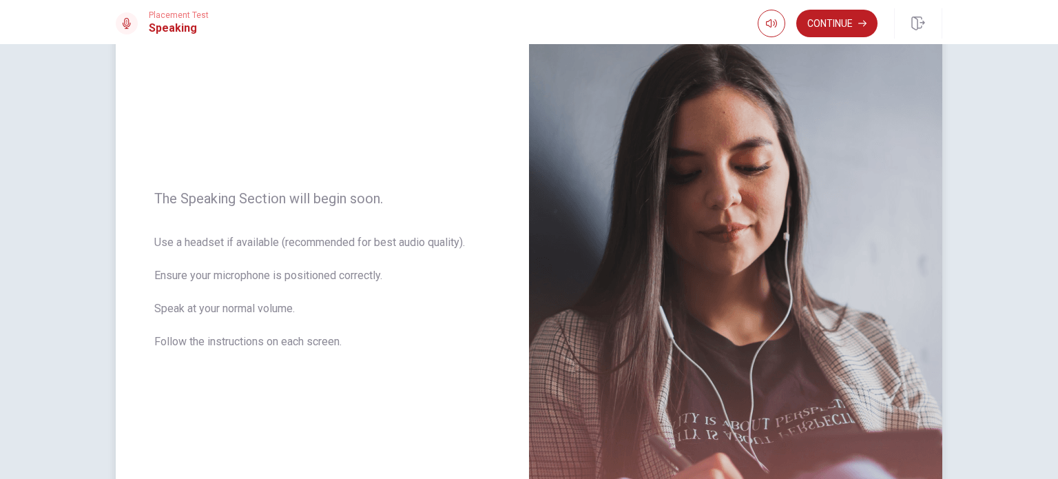
scroll to position [138, 0]
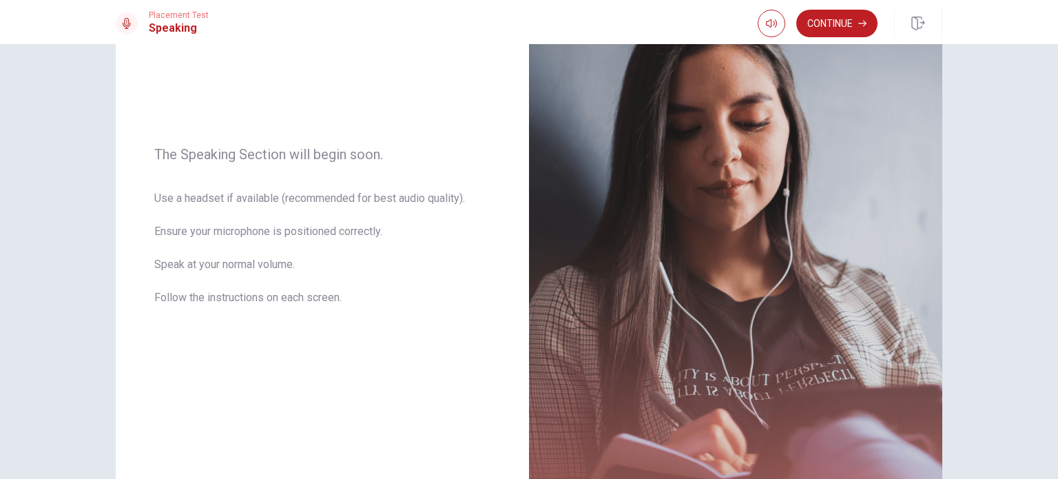
drag, startPoint x: 0, startPoint y: 440, endPoint x: 101, endPoint y: 473, distance: 105.7
click at [12, 442] on div "The Speaking Section will begin soon. Use a headset if available (recommended f…" at bounding box center [529, 261] width 1058 height 435
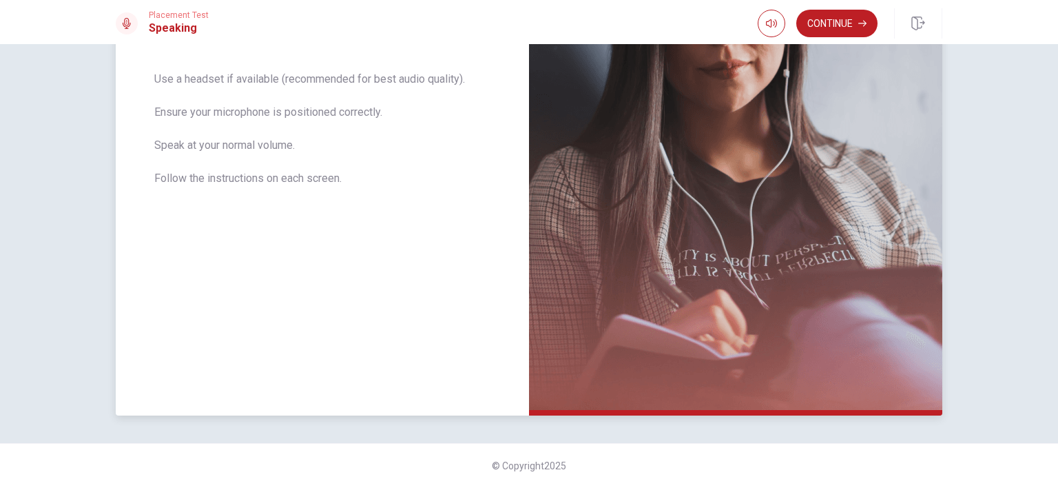
scroll to position [265, 0]
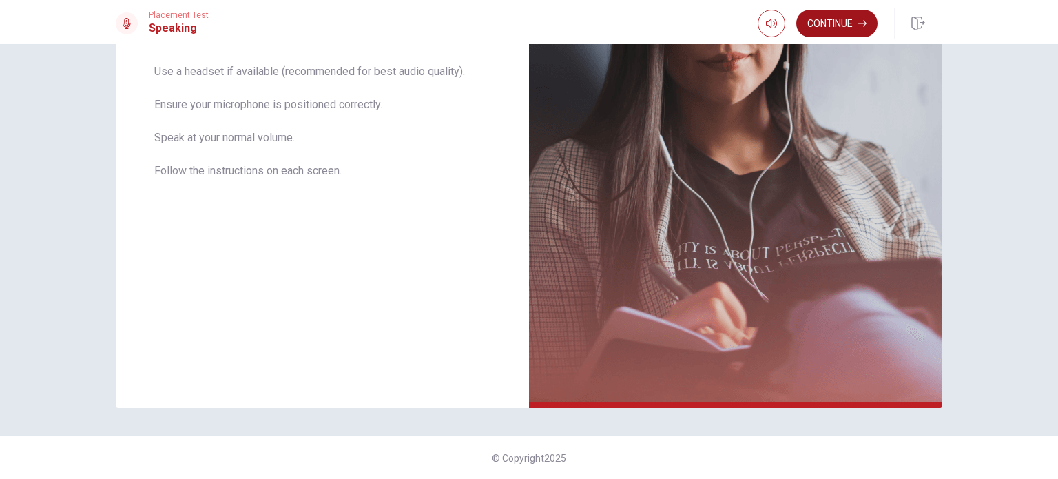
click at [854, 32] on button "Continue" at bounding box center [836, 24] width 81 height 28
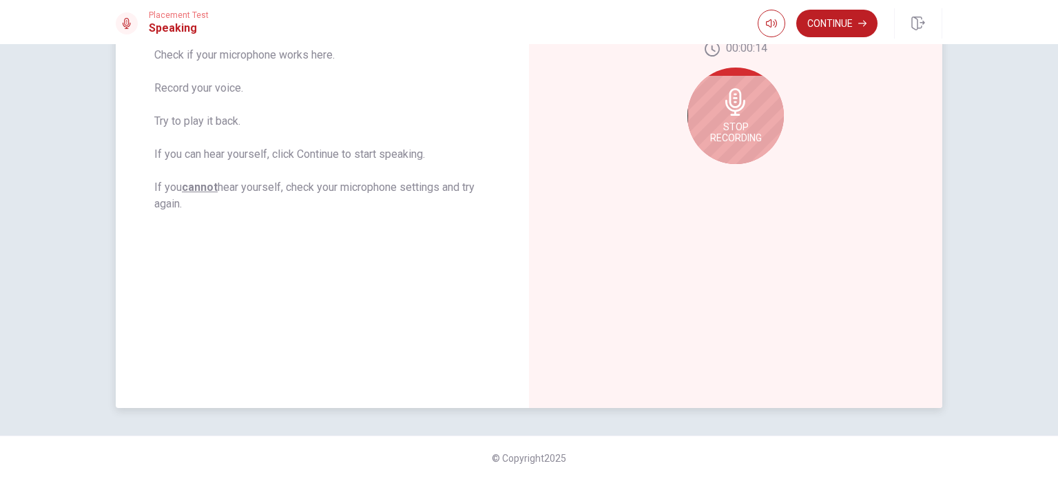
scroll to position [127, 0]
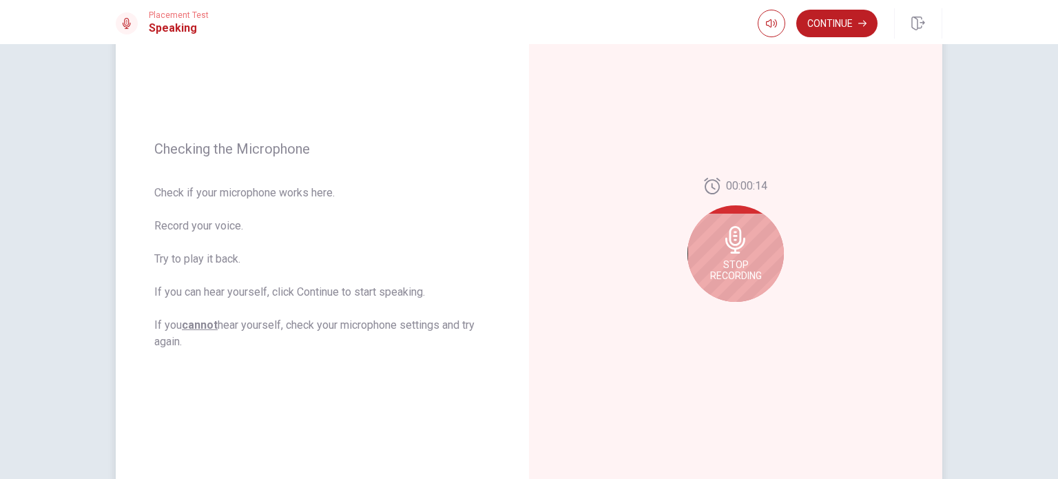
click at [749, 241] on div "Stop Recording" at bounding box center [736, 253] width 96 height 96
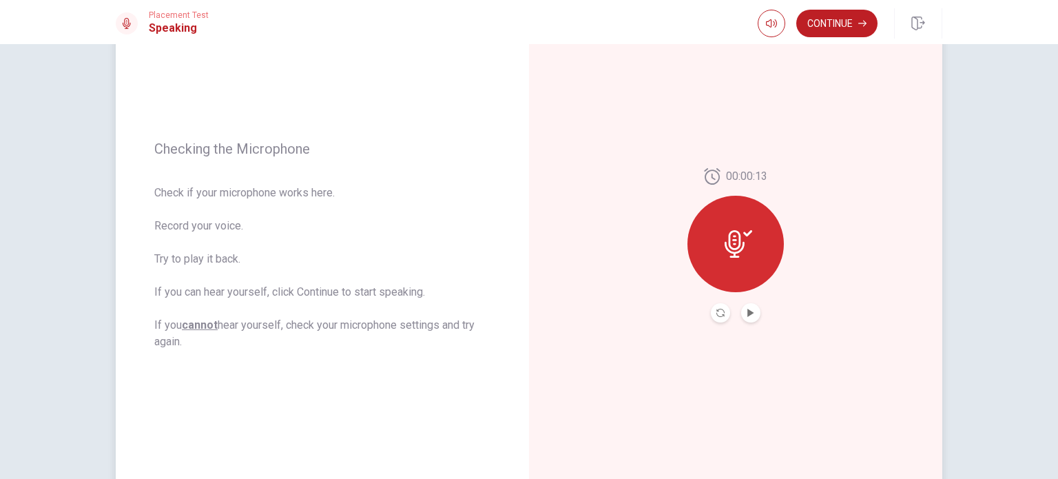
click at [753, 311] on button "Play Audio" at bounding box center [750, 312] width 19 height 19
click at [716, 313] on icon "Record Again" at bounding box center [720, 313] width 8 height 8
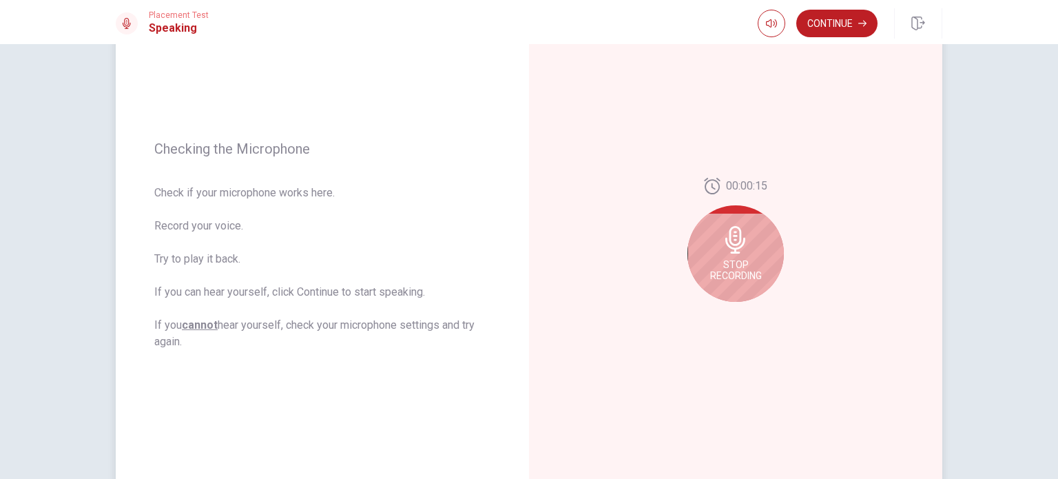
click at [731, 241] on icon at bounding box center [736, 240] width 28 height 28
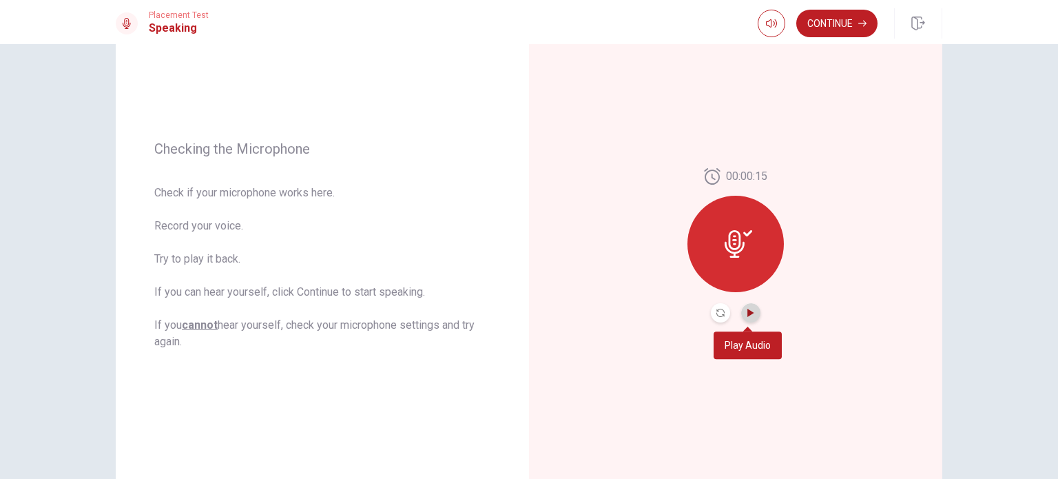
click at [749, 311] on icon "Play Audio" at bounding box center [750, 313] width 6 height 8
click at [746, 307] on button "Play Audio" at bounding box center [750, 312] width 19 height 19
click at [714, 318] on button "Record Again" at bounding box center [720, 312] width 19 height 19
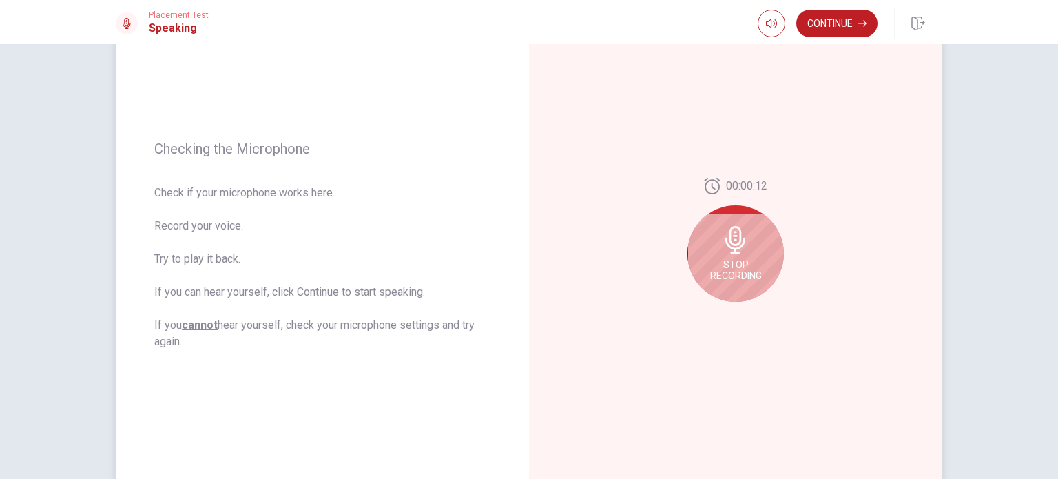
click at [730, 250] on icon at bounding box center [735, 240] width 20 height 28
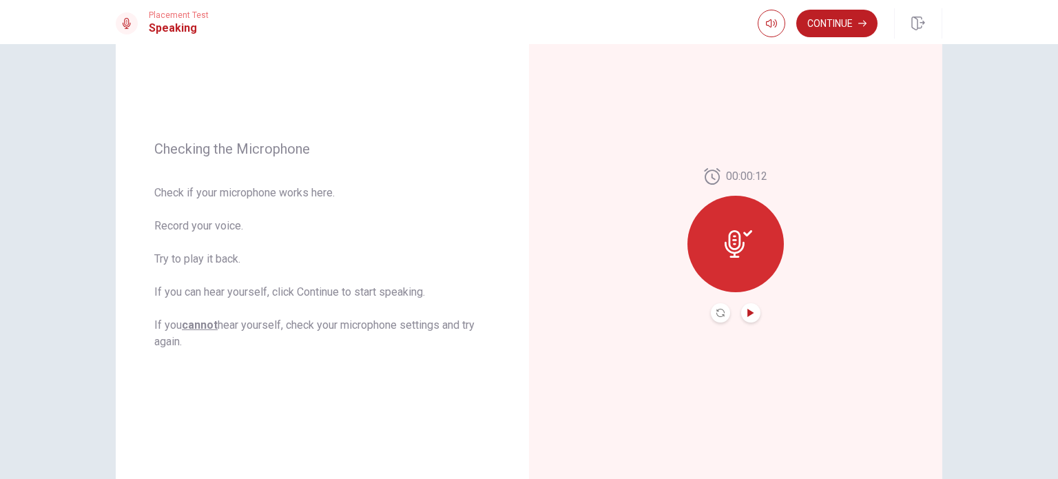
click at [747, 311] on icon "Play Audio" at bounding box center [750, 313] width 6 height 8
click at [752, 312] on button "Pause Audio" at bounding box center [750, 312] width 19 height 19
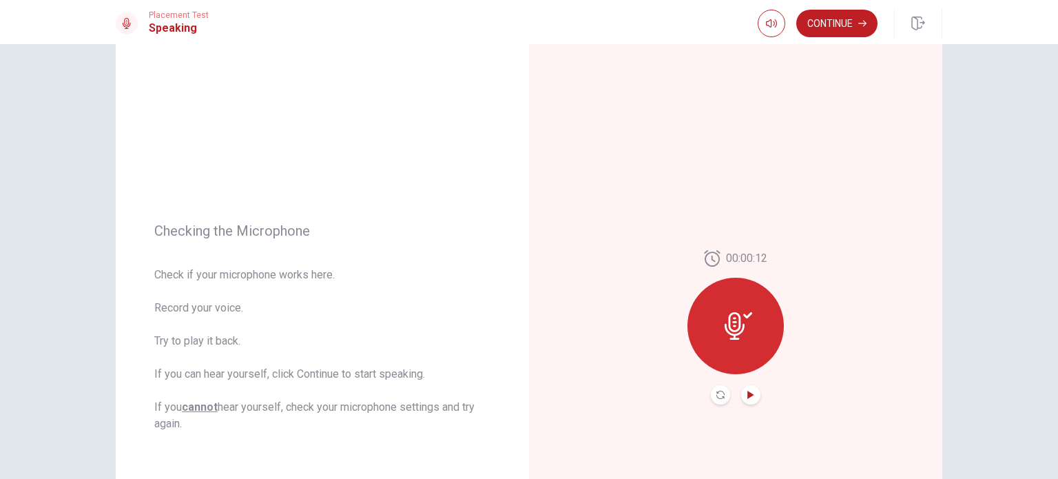
scroll to position [0, 0]
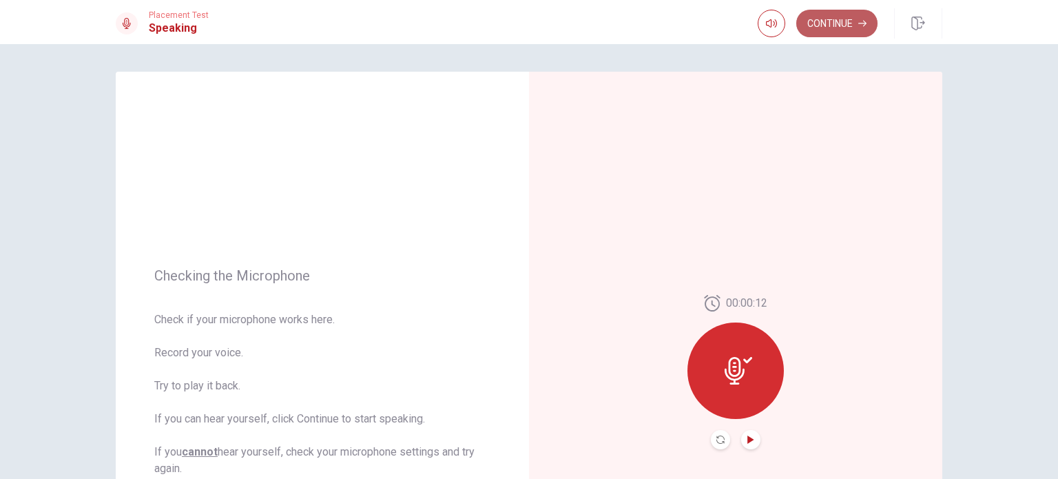
click at [831, 23] on button "Continue" at bounding box center [836, 24] width 81 height 28
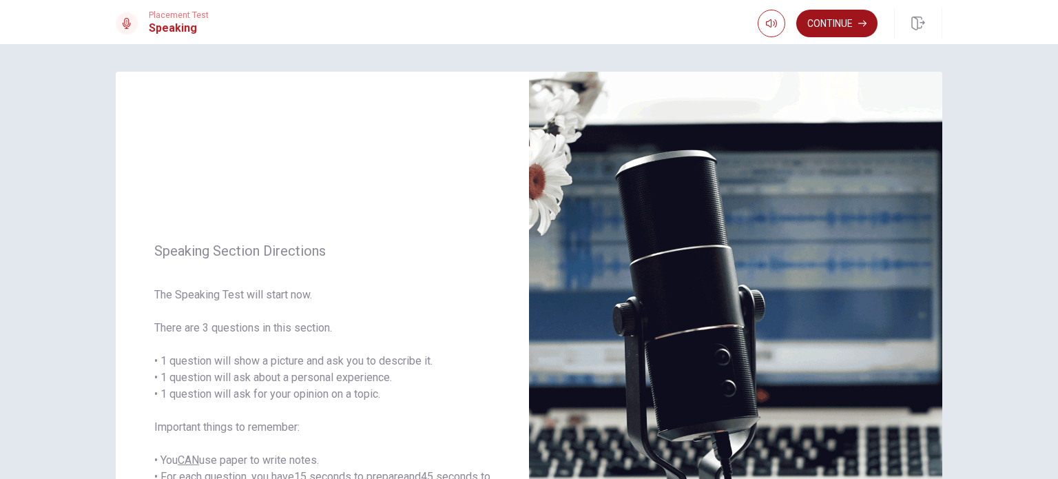
click at [856, 32] on button "Continue" at bounding box center [836, 24] width 81 height 28
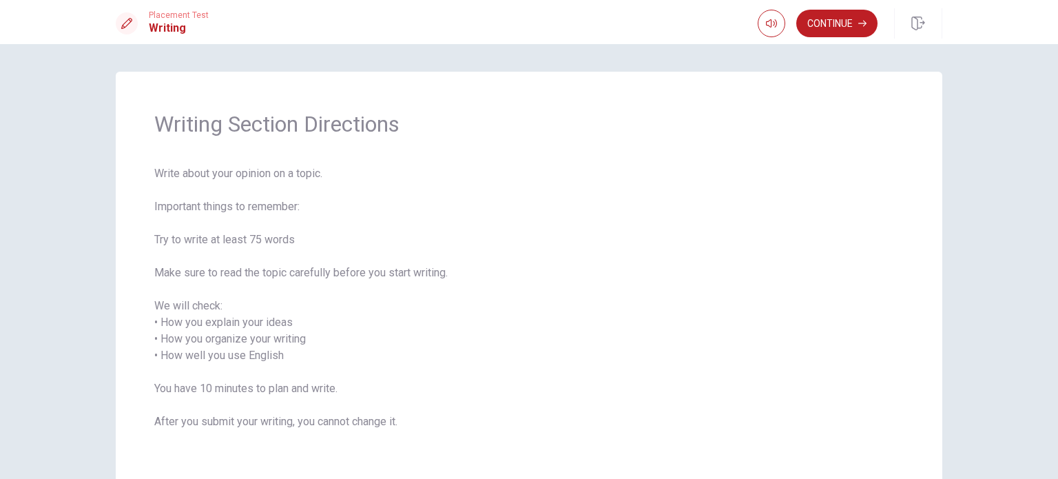
drag, startPoint x: 143, startPoint y: 176, endPoint x: 298, endPoint y: 248, distance: 171.0
click at [296, 176] on div "Writing Section Directions Write about your opinion on a topic. Important thing…" at bounding box center [529, 278] width 827 height 413
click at [298, 249] on span "Write about your opinion on a topic. Important things to remember: Try to write…" at bounding box center [529, 305] width 750 height 281
drag, startPoint x: 168, startPoint y: 241, endPoint x: 256, endPoint y: 243, distance: 88.2
click at [256, 243] on span "Write about your opinion on a topic. Important things to remember: Try to write…" at bounding box center [529, 305] width 750 height 281
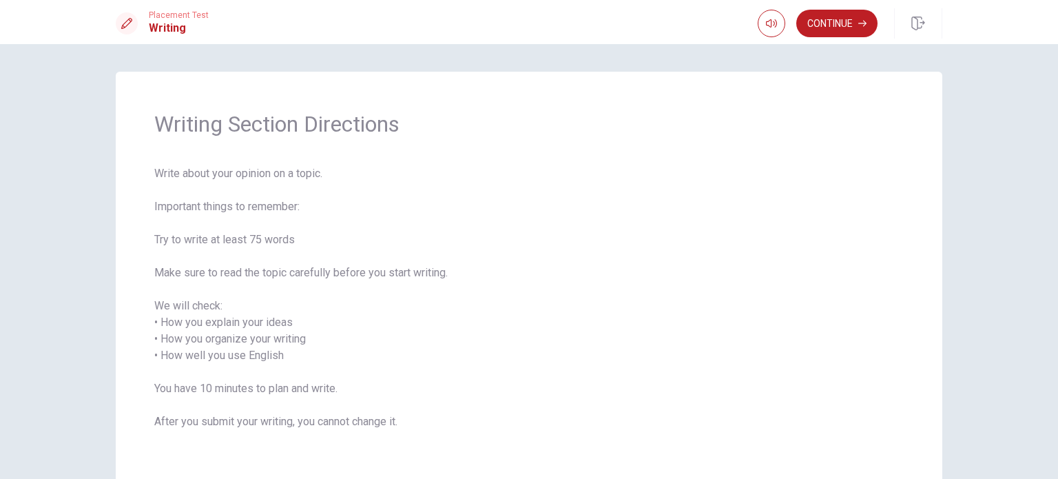
drag, startPoint x: 152, startPoint y: 274, endPoint x: 433, endPoint y: 275, distance: 281.1
click at [433, 275] on span "Write about your opinion on a topic. Important things to remember: Try to write…" at bounding box center [529, 305] width 750 height 281
drag, startPoint x: 216, startPoint y: 323, endPoint x: 272, endPoint y: 342, distance: 59.0
click at [265, 340] on span "Write about your opinion on a topic. Important things to remember: Try to write…" at bounding box center [529, 305] width 750 height 281
drag, startPoint x: 245, startPoint y: 346, endPoint x: 262, endPoint y: 371, distance: 30.4
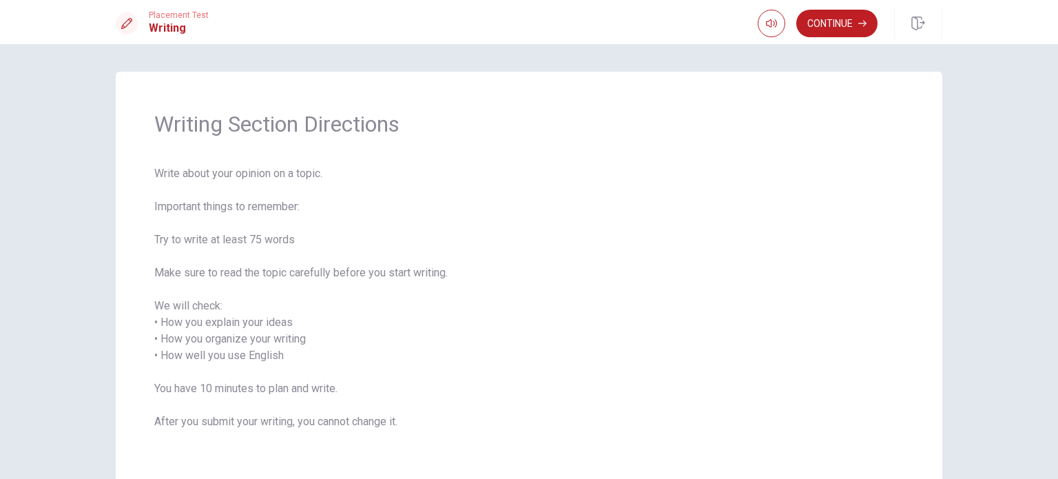
click at [262, 371] on span "Write about your opinion on a topic. Important things to remember: Try to write…" at bounding box center [529, 305] width 750 height 281
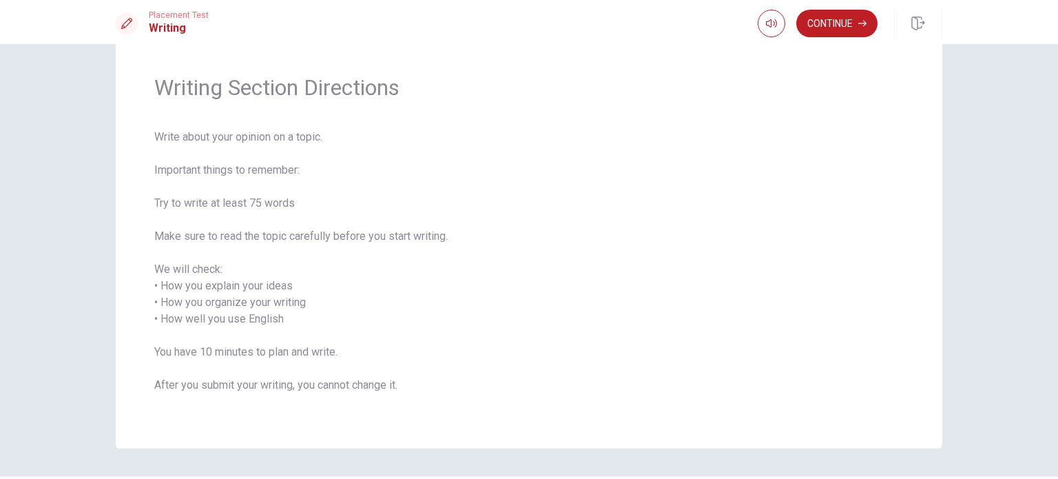
scroll to position [77, 0]
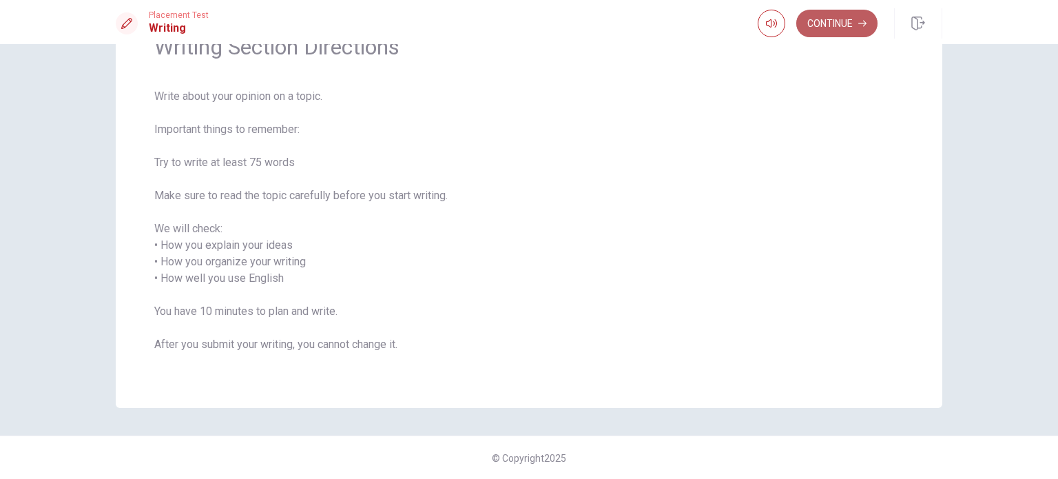
click at [818, 19] on button "Continue" at bounding box center [836, 24] width 81 height 28
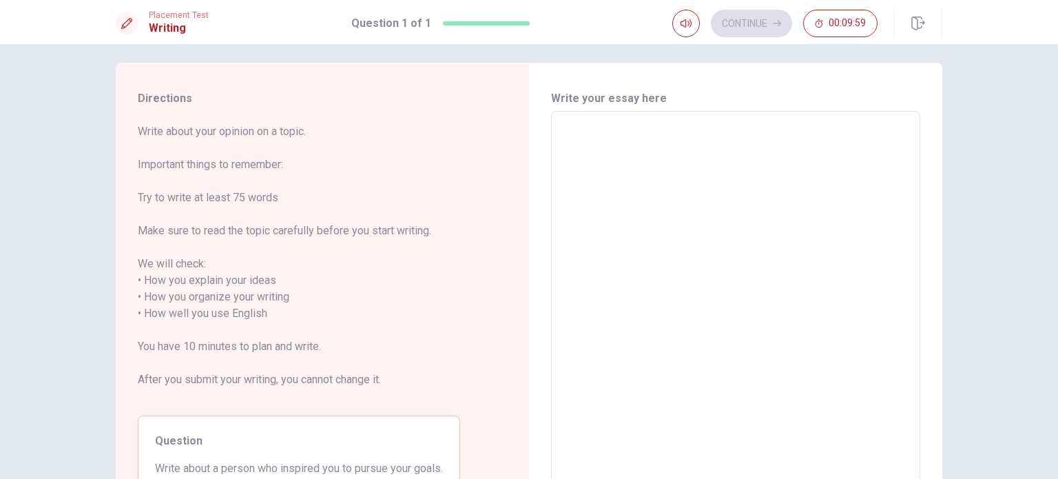
scroll to position [8, 0]
click at [603, 139] on textarea at bounding box center [736, 306] width 350 height 366
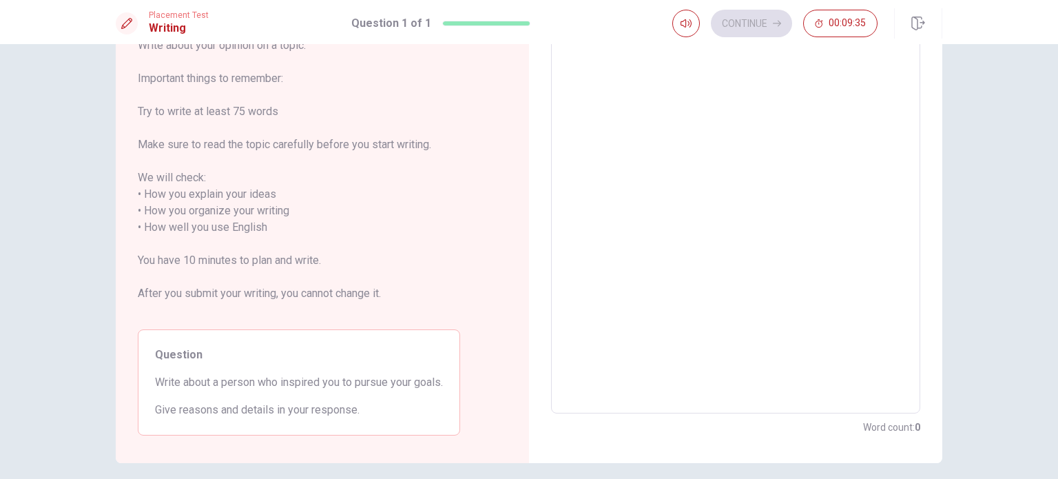
scroll to position [146, 0]
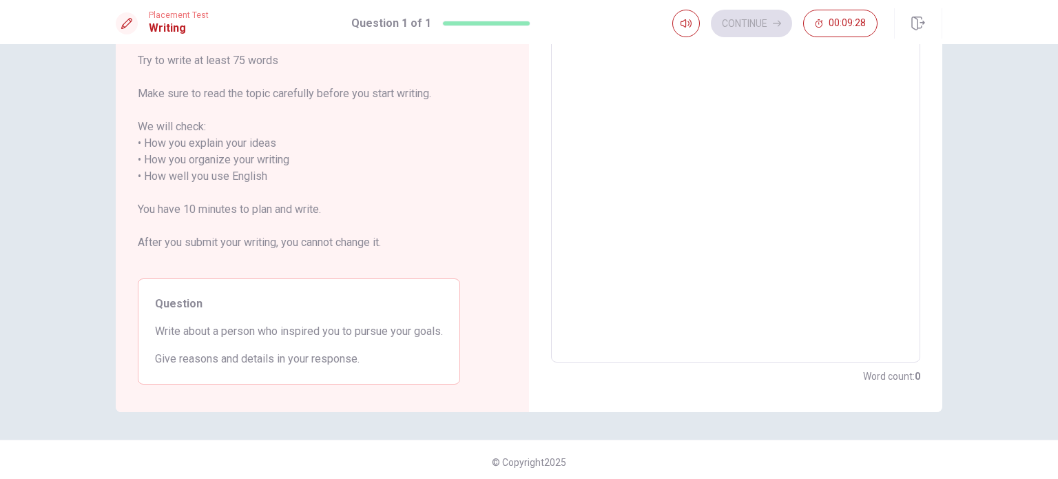
drag, startPoint x: 139, startPoint y: 235, endPoint x: 360, endPoint y: 242, distance: 220.5
click at [359, 242] on span "Write about your opinion on a topic. Important things to remember: Try to write…" at bounding box center [299, 126] width 322 height 281
drag, startPoint x: 161, startPoint y: 330, endPoint x: 524, endPoint y: 331, distance: 363.0
click at [524, 331] on div "Directions Write about your opinion on a topic. Important things to remember: T…" at bounding box center [322, 169] width 413 height 486
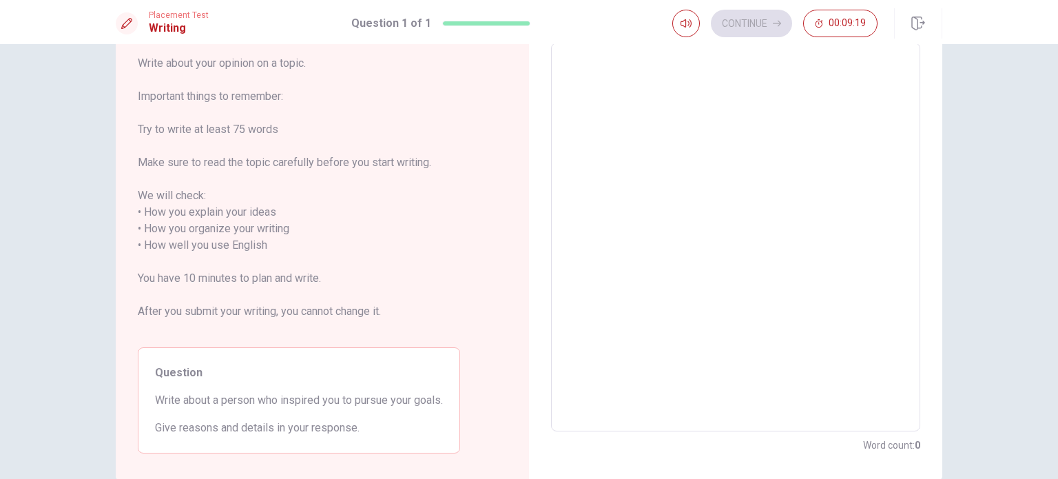
drag, startPoint x: 207, startPoint y: 276, endPoint x: 291, endPoint y: 269, distance: 85.0
click at [291, 269] on span "Write about your opinion on a topic. Important things to remember: Try to write…" at bounding box center [299, 195] width 322 height 281
click at [669, 103] on textarea at bounding box center [736, 237] width 350 height 366
type textarea "T"
type textarea "x"
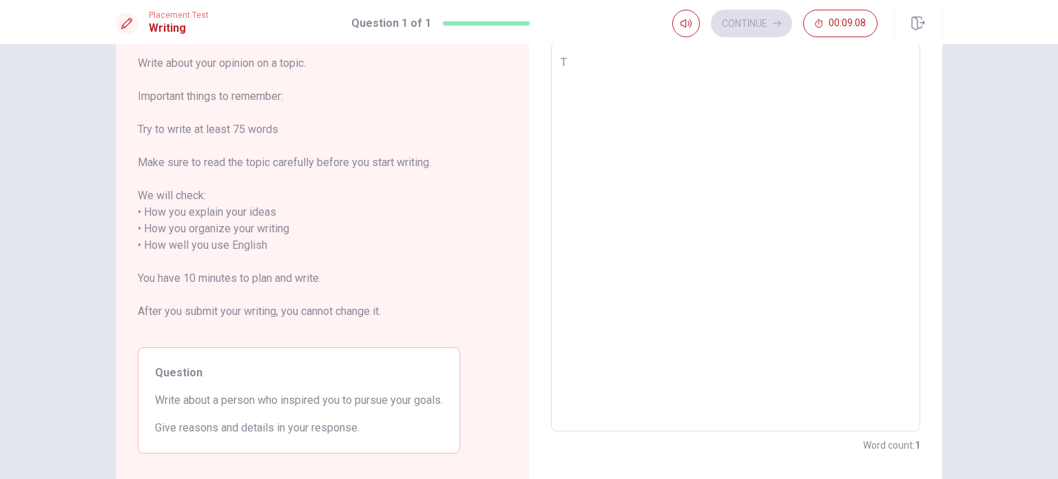
type textarea "Th"
type textarea "x"
type textarea "The"
type textarea "x"
type textarea "The"
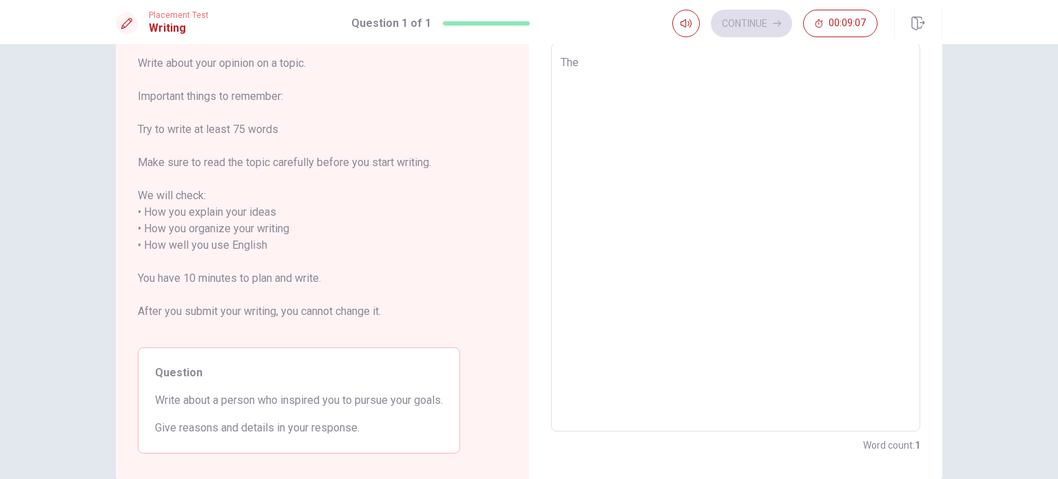
type textarea "x"
type textarea "The pe"
type textarea "x"
type textarea "The pero"
type textarea "x"
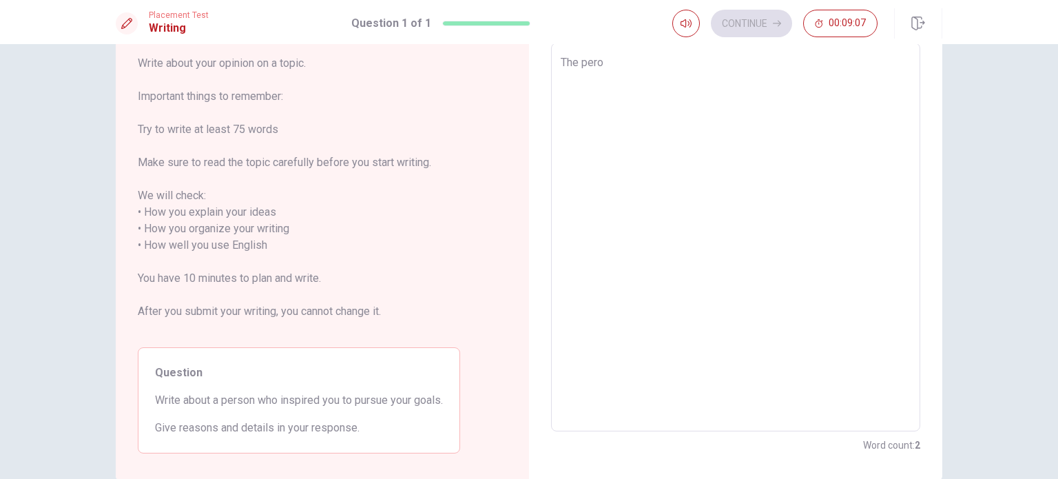
type textarea "The per"
type textarea "x"
type textarea "The perso"
type textarea "x"
type textarea "The person"
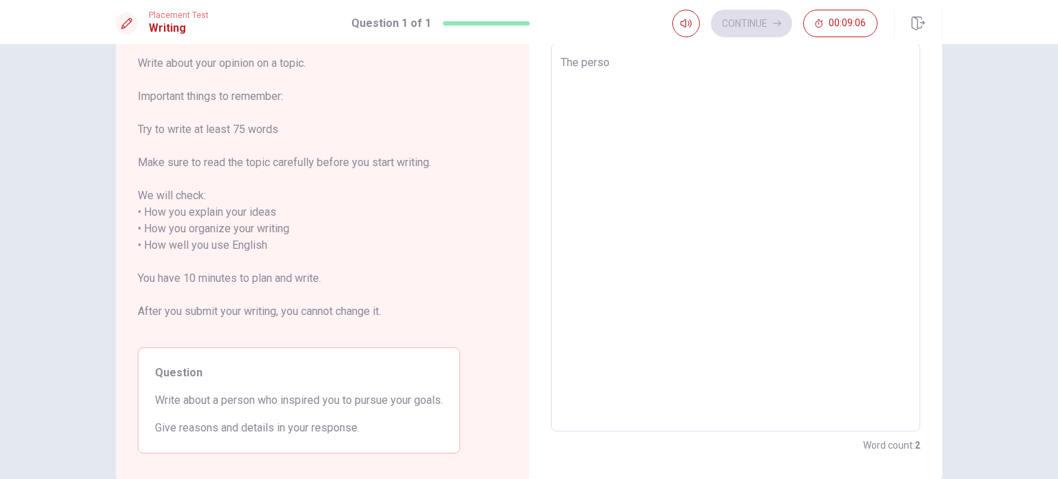
type textarea "x"
type textarea "The person w"
type textarea "x"
type textarea "The person wh"
type textarea "x"
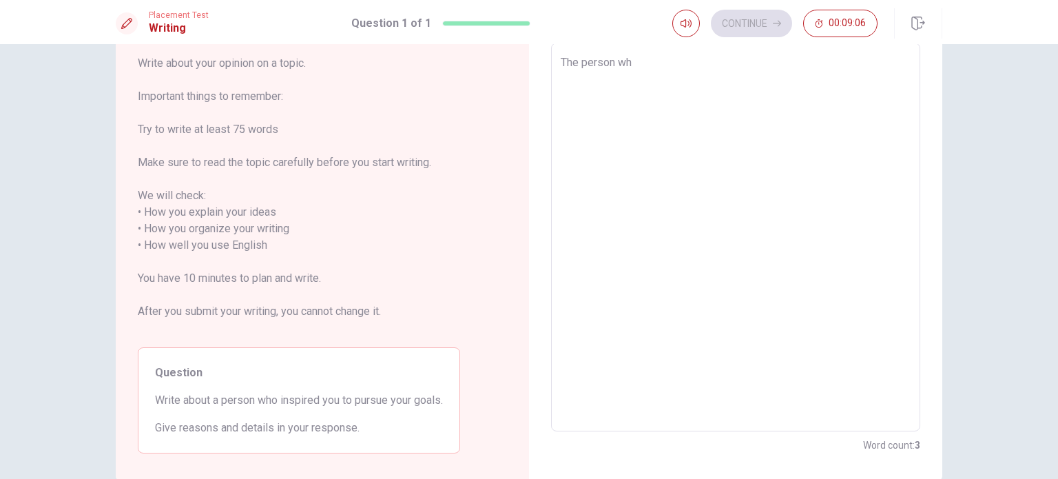
type textarea "The person who"
type textarea "x"
type textarea "The person who"
type textarea "x"
type textarea "The person who h"
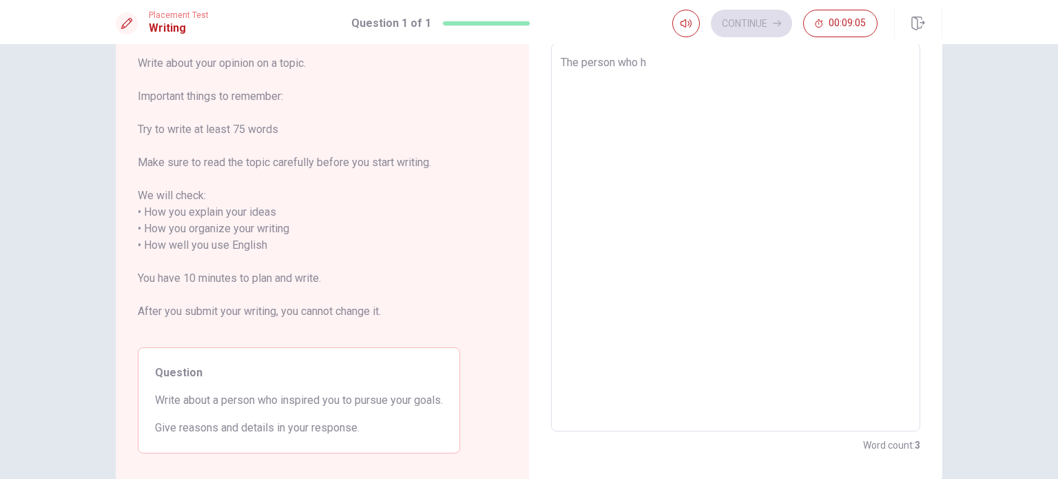
type textarea "x"
type textarea "The person who ha"
type textarea "x"
type textarea "The person who hav"
type textarea "x"
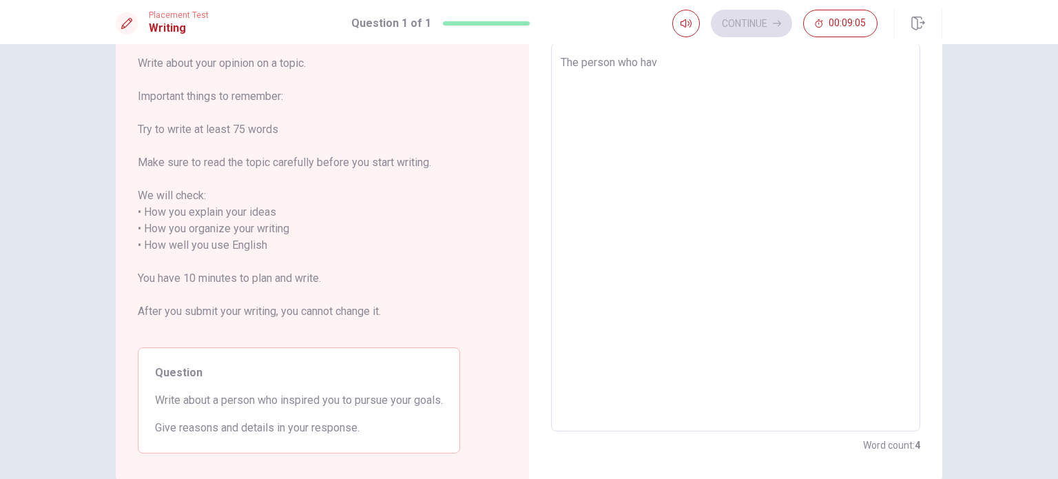
type textarea "The person who have"
type textarea "x"
type textarea "The person who have"
type textarea "x"
type textarea "The person who have m"
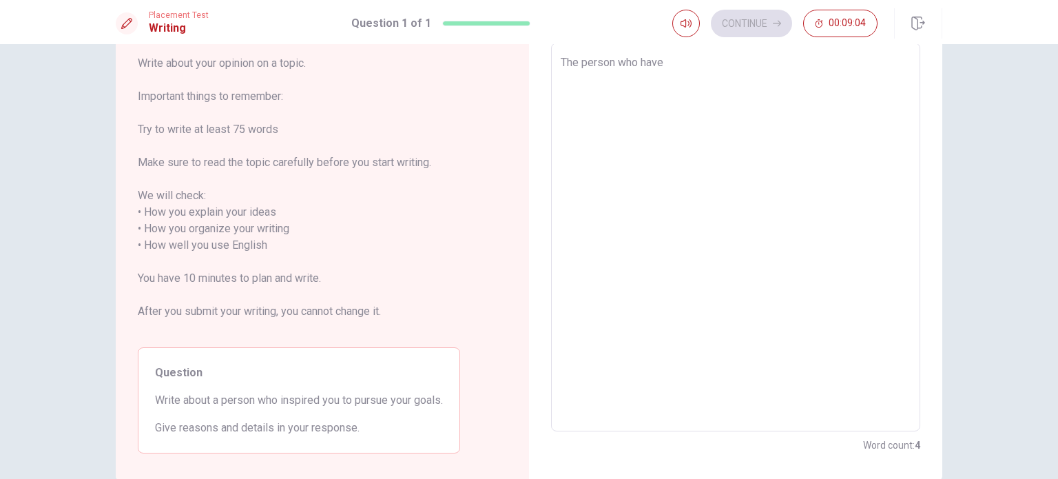
type textarea "x"
type textarea "The person who have me"
type textarea "x"
type textarea "The person who have me"
type textarea "x"
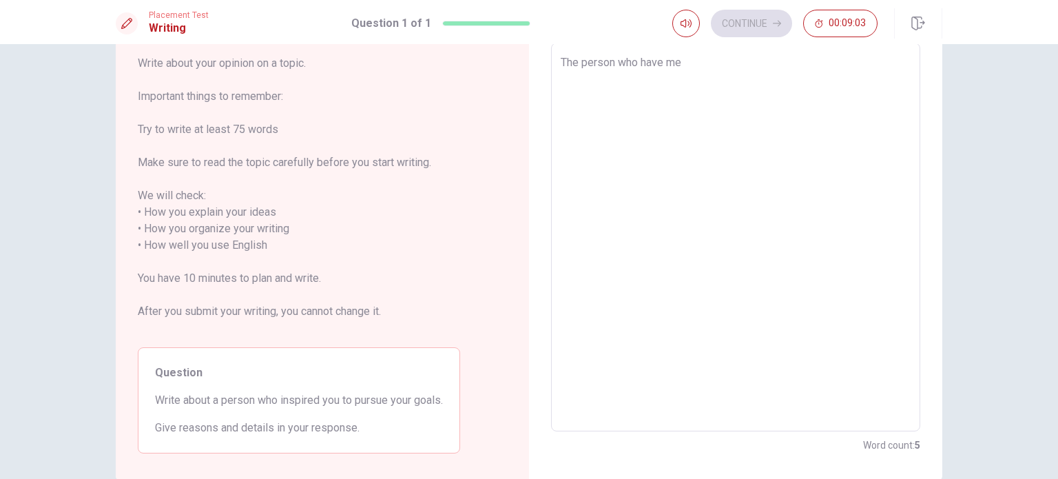
type textarea "The person who have me"
type textarea "x"
type textarea "The person who have m"
type textarea "x"
type textarea "The person who have"
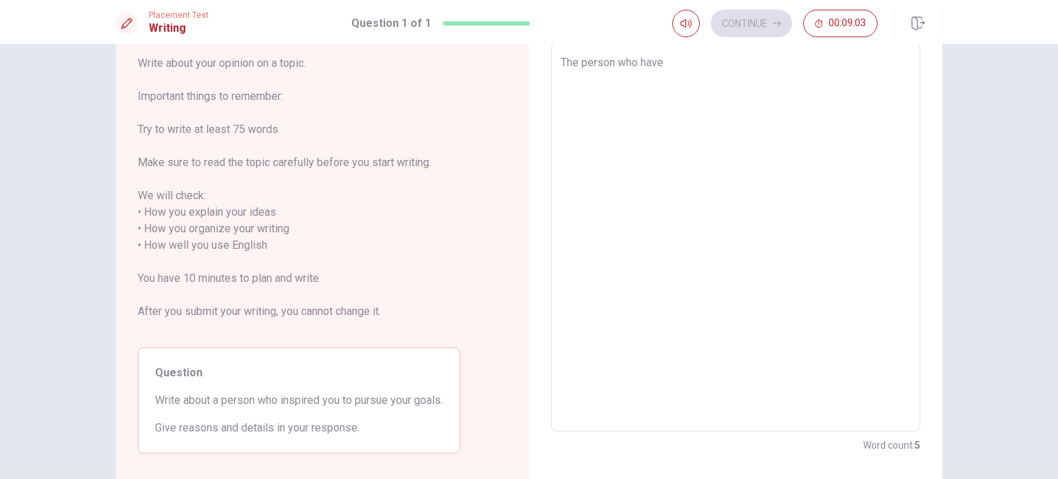
type textarea "x"
type textarea "The person who have"
type textarea "x"
type textarea "The person who hav"
type textarea "x"
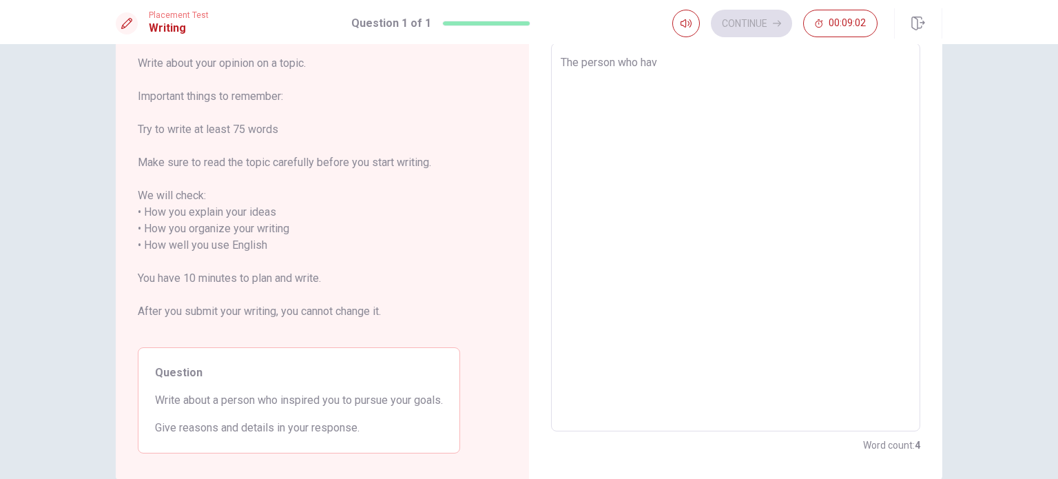
type textarea "The person who ha"
type textarea "x"
type textarea "The person who h"
type textarea "x"
type textarea "The person who g"
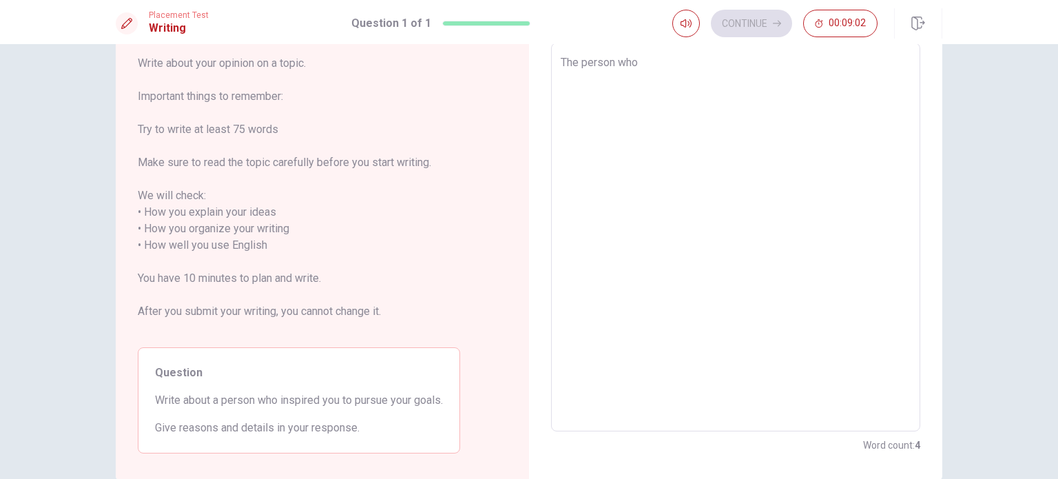
type textarea "x"
type textarea "The person who ga"
type textarea "x"
type textarea "The person who gab"
type textarea "x"
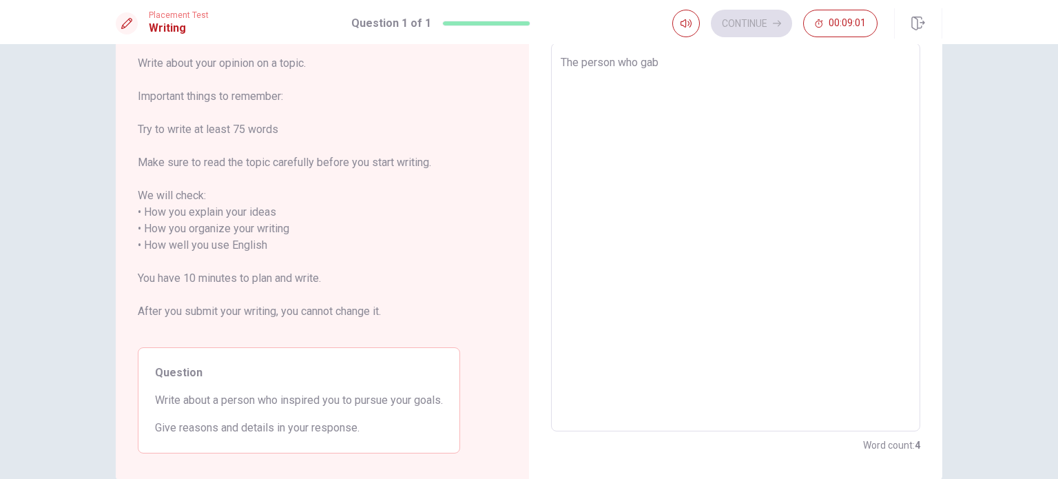
type textarea "The person who gabe"
type textarea "x"
type textarea "The person who gab"
type textarea "x"
type textarea "The person who ga"
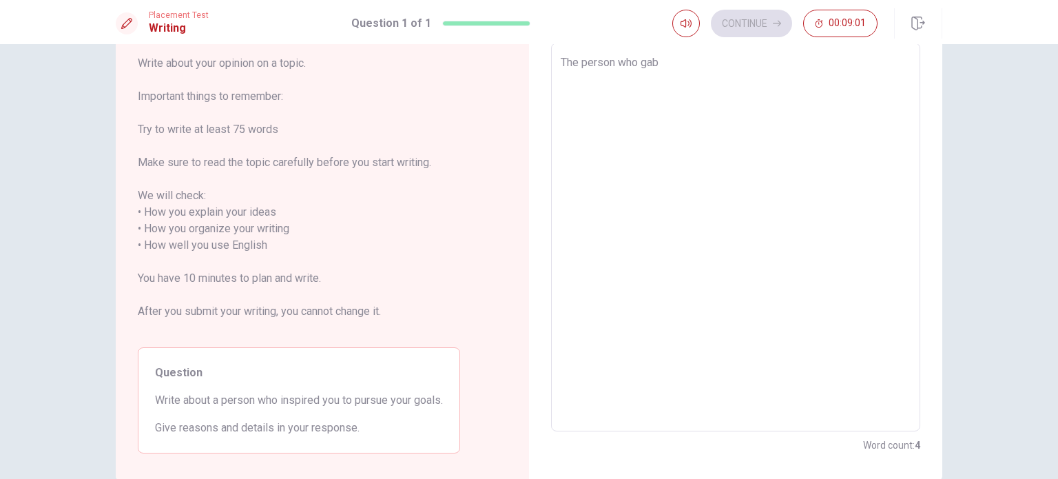
type textarea "x"
type textarea "The person who g"
type textarea "x"
type textarea "The person who"
type textarea "x"
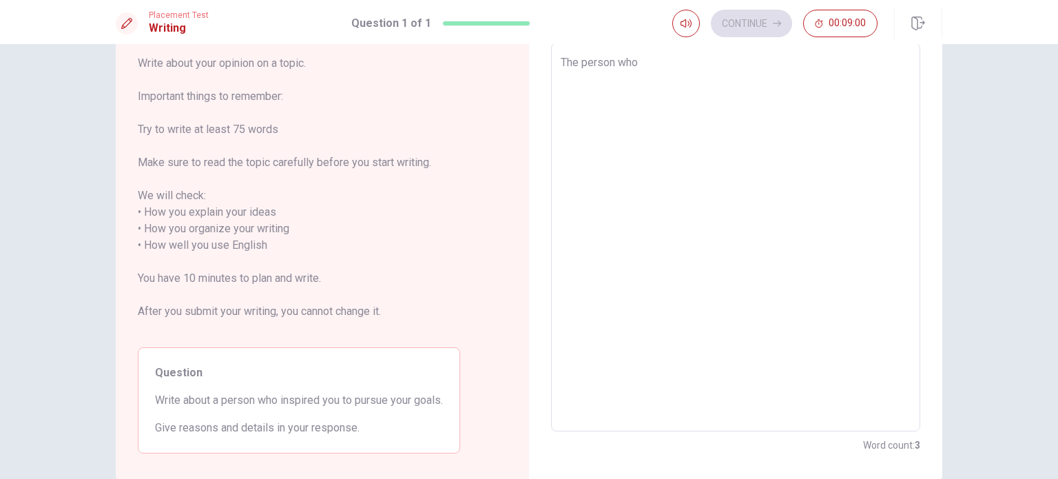
type textarea "The person who i"
type textarea "x"
type textarea "The person who in"
type textarea "x"
type textarea "The person who ins"
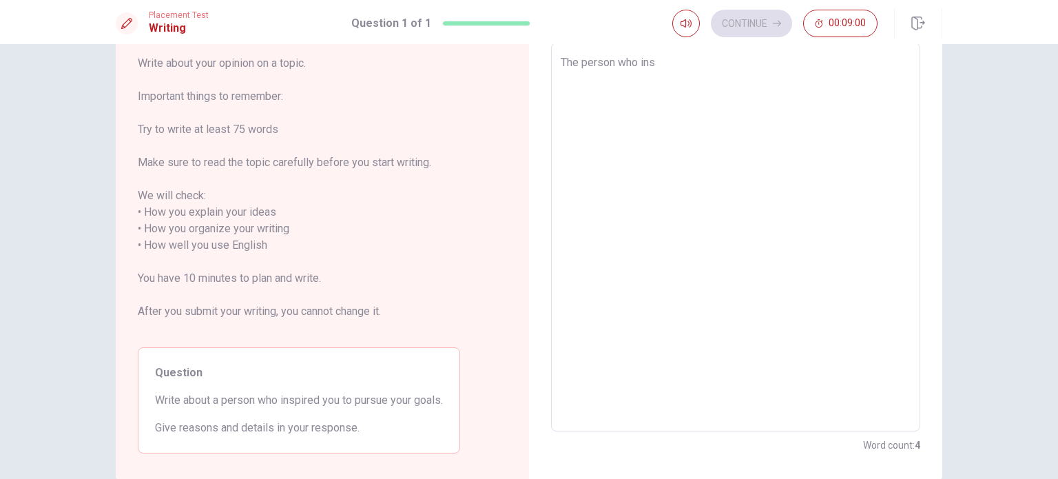
type textarea "x"
type textarea "The person who inst"
type textarea "x"
type textarea "The person who insto"
type textarea "x"
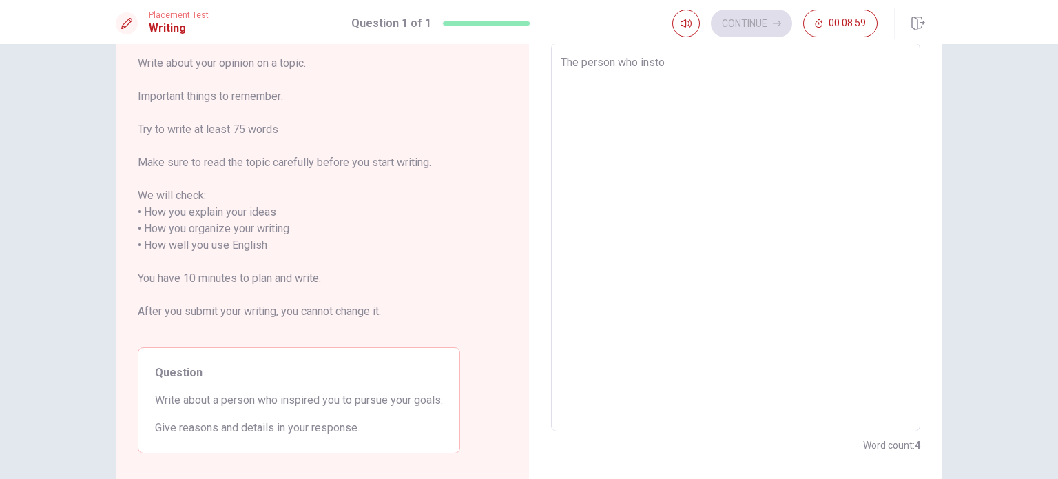
type textarea "The person who inst"
type textarea "x"
type textarea "The person who ins"
type textarea "x"
type textarea "The person who insp"
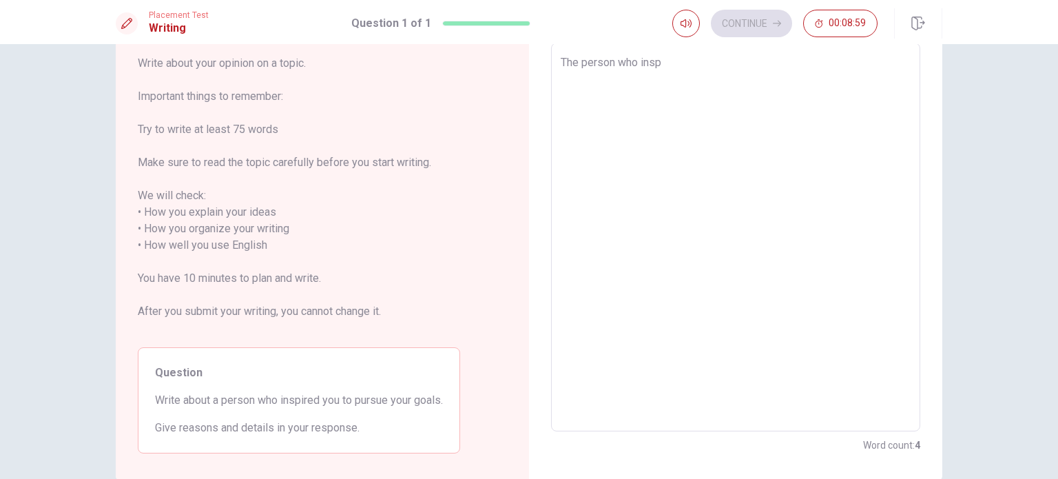
type textarea "x"
type textarea "The person who inspi"
type textarea "x"
type textarea "The person who inspir"
type textarea "x"
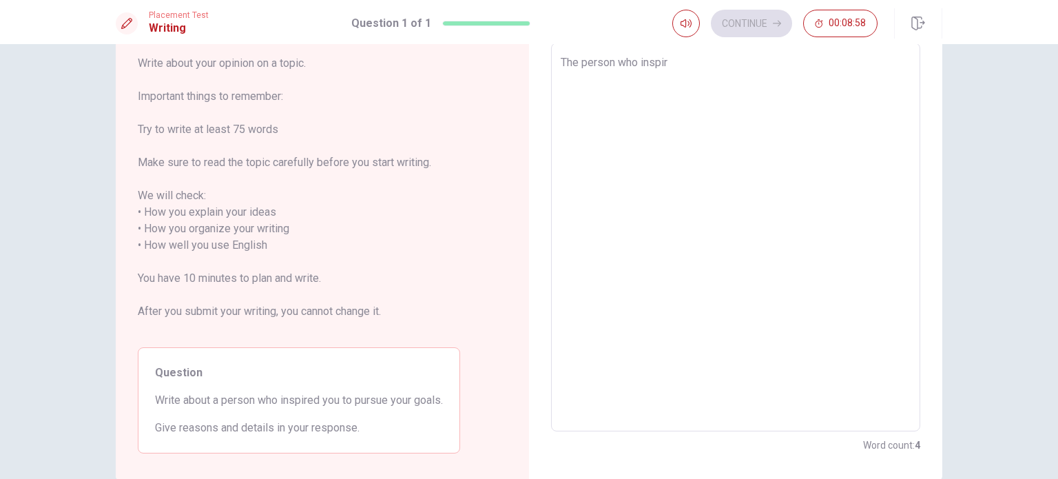
type textarea "The person who inspire"
type textarea "x"
type textarea "The person who inspired"
type textarea "x"
type textarea "The person who inspired"
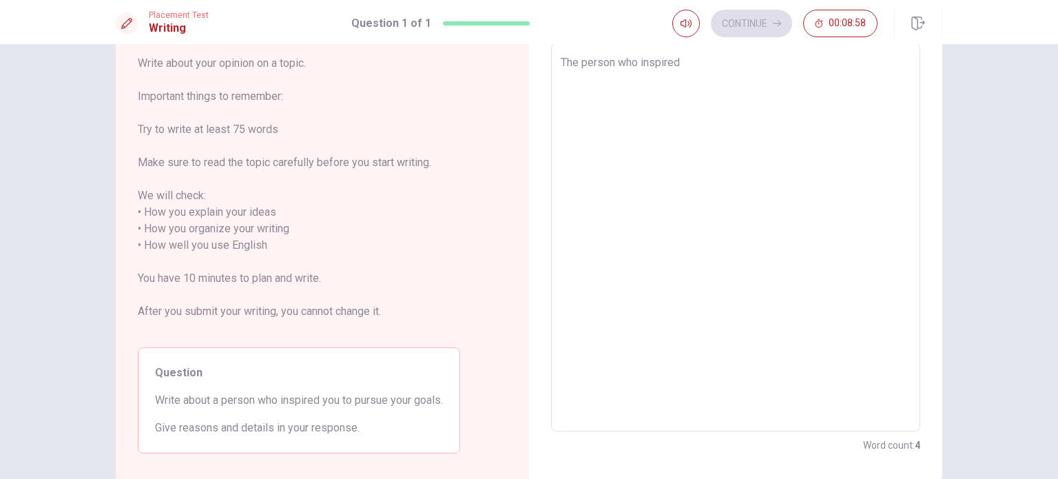
type textarea "x"
type textarea "The person who inspired me"
type textarea "x"
type textarea "The person who inspired me"
type textarea "x"
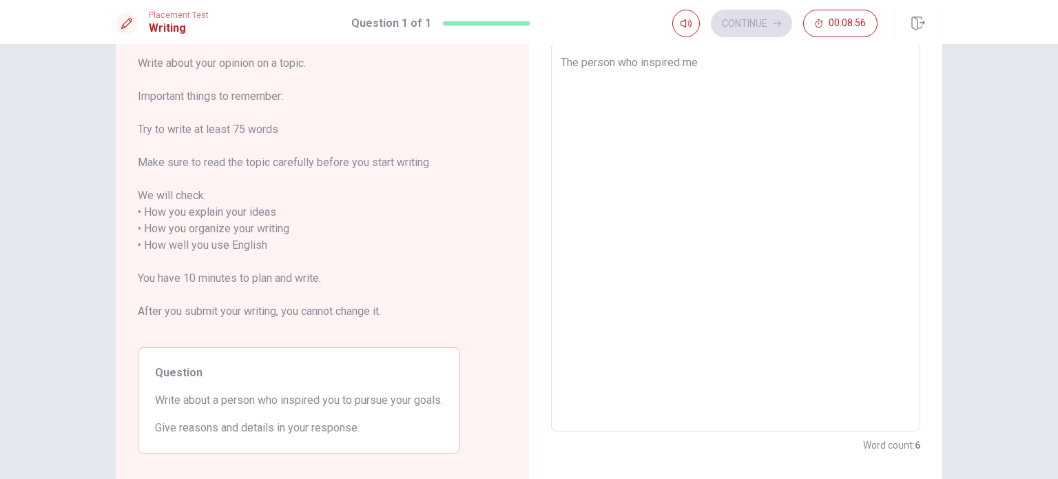
type textarea "The person who inspired me t"
type textarea "x"
type textarea "The person who inspired me to"
type textarea "x"
type textarea "The person who inspired me to"
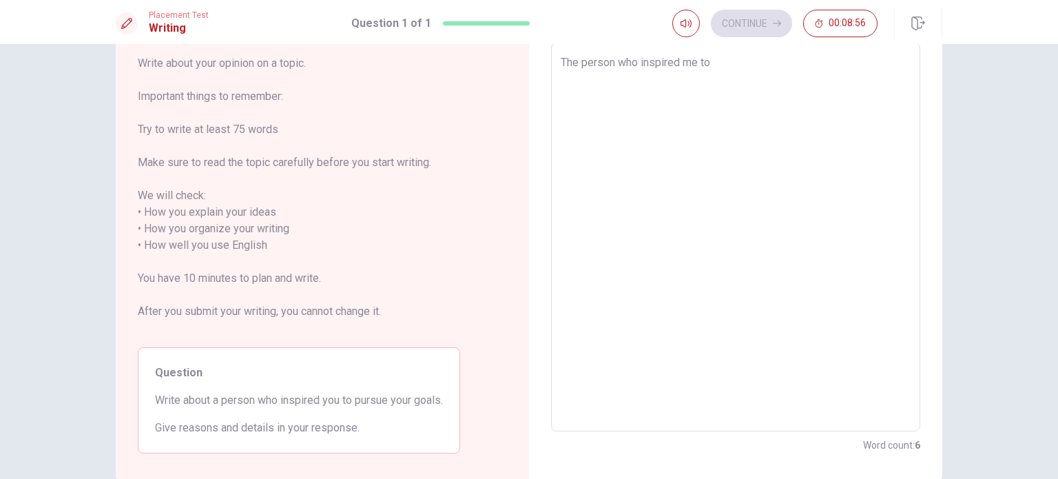
type textarea "x"
type textarea "The person who inspired me to p"
type textarea "x"
type textarea "The person who inspired me to pu"
type textarea "x"
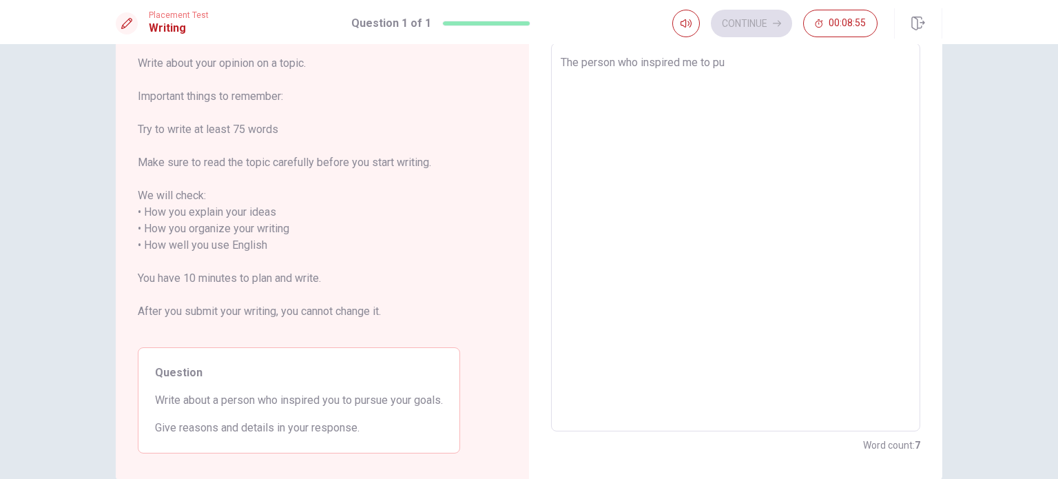
type textarea "The person who inspired me to pur"
type textarea "x"
type textarea "The person who inspired me to purs"
type textarea "x"
type textarea "The person who inspired me to pursu"
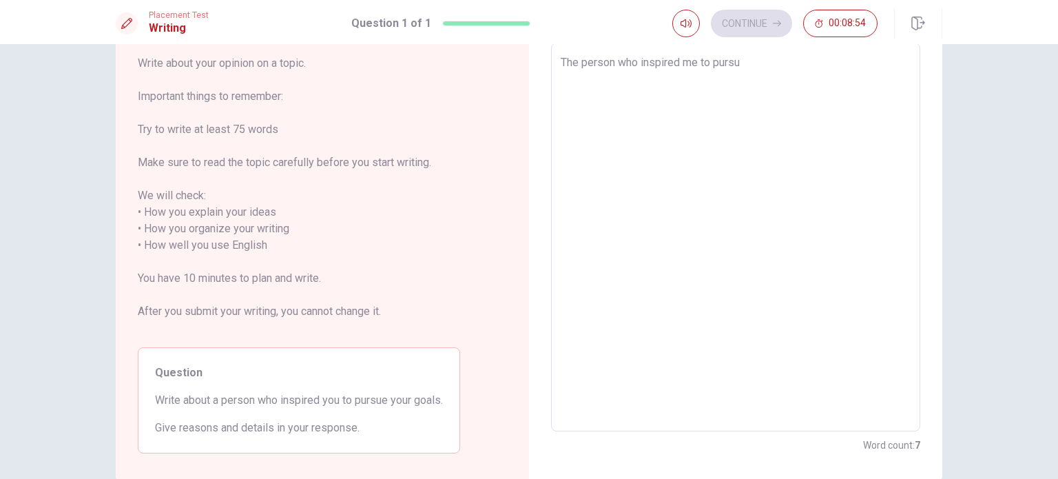
type textarea "x"
type textarea "The person who inspired me to pursue"
type textarea "x"
type textarea "The person who inspired me to pursue"
type textarea "x"
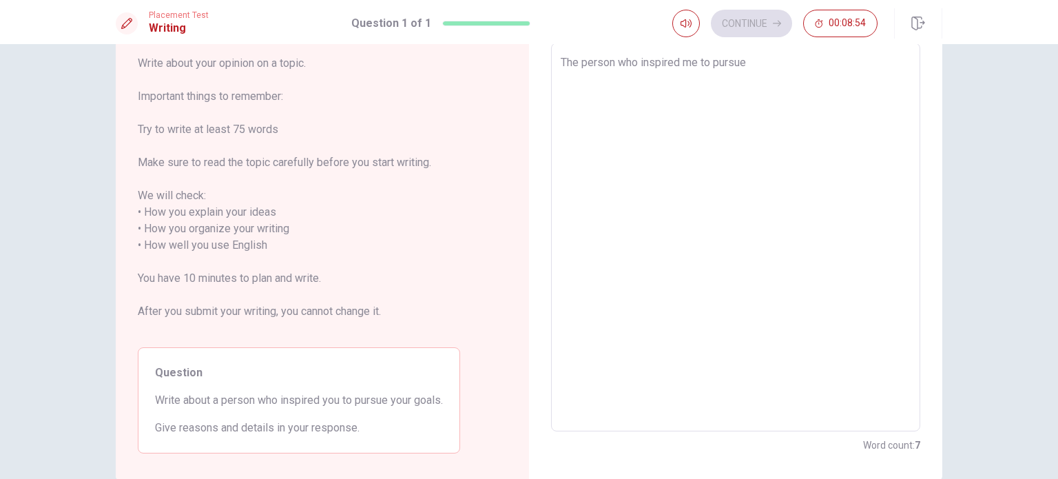
type textarea "The person who inspired me to pursue m"
type textarea "x"
type textarea "The person who inspired me to pursue my"
type textarea "x"
type textarea "The person who inspired me to pursue my"
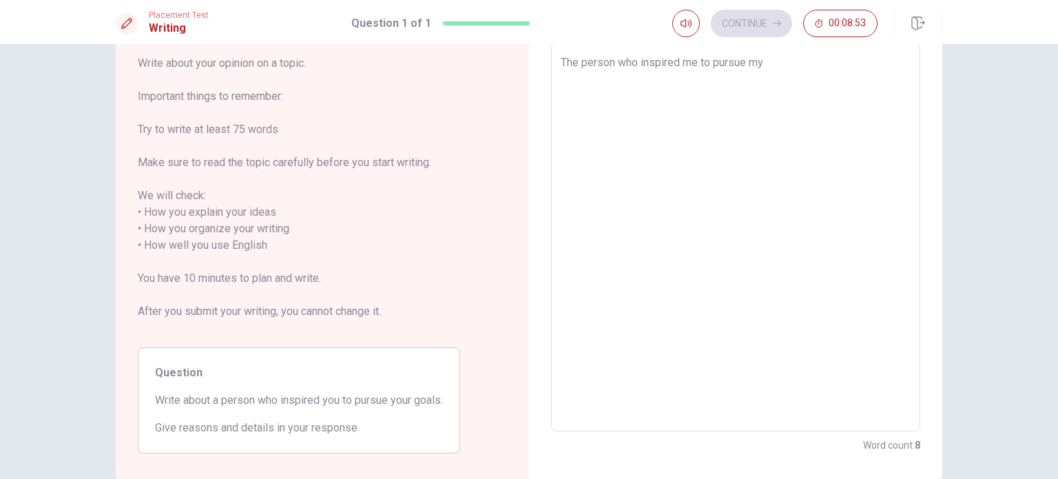
type textarea "x"
type textarea "The person who inspired me to pursue my g"
type textarea "x"
type textarea "The person who inspired me to pursue my go"
type textarea "x"
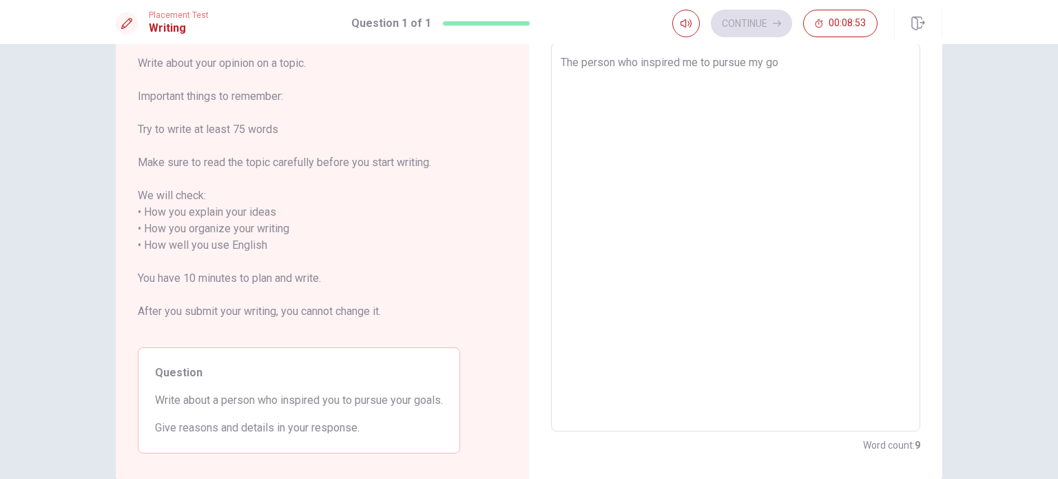
type textarea "The person who inspired me to pursue my gol"
type textarea "x"
type textarea "The person who inspired me to pursue my gola"
type textarea "x"
type textarea "The person who inspired me to pursue my gol"
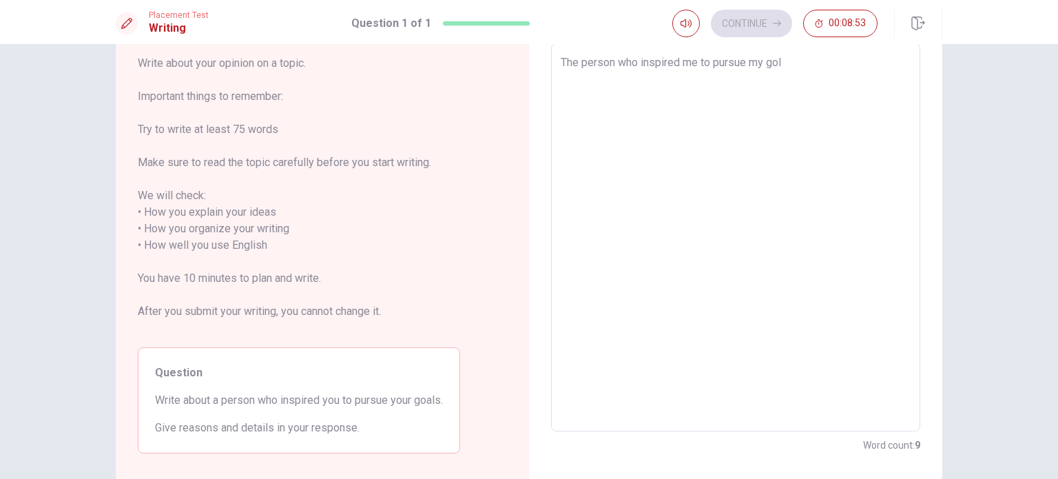
type textarea "x"
type textarea "The person who inspired me to pursue my go"
type textarea "x"
type textarea "The person who inspired me to pursue my goa"
type textarea "x"
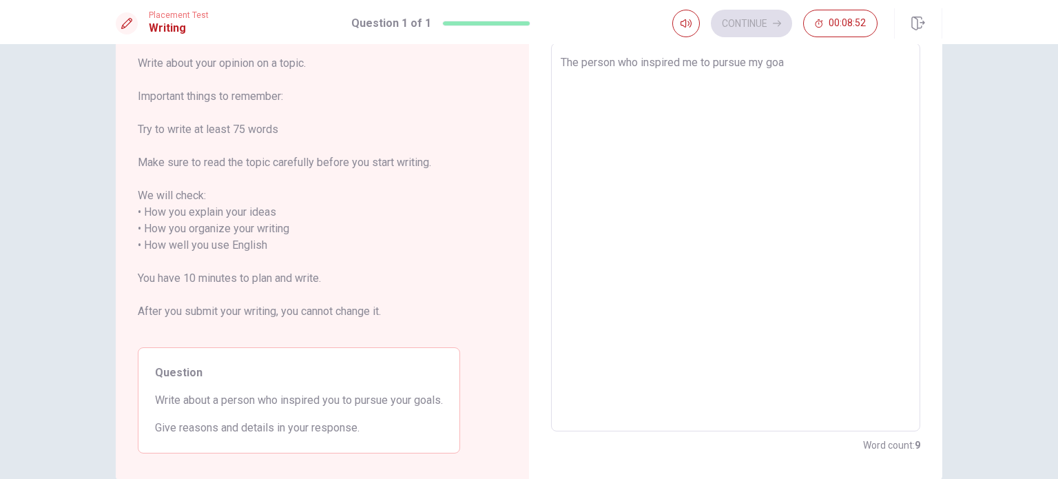
type textarea "The person who inspired me to pursue my goal"
type textarea "x"
type textarea "The person who inspired me to pursue my goals"
type textarea "x"
type textarea "The person who inspired me to pursue my goals is"
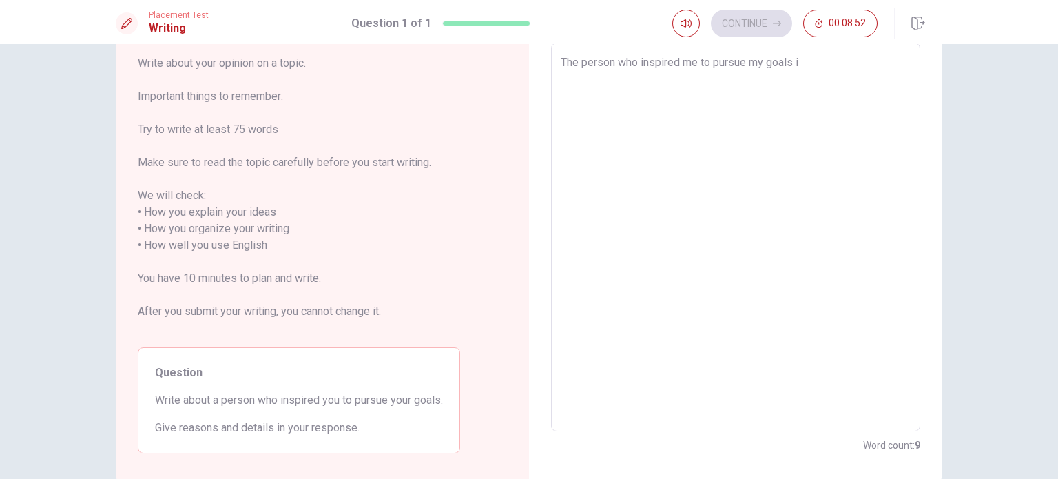
type textarea "x"
type textarea "The person who inspired me to pursue my goals is"
type textarea "x"
type textarea "The person who inspired me to pursue my goals is I"
type textarea "x"
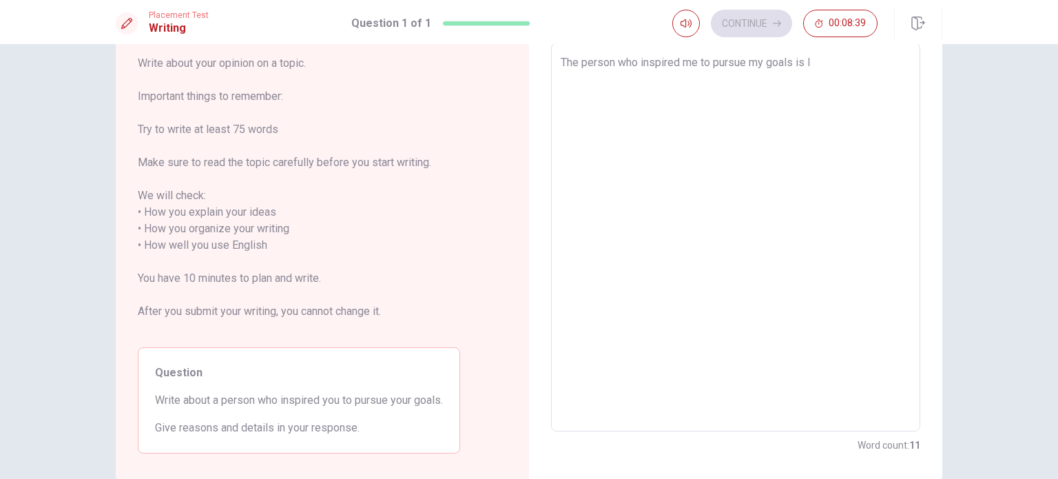
type textarea "The person who inspired me to pursue my goals is"
type textarea "x"
type textarea "The person who inspired me to pursue my goals is s"
type textarea "x"
type textarea "The person who inspired me to pursue my goals is"
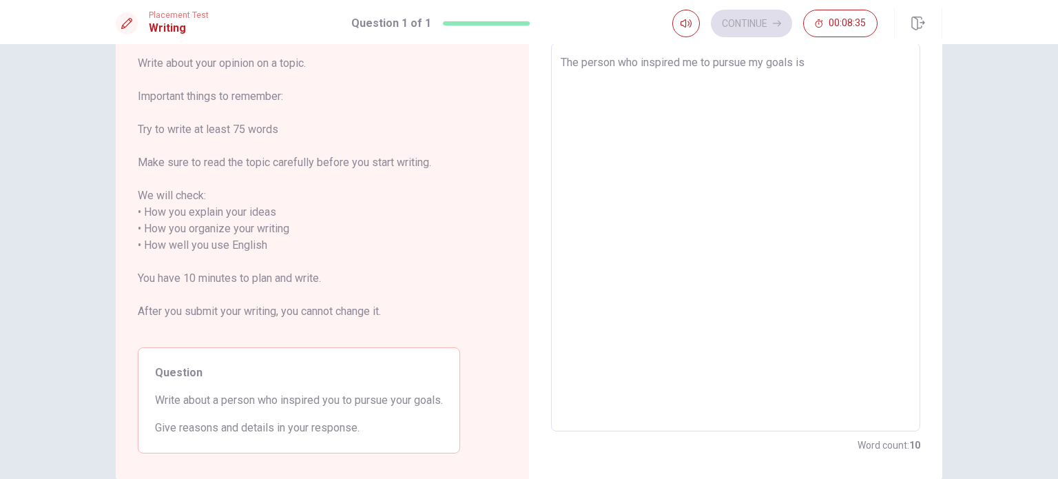
type textarea "x"
type textarea "The person who inspired me to pursue my goals is m"
type textarea "x"
type textarea "The person who inspired me to pursue my goals is my"
type textarea "x"
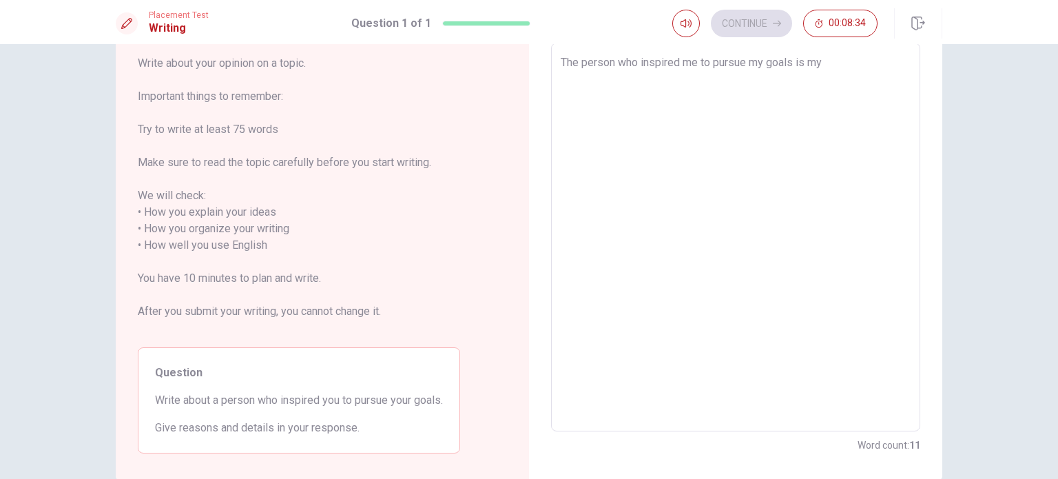
type textarea "The person who inspired me to pursue my goals is my"
type textarea "x"
type textarea "The person who inspired me to pursue my goals is my m"
type textarea "x"
type textarea "The person who inspired me to pursue my goals is my mon"
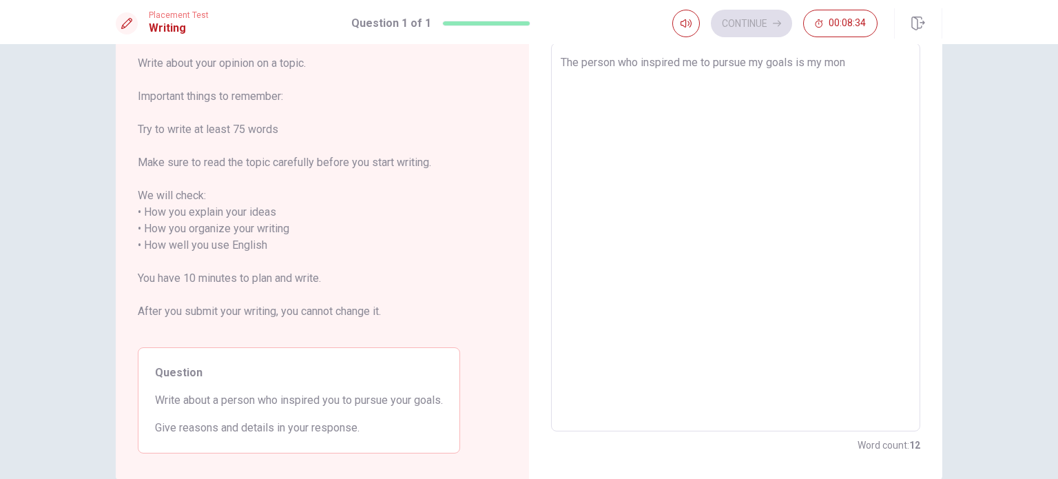
type textarea "x"
type textarea "The person who inspired me to pursue my goals is my mo"
type textarea "x"
type textarea "The person who inspired me to pursue my goals is my m"
type textarea "x"
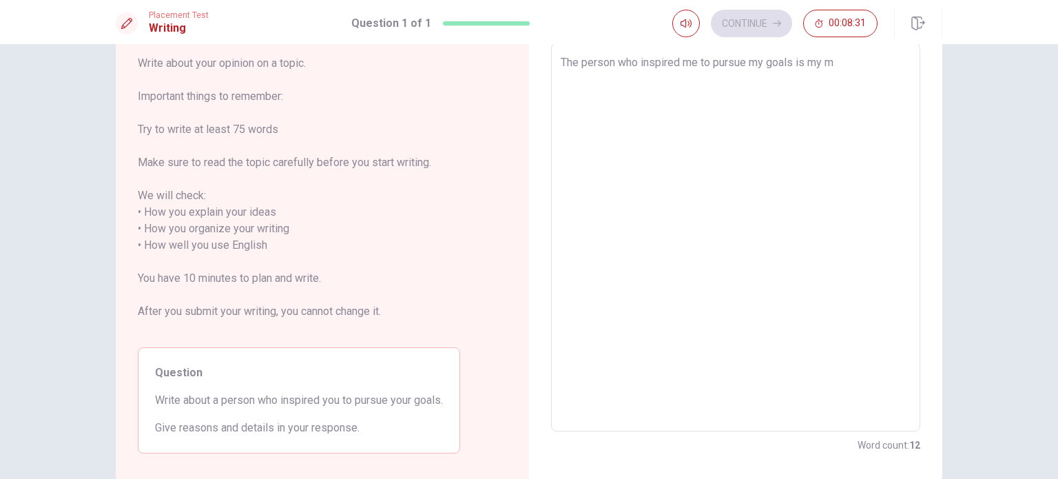
type textarea "The person who inspired me to pursue my goals is my"
type textarea "x"
type textarea "The person who inspired me to pursue my goals is my g"
type textarea "x"
type textarea "The person who inspired me to pursue my goals is my gra"
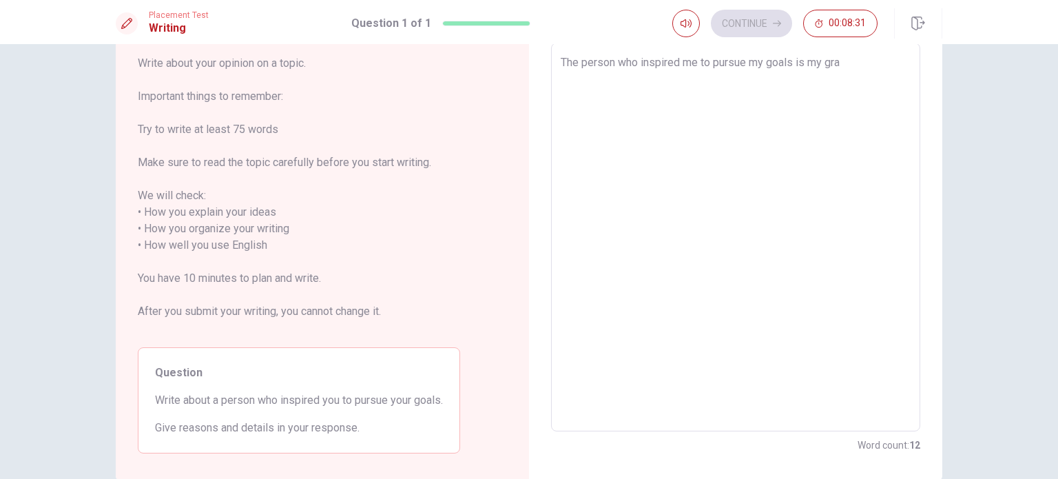
type textarea "x"
type textarea "The person who inspired me to pursue my goals is my grao"
type textarea "x"
type textarea "The person who inspired me to pursue my goals is my graon"
type textarea "x"
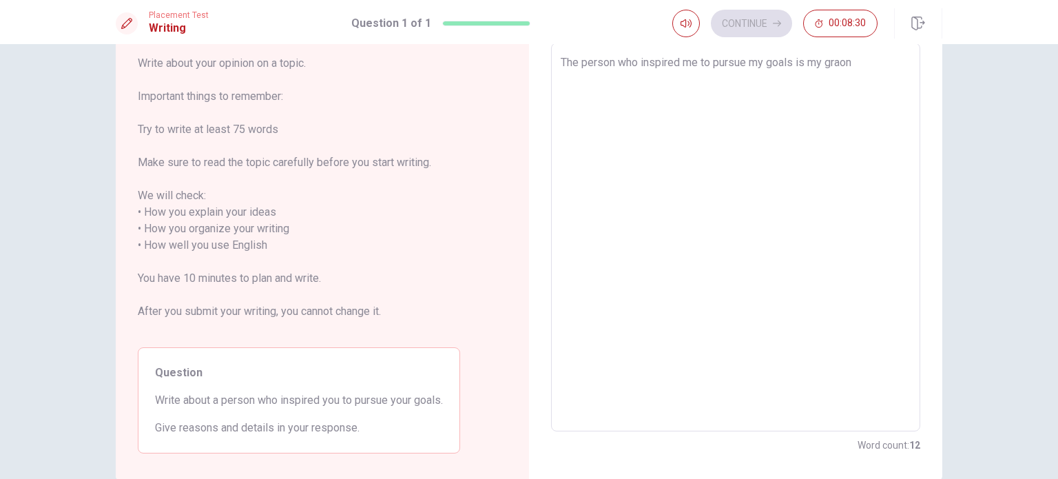
type textarea "The person who inspired me to pursue my goals is my grao"
type textarea "x"
type textarea "The person who inspired me to pursue my goals is my gra"
type textarea "x"
type textarea "The person who inspired me to pursue my goals is my gran"
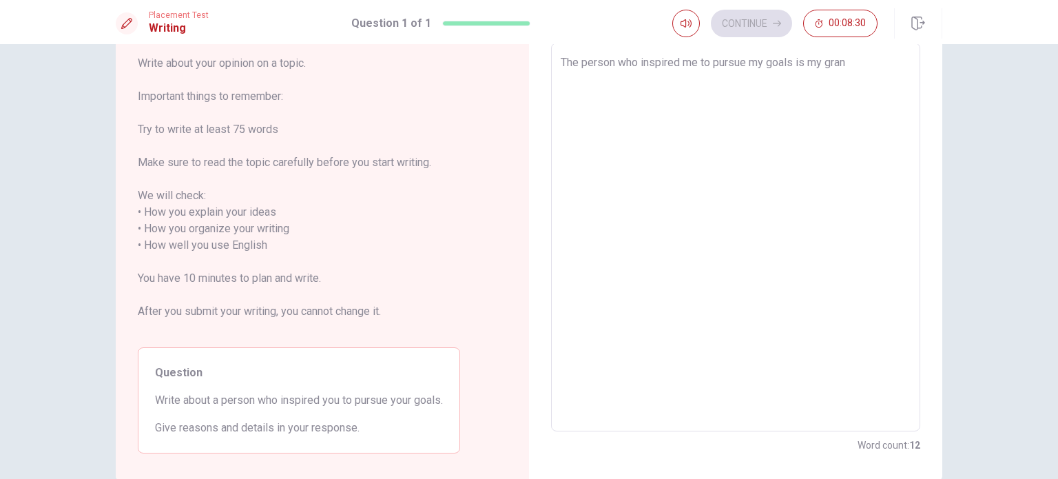
type textarea "x"
type textarea "The person who inspired me to pursue my goals is my grand"
type textarea "x"
type textarea "The person who inspired me to pursue my goals is my grandm"
type textarea "x"
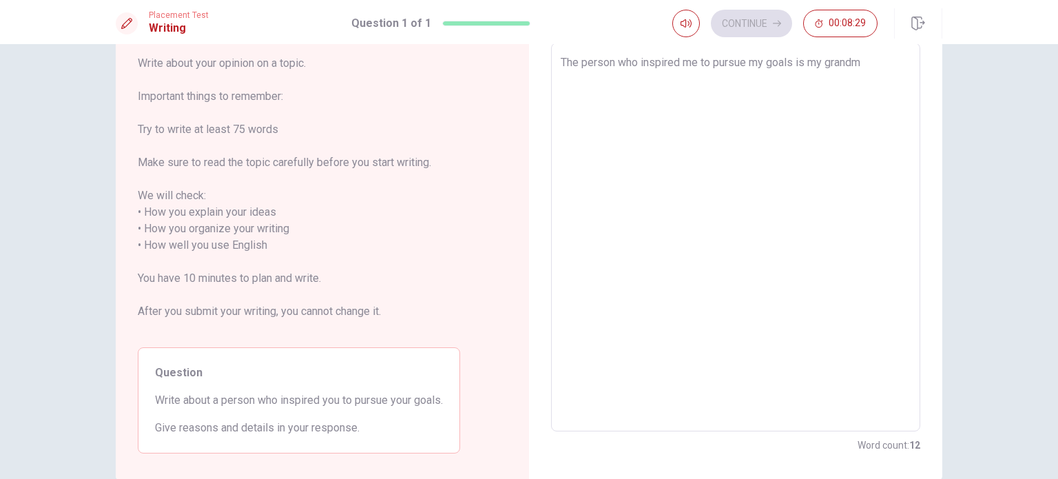
type textarea "The person who inspired me to pursue my goals is my grandmo"
type textarea "x"
type textarea "The person who inspired me to pursue my goals is my grandmot"
type textarea "x"
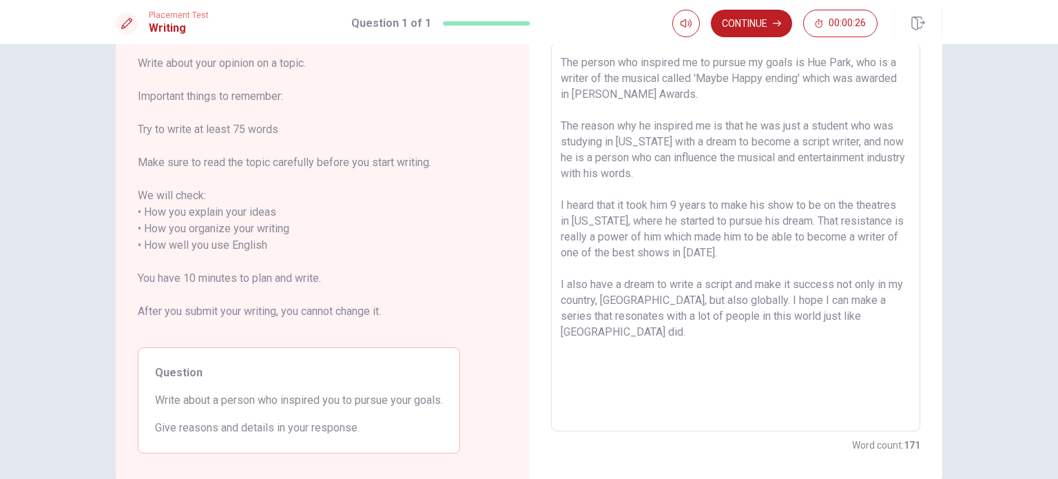
click at [577, 160] on textarea "The person who inspired me to pursue my goals is Hue Park, who is a writer of t…" at bounding box center [736, 237] width 350 height 366
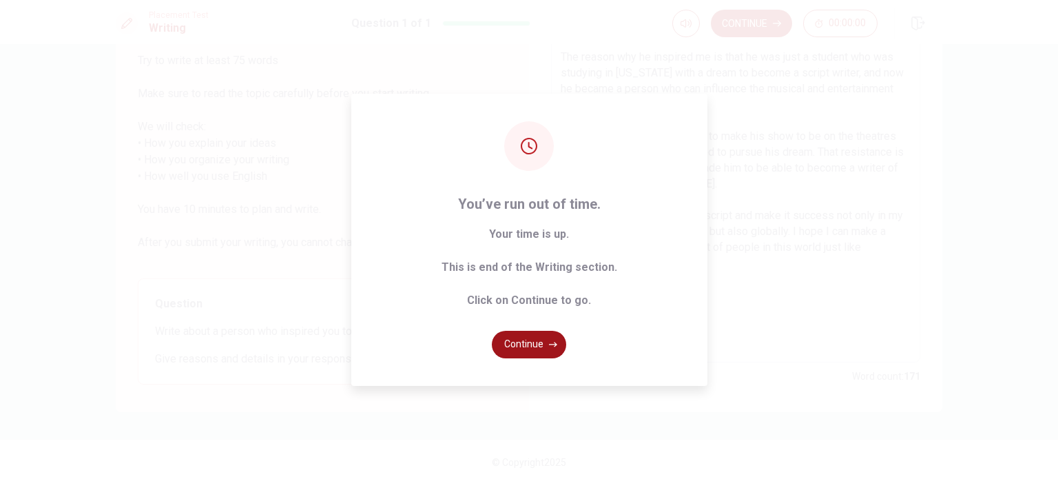
click at [533, 347] on button "Continue" at bounding box center [529, 345] width 74 height 28
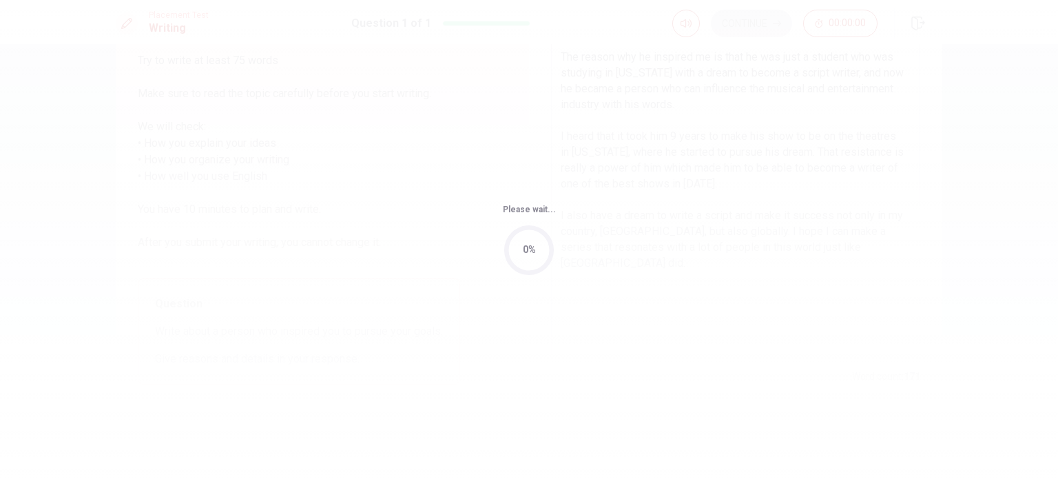
scroll to position [0, 0]
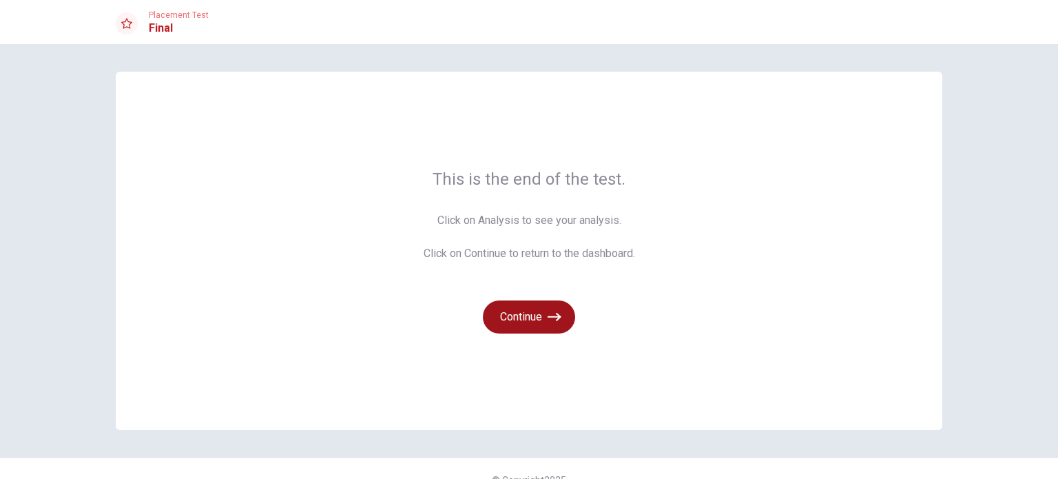
click at [528, 313] on button "Continue" at bounding box center [529, 316] width 92 height 33
